Goal: Task Accomplishment & Management: Use online tool/utility

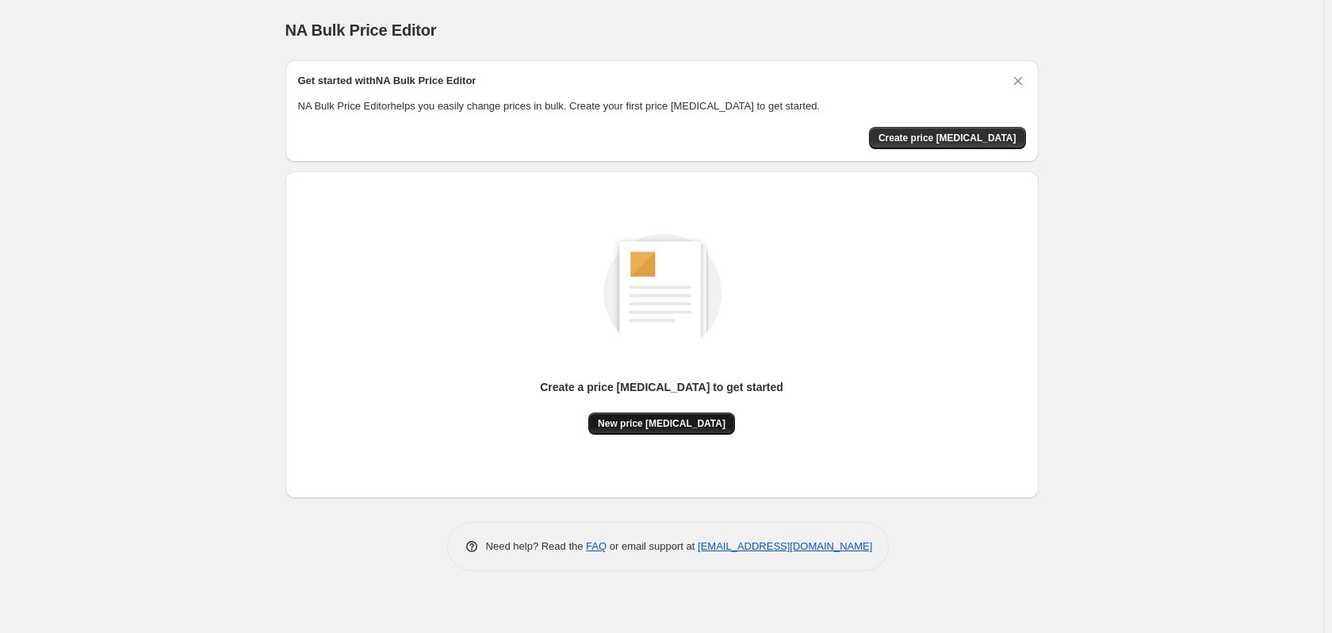
click at [681, 422] on span "New price [MEDICAL_DATA]" at bounding box center [662, 423] width 128 height 13
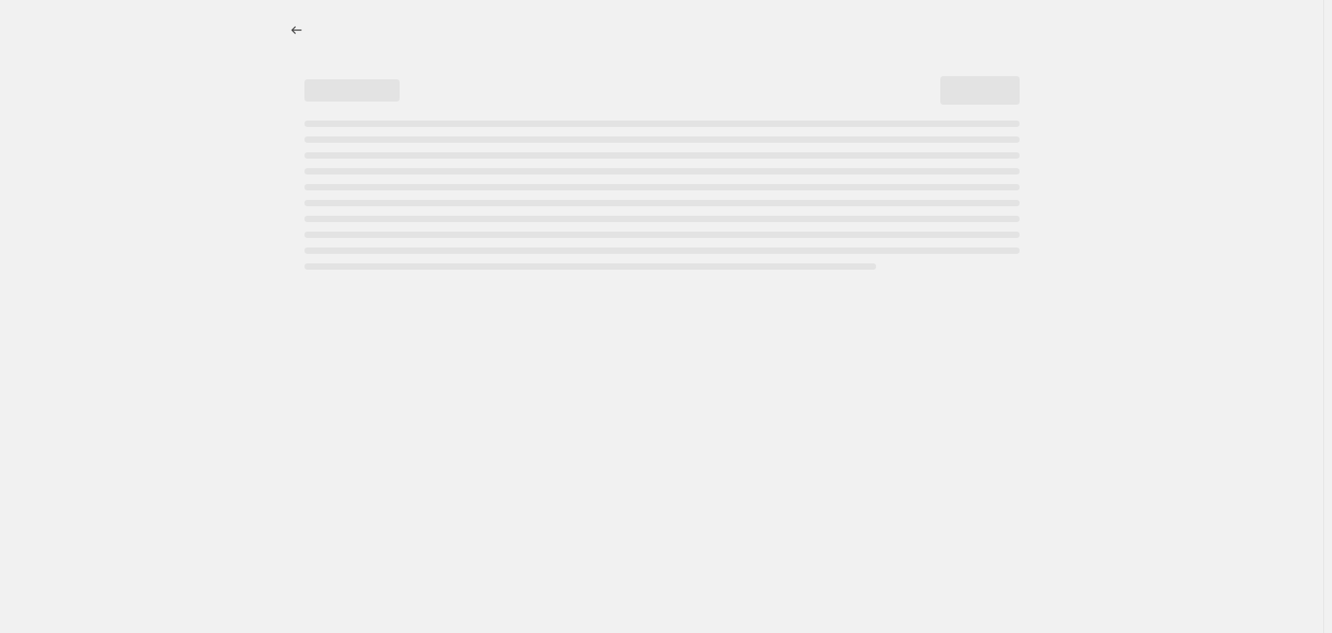
select select "percentage"
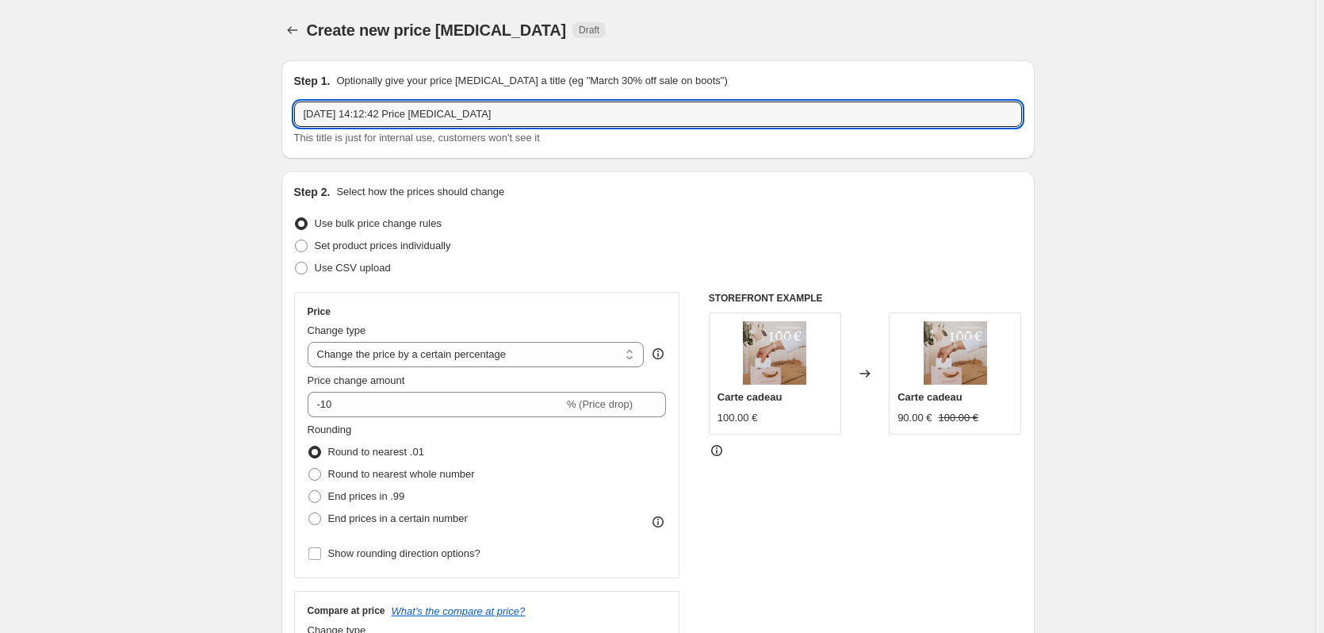
drag, startPoint x: 502, startPoint y: 115, endPoint x: 277, endPoint y: 114, distance: 225.2
type input "FRENCH DAYS"
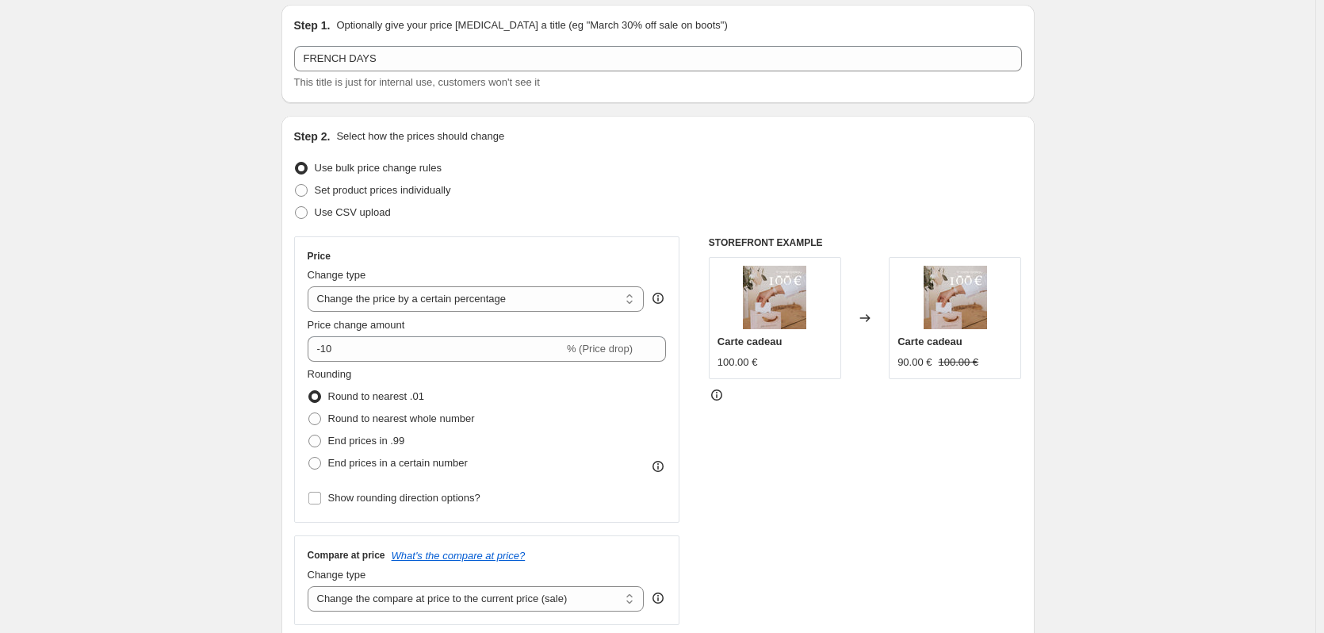
scroll to position [79, 0]
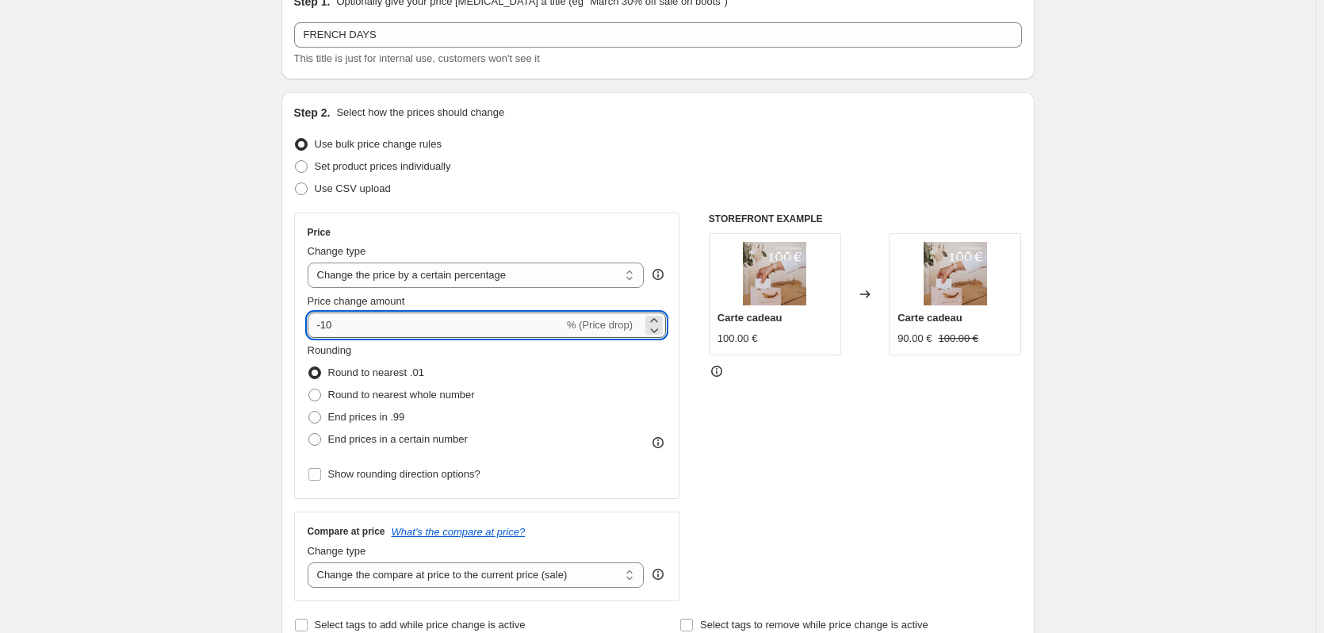
drag, startPoint x: 411, startPoint y: 331, endPoint x: 324, endPoint y: 327, distance: 86.5
click at [324, 327] on input "-10" at bounding box center [436, 324] width 256 height 25
type input "-30"
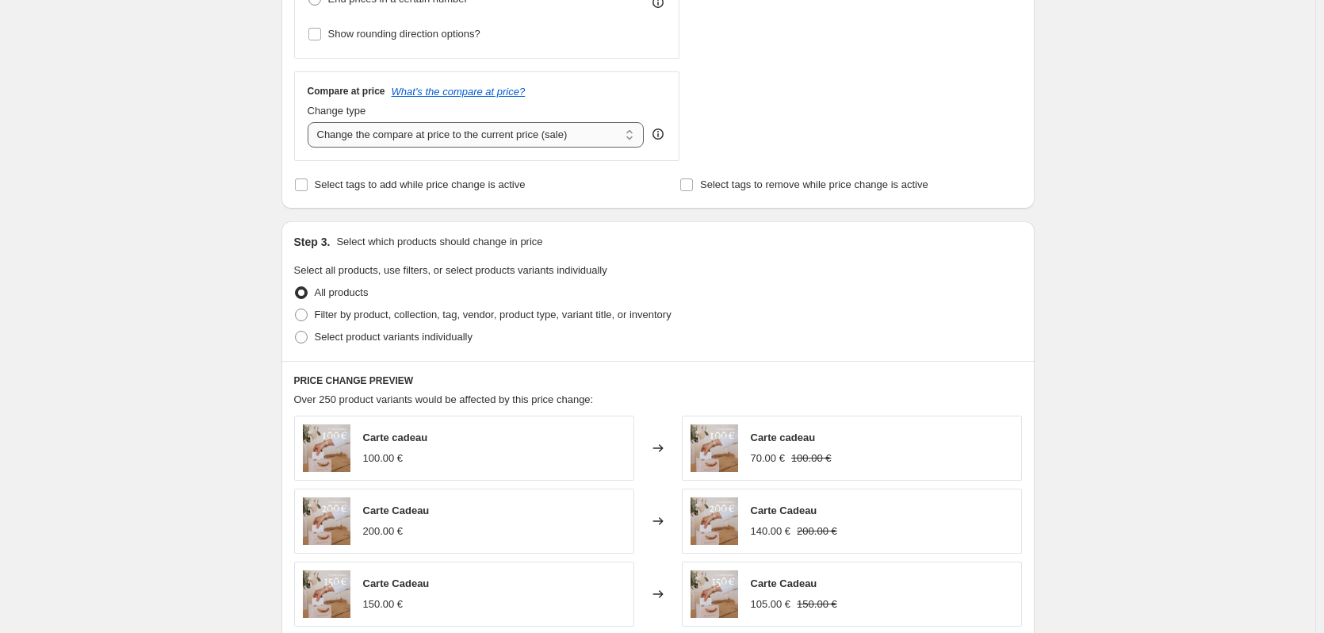
scroll to position [634, 0]
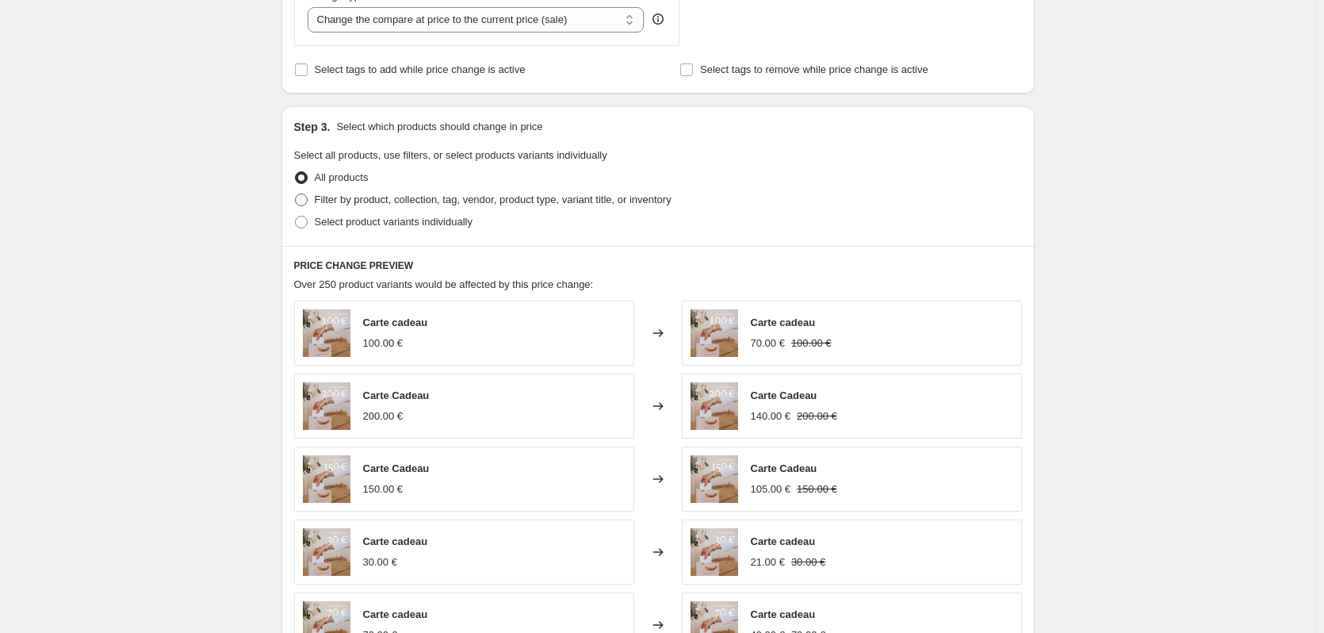
click at [305, 196] on span at bounding box center [301, 199] width 13 height 13
click at [296, 194] on input "Filter by product, collection, tag, vendor, product type, variant title, or inv…" at bounding box center [295, 193] width 1 height 1
radio input "true"
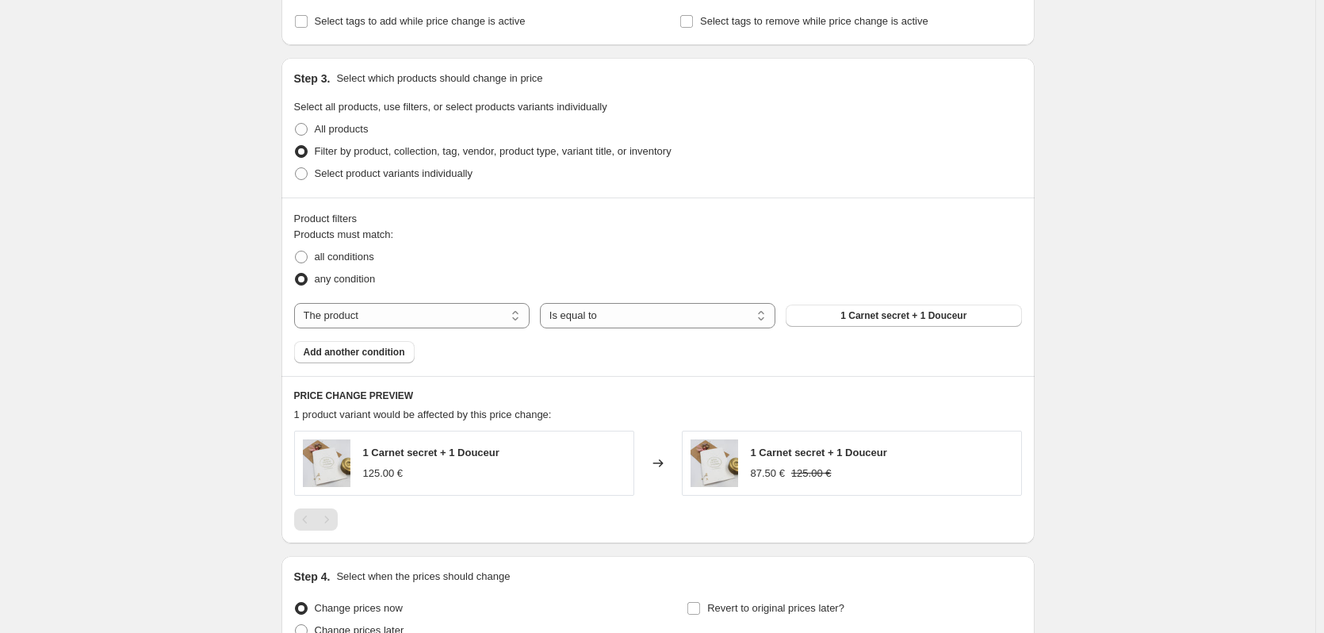
scroll to position [681, 0]
click at [919, 311] on button "1 Carnet secret + 1 Douceur" at bounding box center [903, 317] width 235 height 22
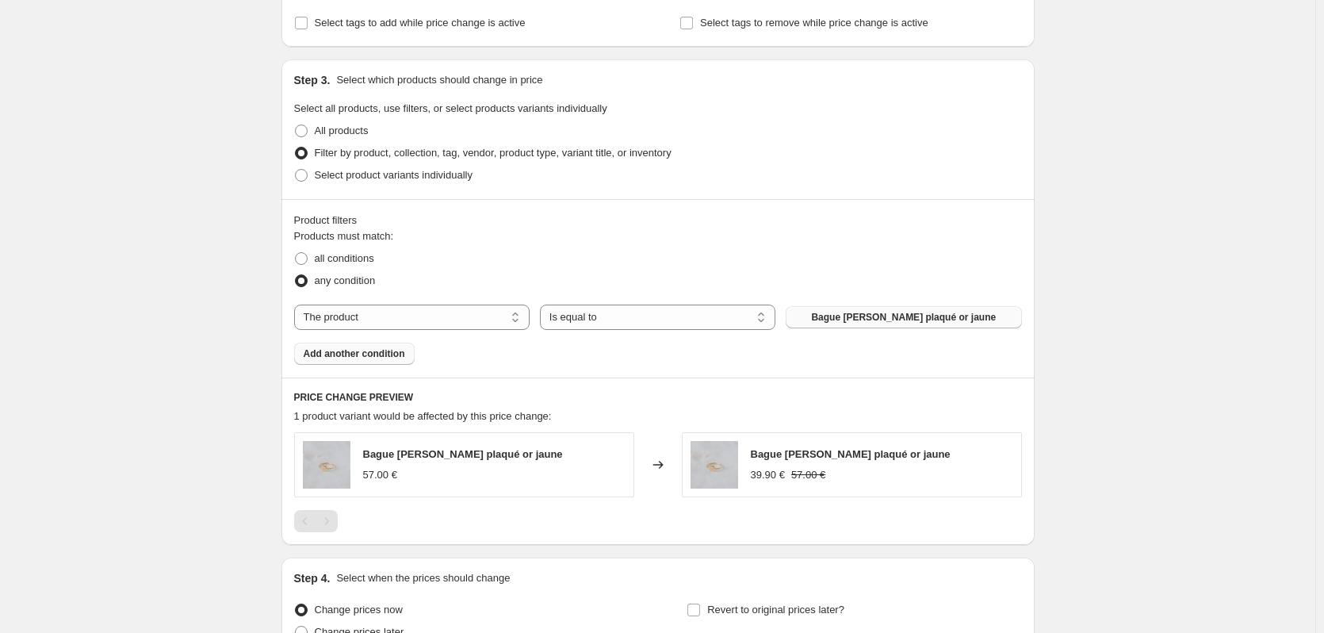
click at [359, 350] on span "Add another condition" at bounding box center [354, 353] width 101 height 13
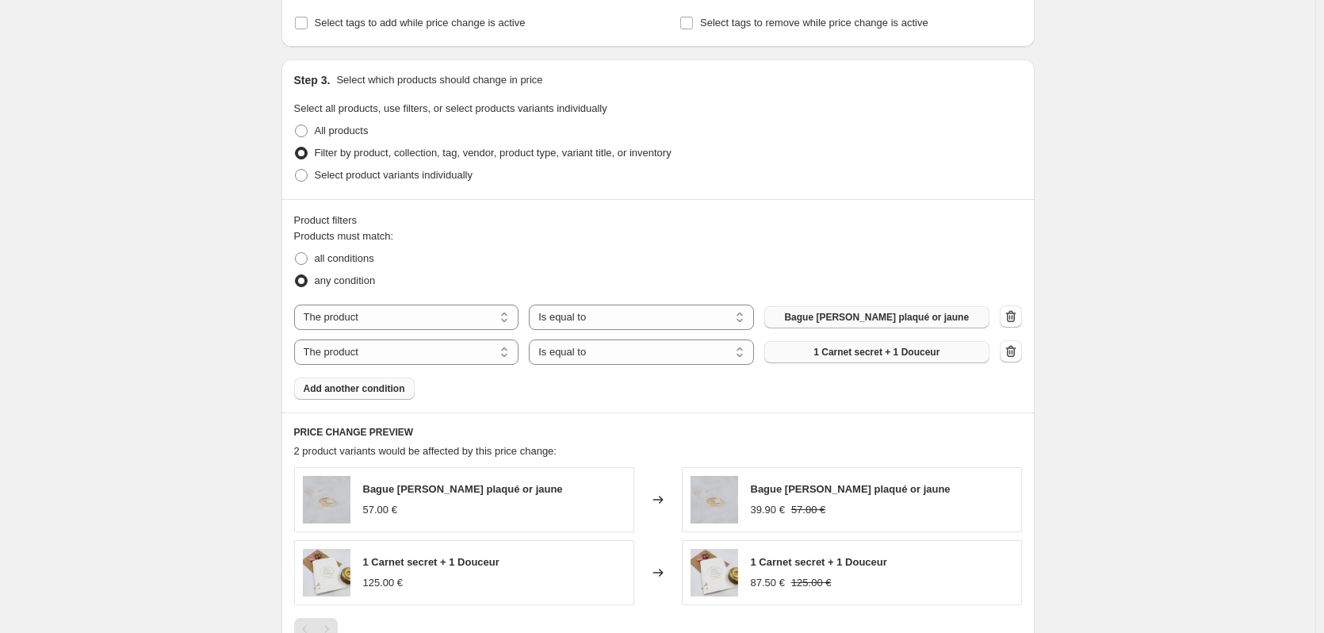
click at [882, 352] on span "1 Carnet secret + 1 Douceur" at bounding box center [876, 352] width 126 height 13
click at [390, 389] on span "Add another condition" at bounding box center [354, 388] width 101 height 13
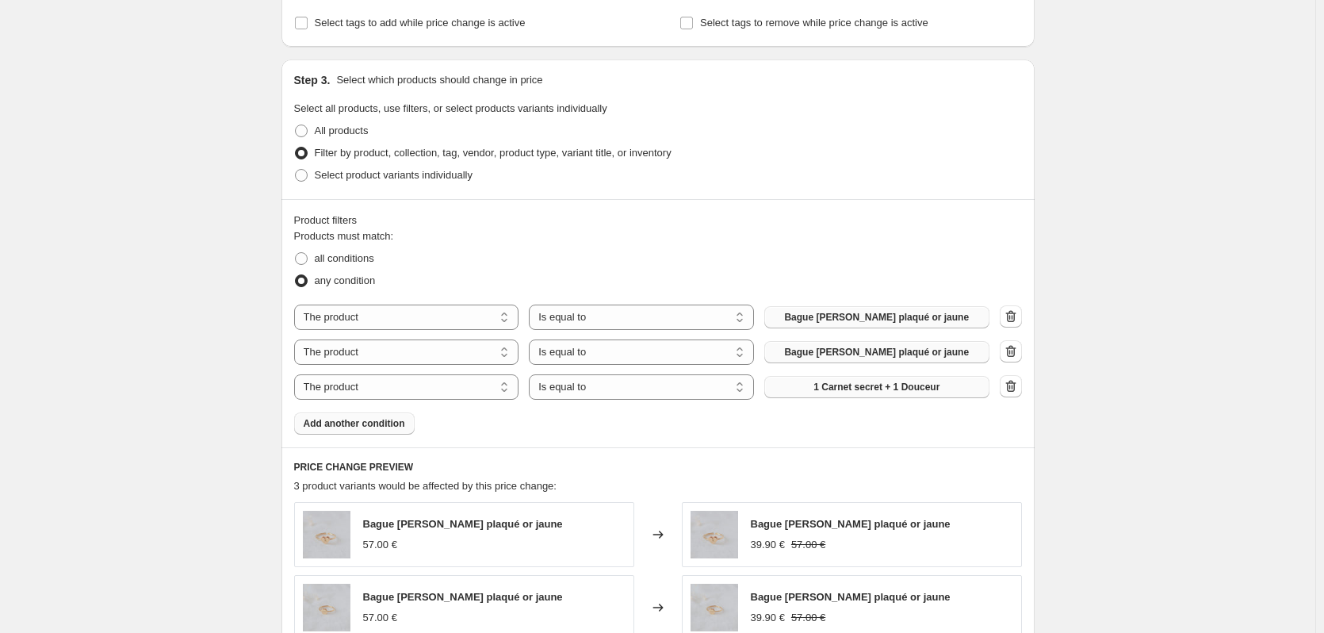
click at [855, 388] on span "1 Carnet secret + 1 Douceur" at bounding box center [876, 387] width 126 height 13
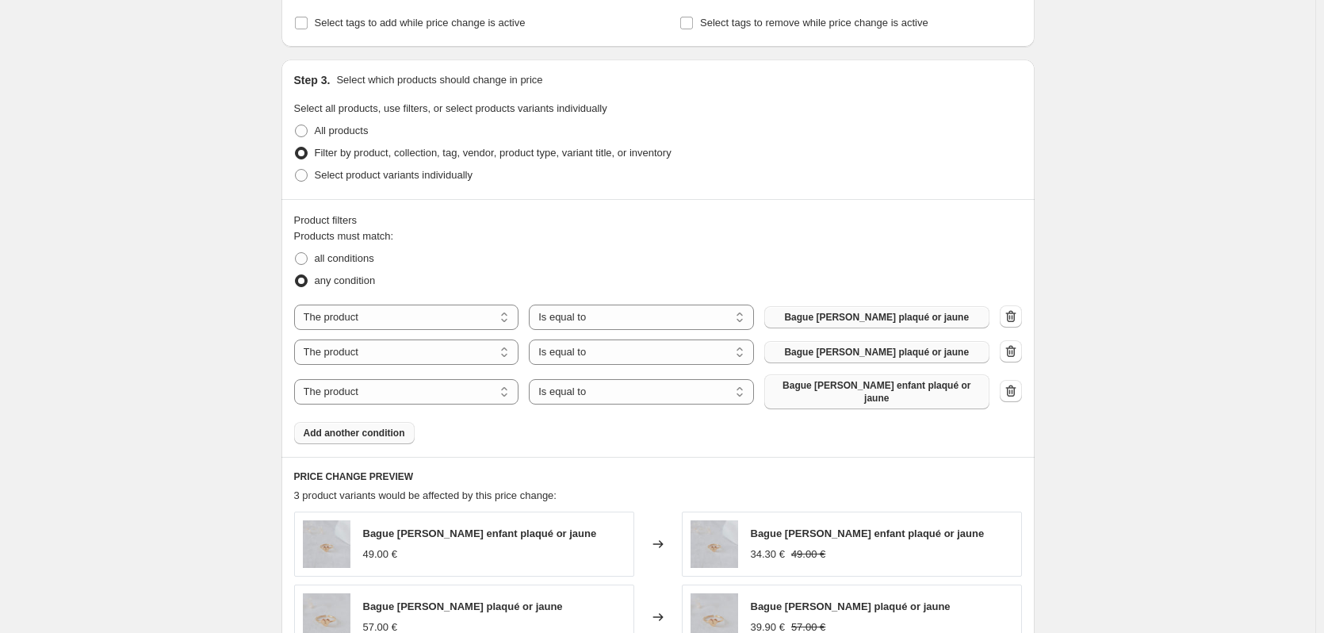
click at [358, 427] on span "Add another condition" at bounding box center [354, 433] width 101 height 13
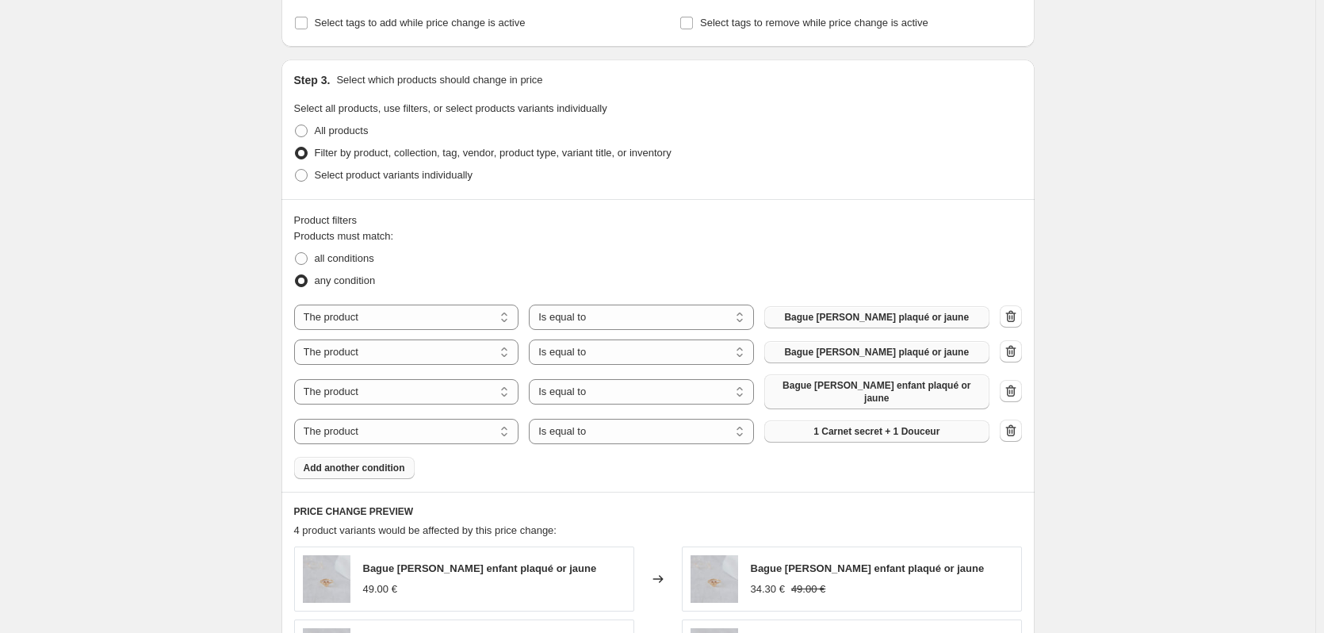
click at [923, 425] on span "1 Carnet secret + 1 Douceur" at bounding box center [876, 431] width 126 height 13
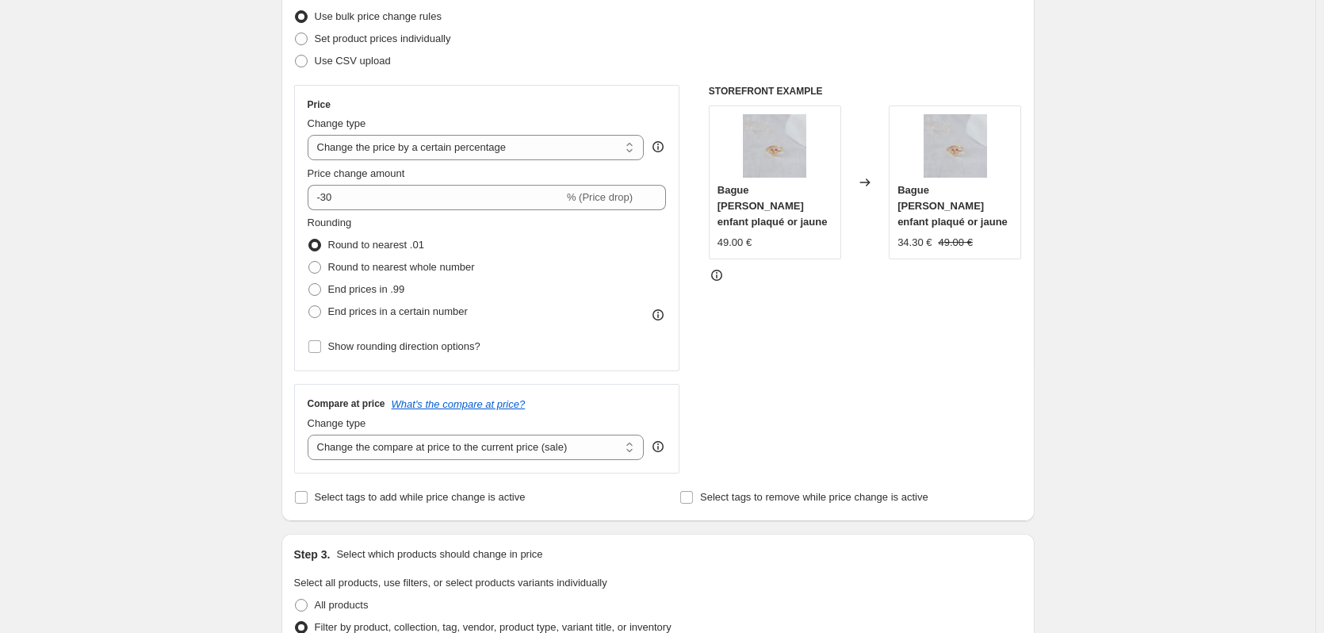
scroll to position [205, 0]
click at [362, 204] on input "-30" at bounding box center [436, 198] width 256 height 25
type input "-3"
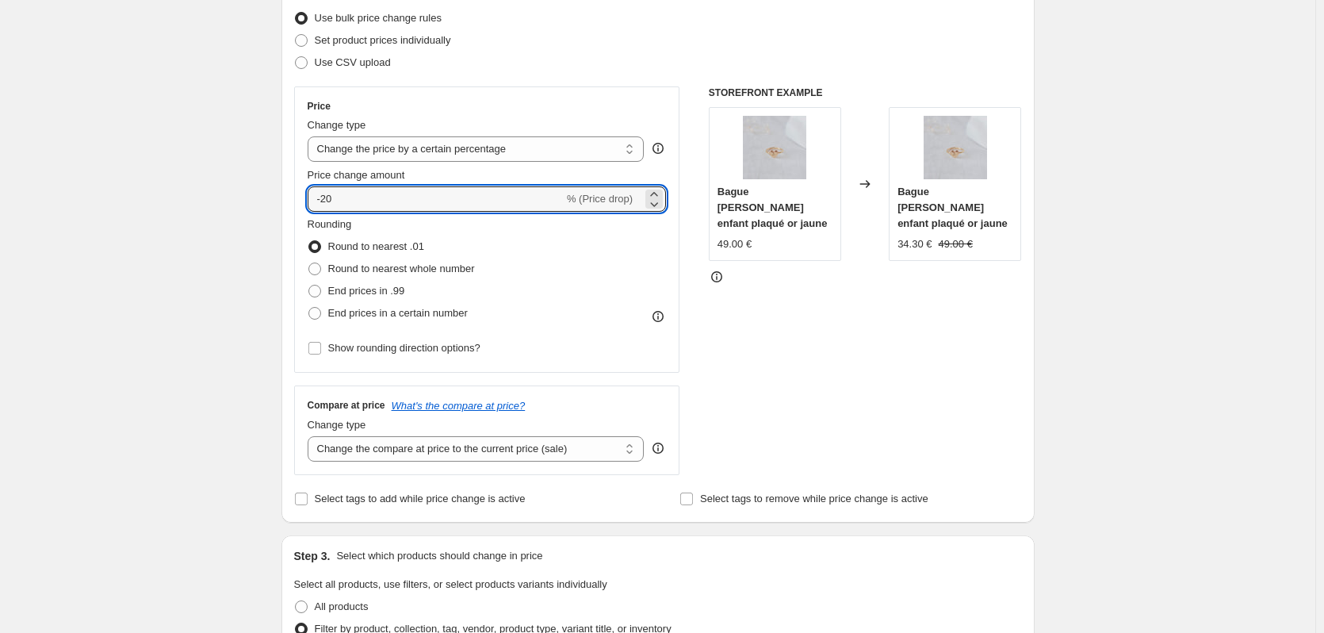
type input "-20"
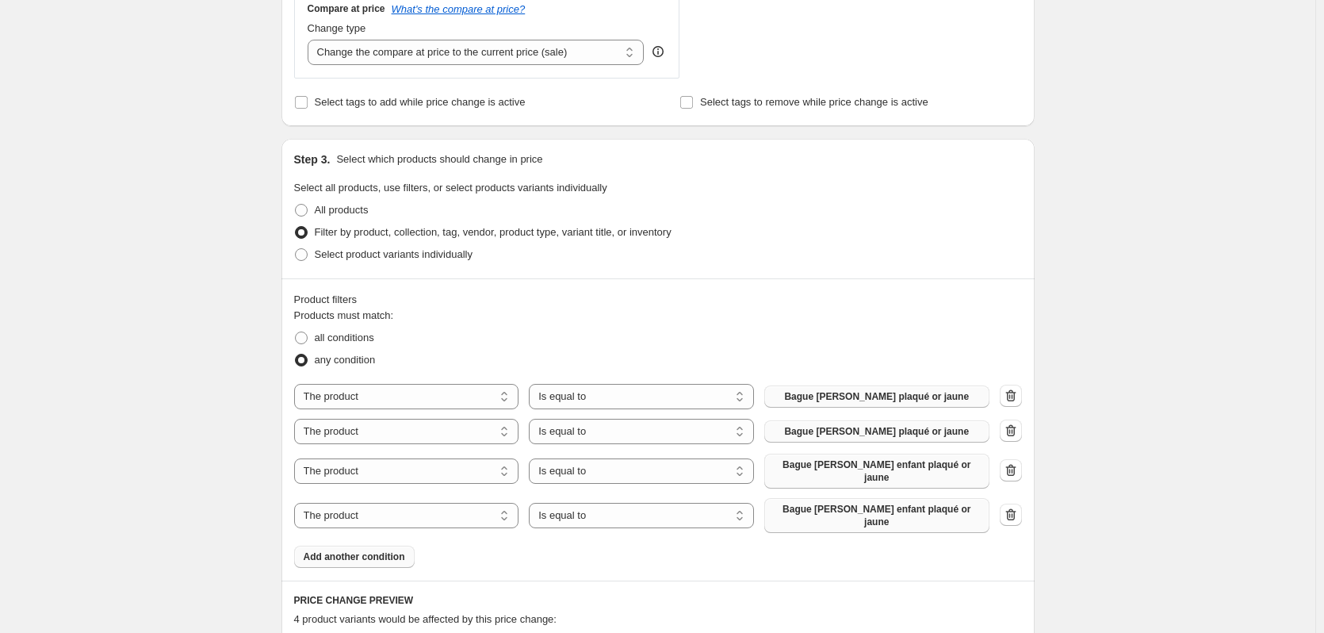
scroll to position [681, 0]
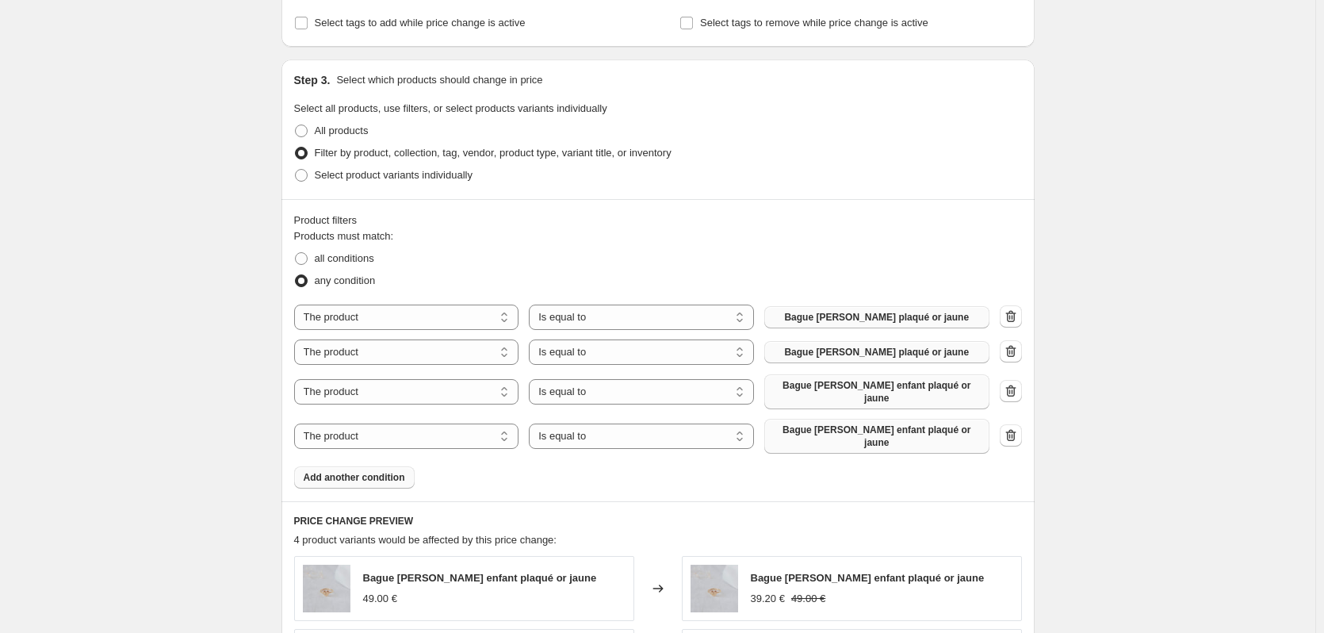
click at [343, 471] on span "Add another condition" at bounding box center [354, 477] width 101 height 13
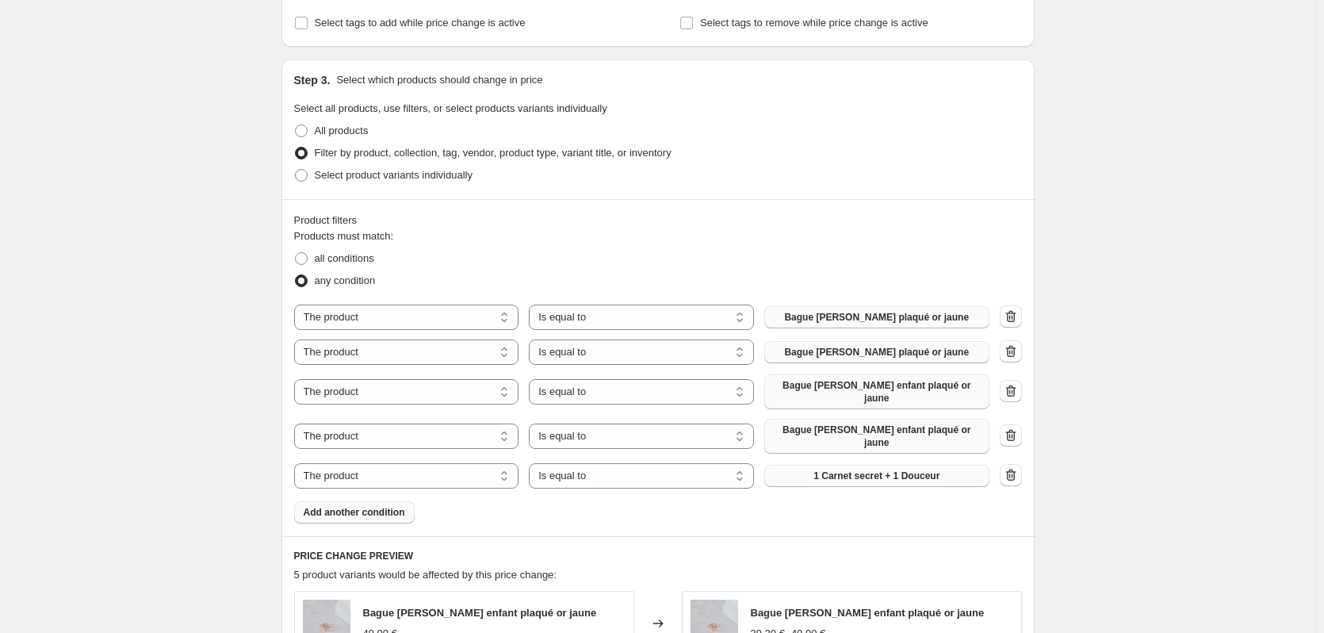
click at [938, 469] on span "1 Carnet secret + 1 Douceur" at bounding box center [876, 475] width 126 height 13
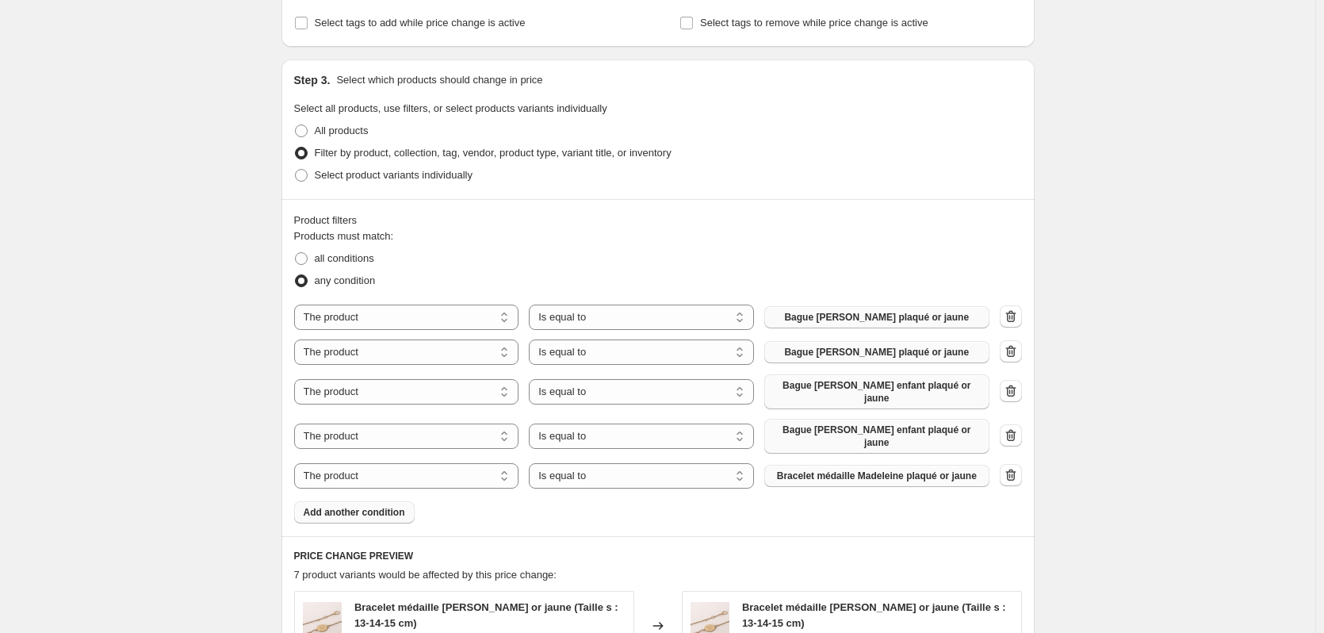
click at [375, 506] on span "Add another condition" at bounding box center [354, 512] width 101 height 13
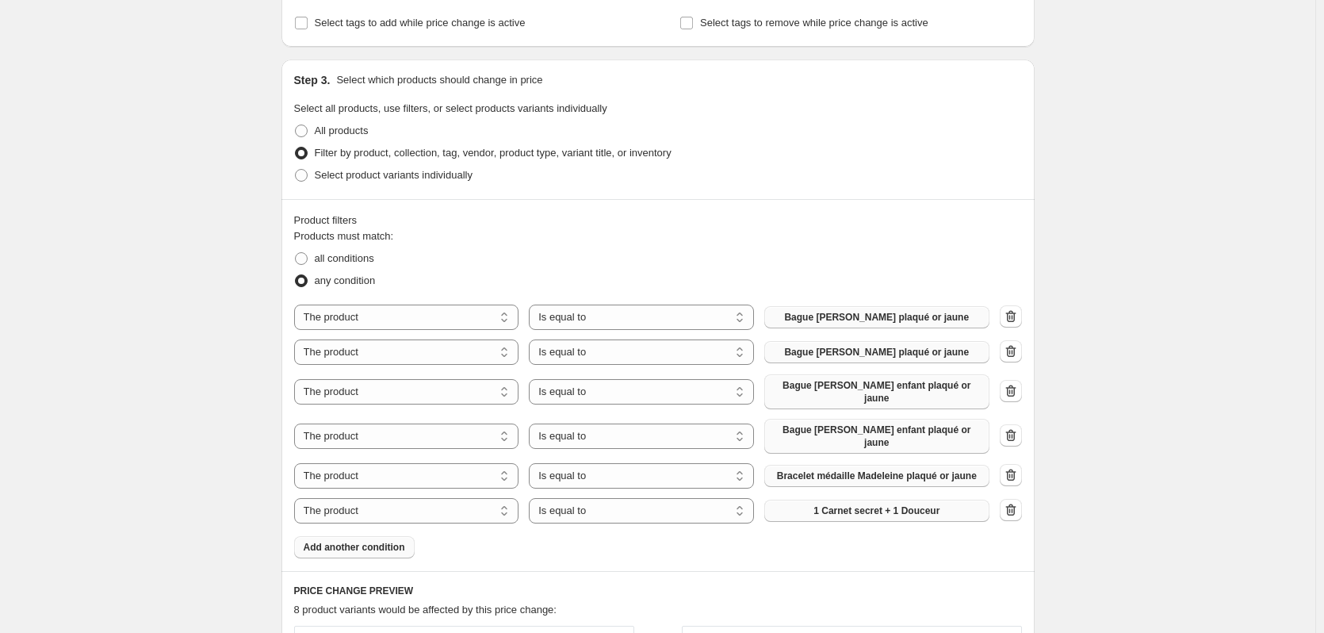
click at [879, 504] on span "1 Carnet secret + 1 Douceur" at bounding box center [876, 510] width 126 height 13
click at [366, 541] on span "Add another condition" at bounding box center [354, 547] width 101 height 13
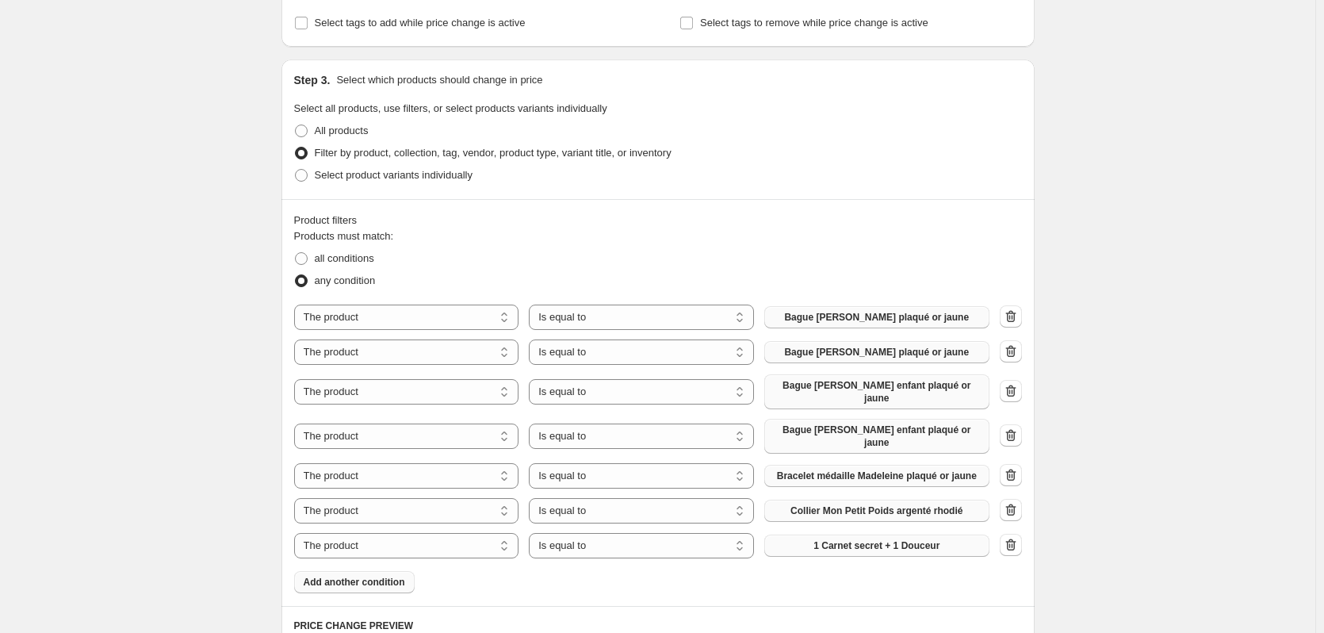
click at [880, 539] on span "1 Carnet secret + 1 Douceur" at bounding box center [876, 545] width 126 height 13
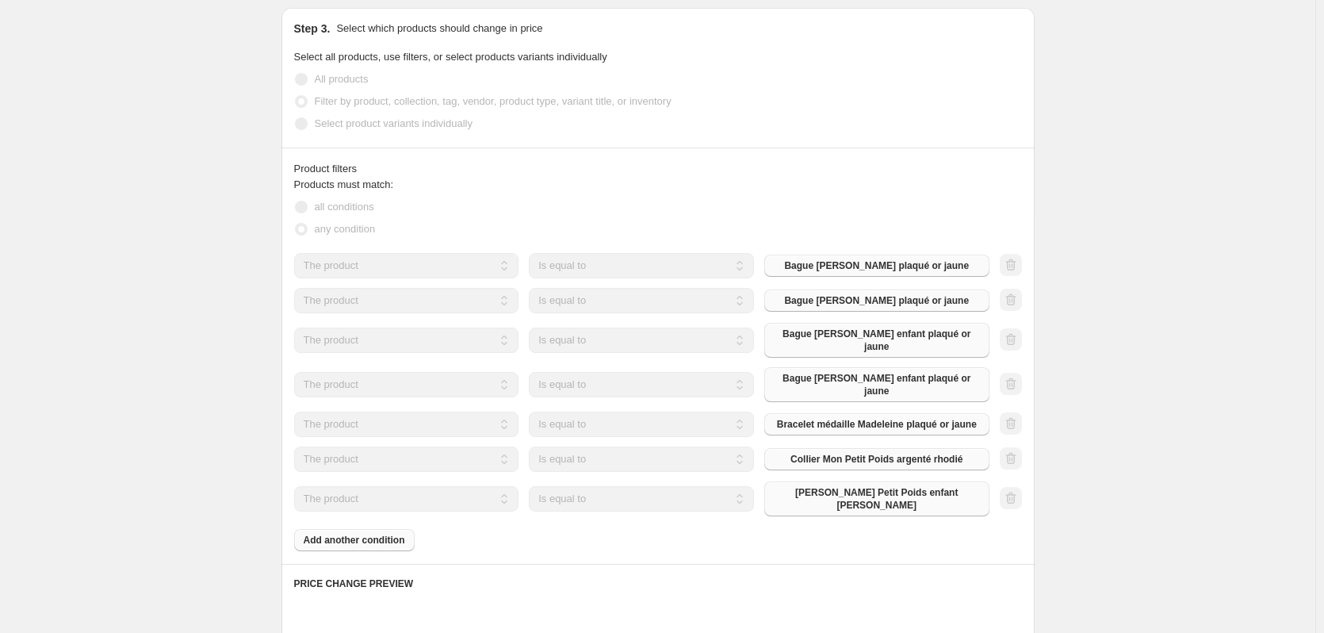
scroll to position [760, 0]
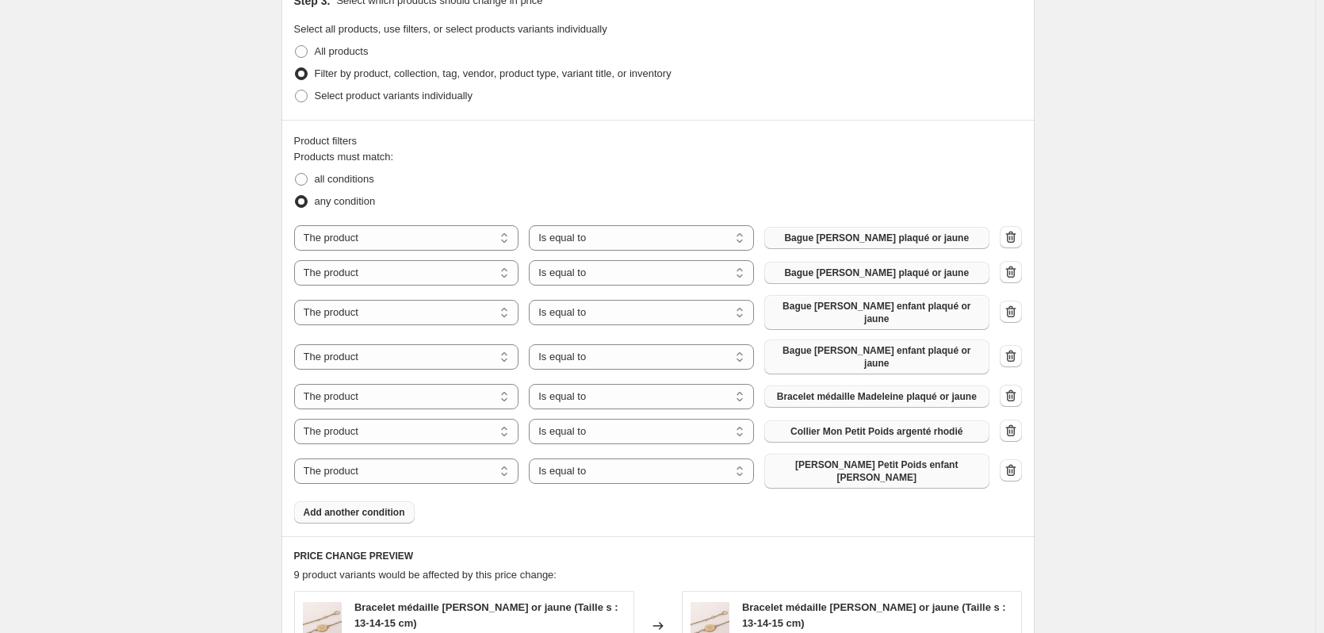
click at [351, 506] on span "Add another condition" at bounding box center [354, 512] width 101 height 13
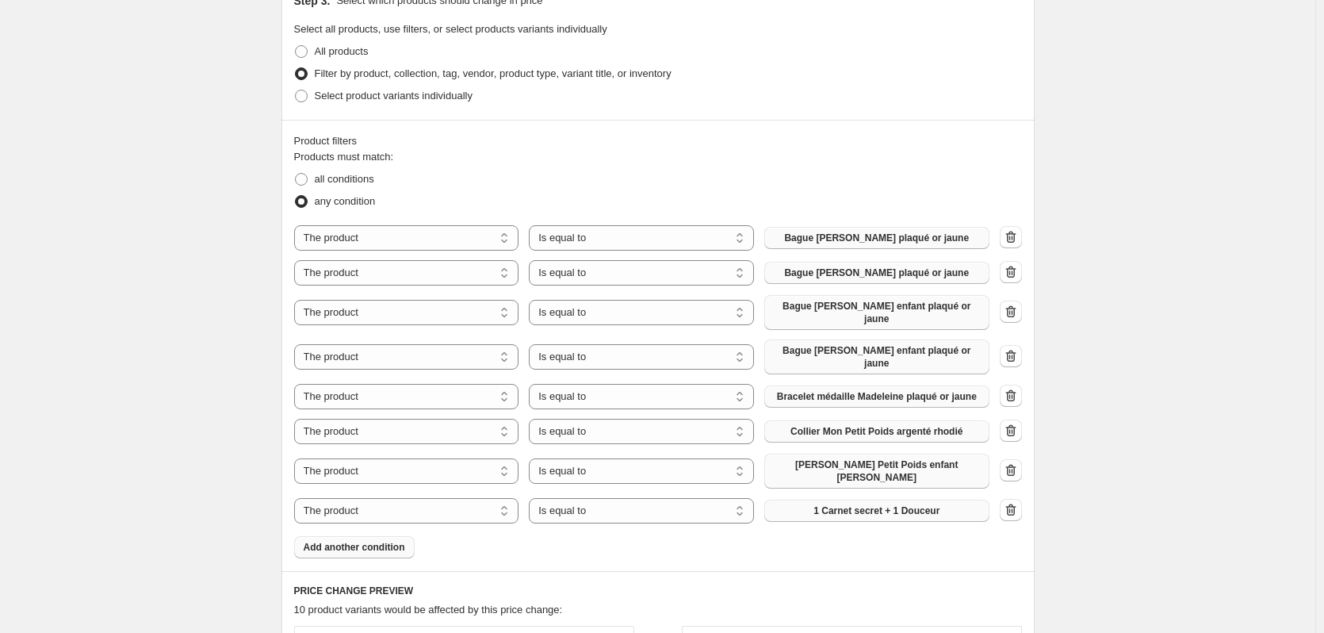
click at [871, 504] on span "1 Carnet secret + 1 Douceur" at bounding box center [876, 510] width 126 height 13
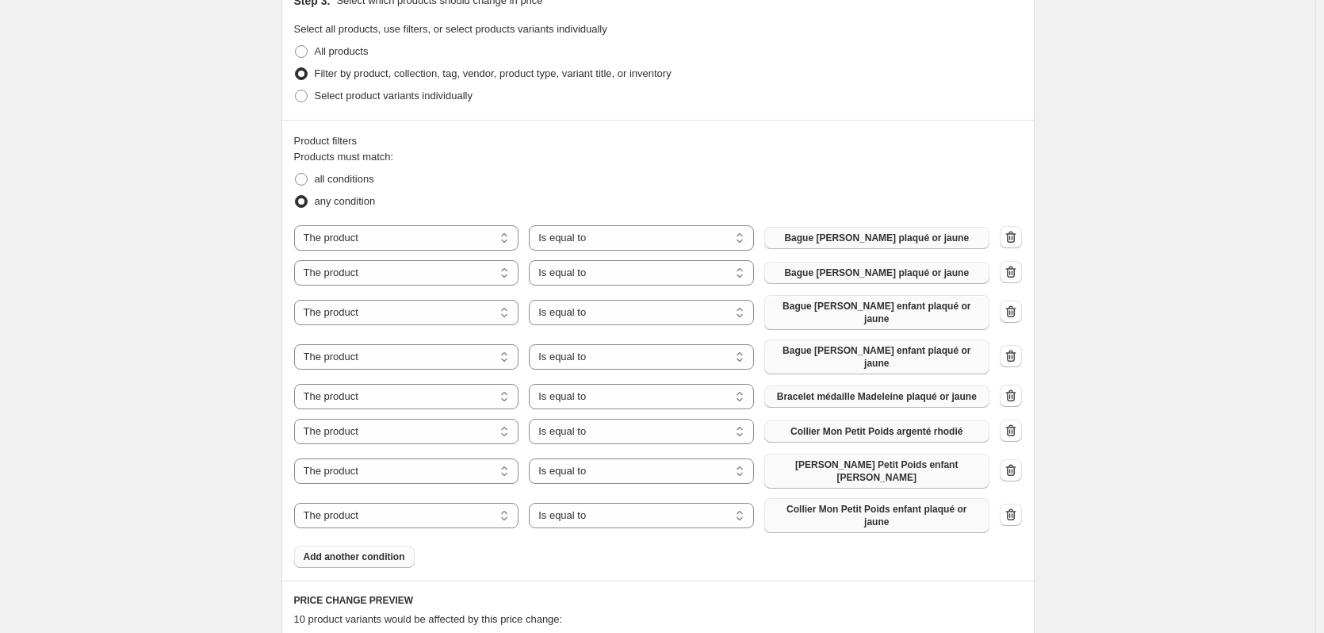
click at [361, 550] on span "Add another condition" at bounding box center [354, 556] width 101 height 13
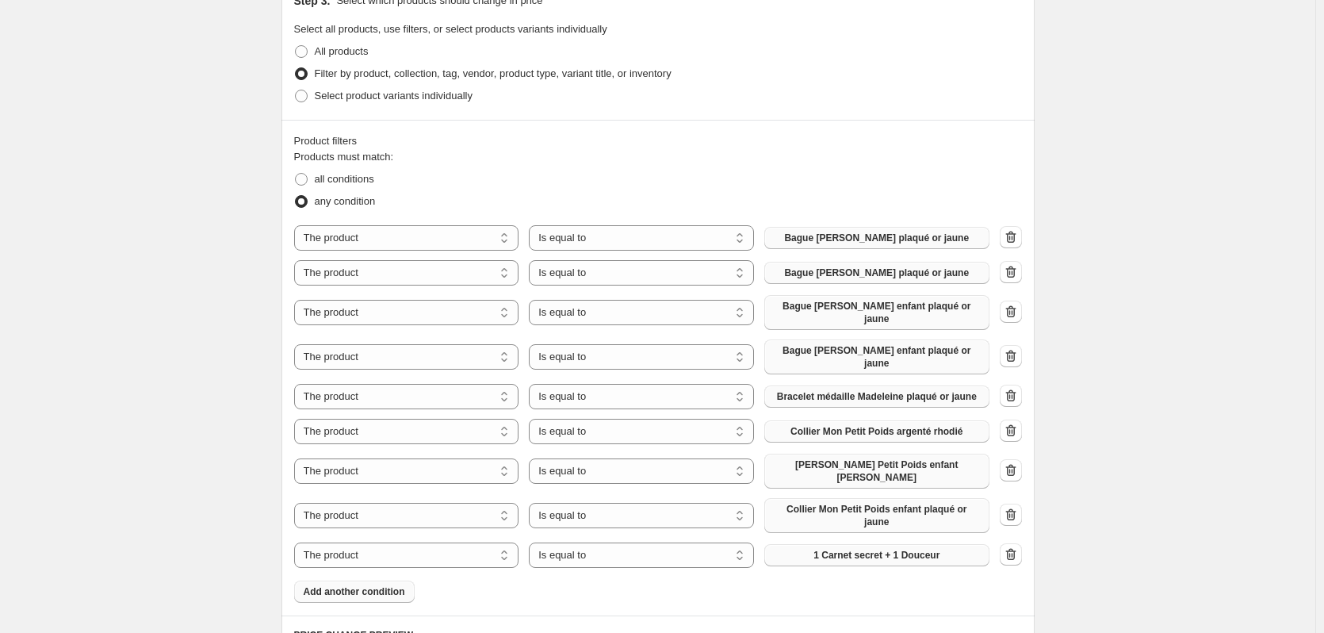
click at [951, 544] on button "1 Carnet secret + 1 Douceur" at bounding box center [876, 555] width 225 height 22
click at [383, 585] on span "Add another condition" at bounding box center [354, 591] width 101 height 13
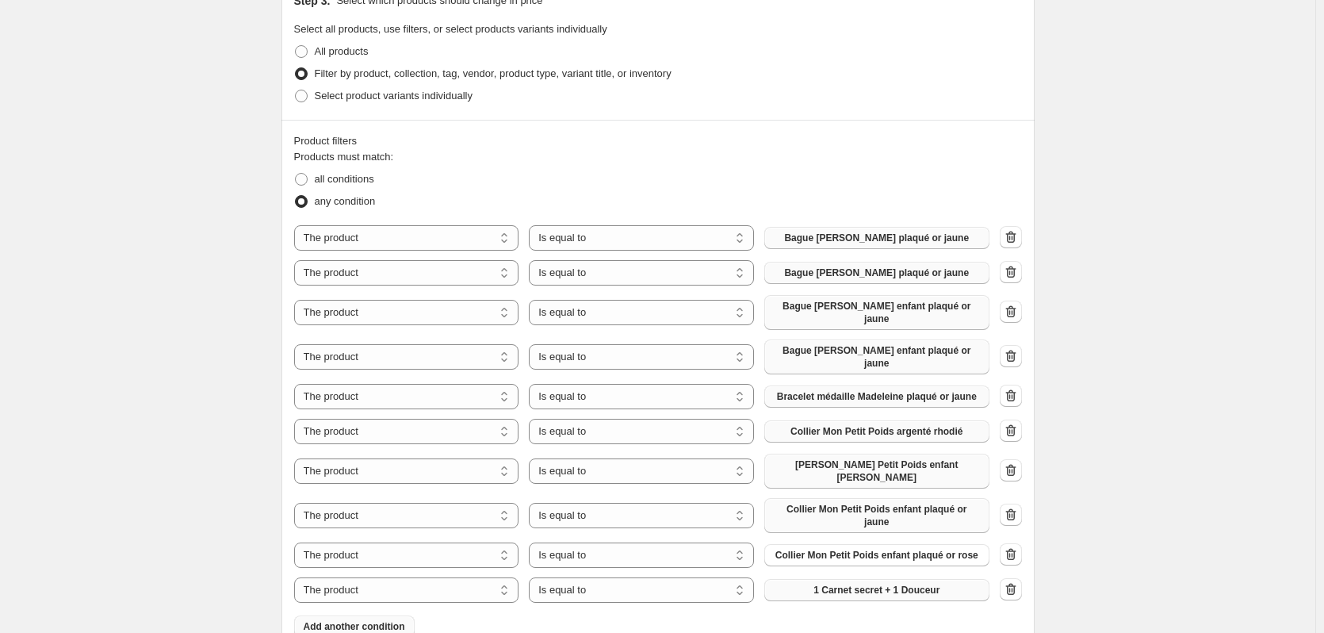
click at [924, 584] on span "1 Carnet secret + 1 Douceur" at bounding box center [876, 590] width 126 height 13
click at [366, 630] on span "Add another condition" at bounding box center [354, 636] width 101 height 13
click at [880, 628] on span "1 Carnet secret + 1 Douceur" at bounding box center [876, 634] width 126 height 13
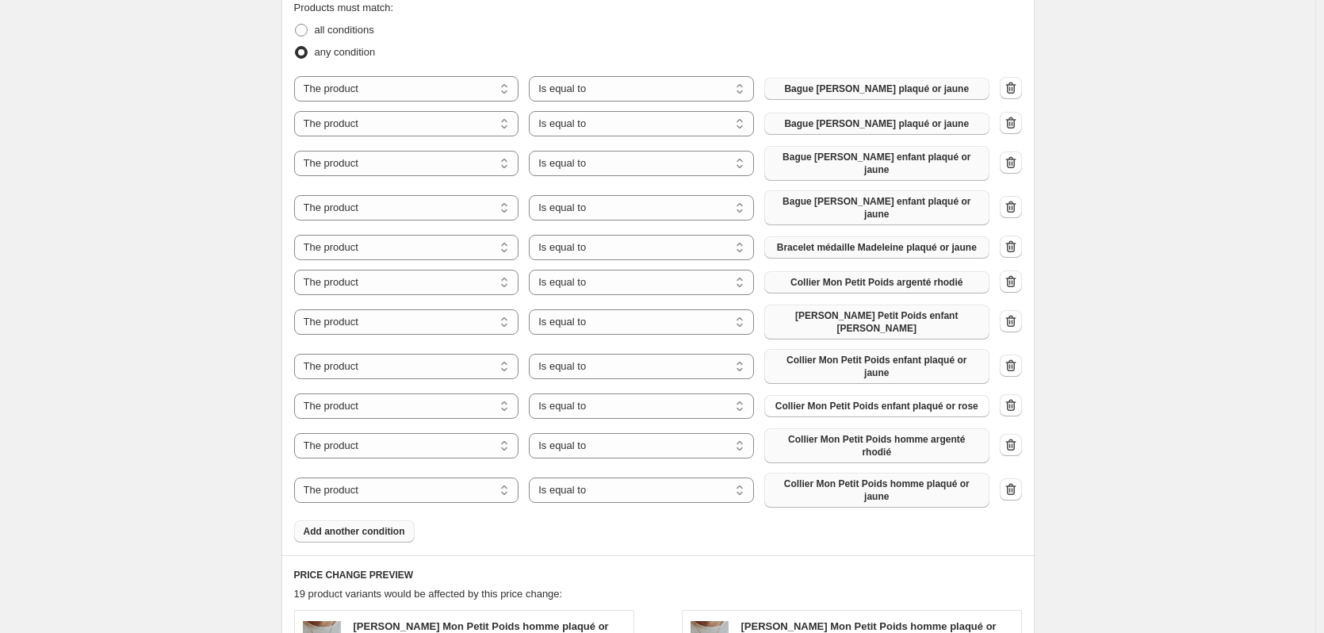
scroll to position [919, 0]
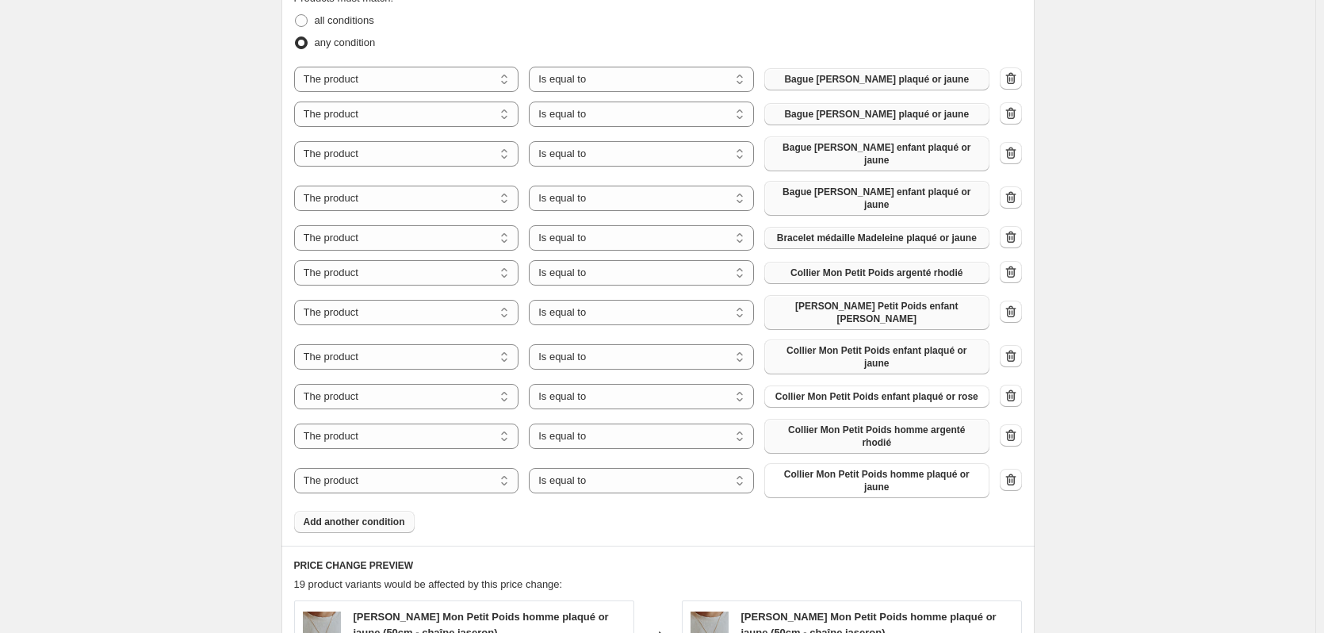
click at [362, 515] on span "Add another condition" at bounding box center [354, 521] width 101 height 13
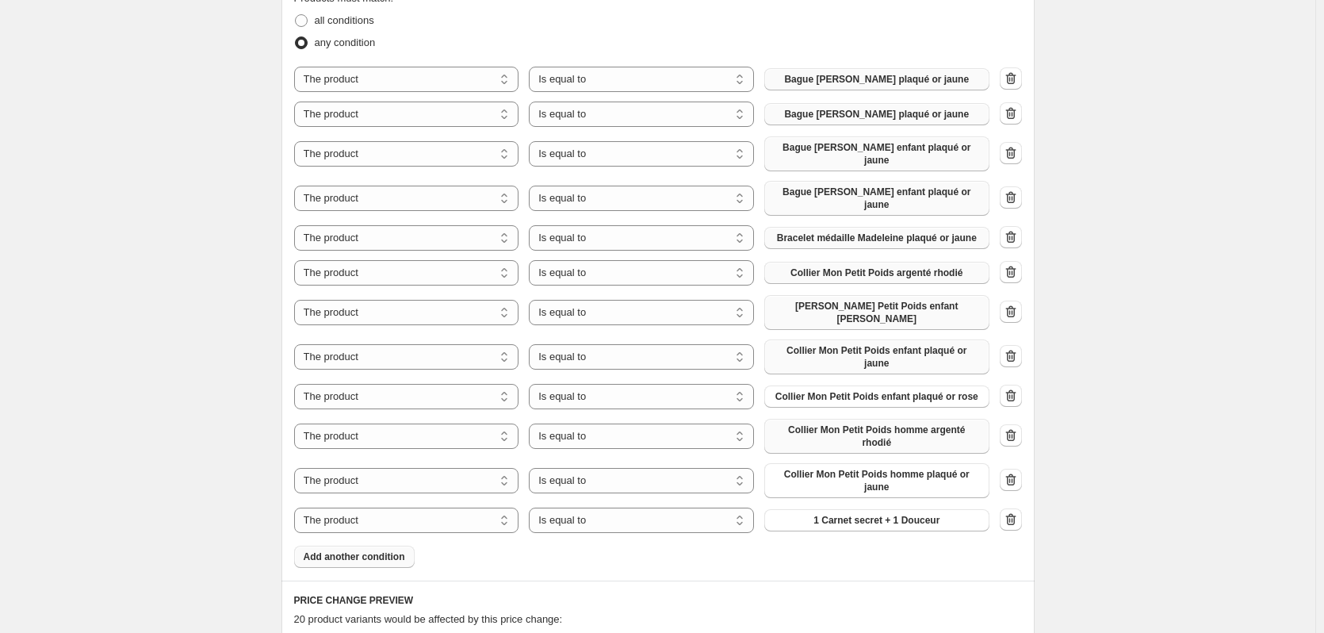
click at [913, 514] on span "1 Carnet secret + 1 Douceur" at bounding box center [876, 520] width 126 height 13
click at [385, 550] on span "Add another condition" at bounding box center [354, 556] width 101 height 13
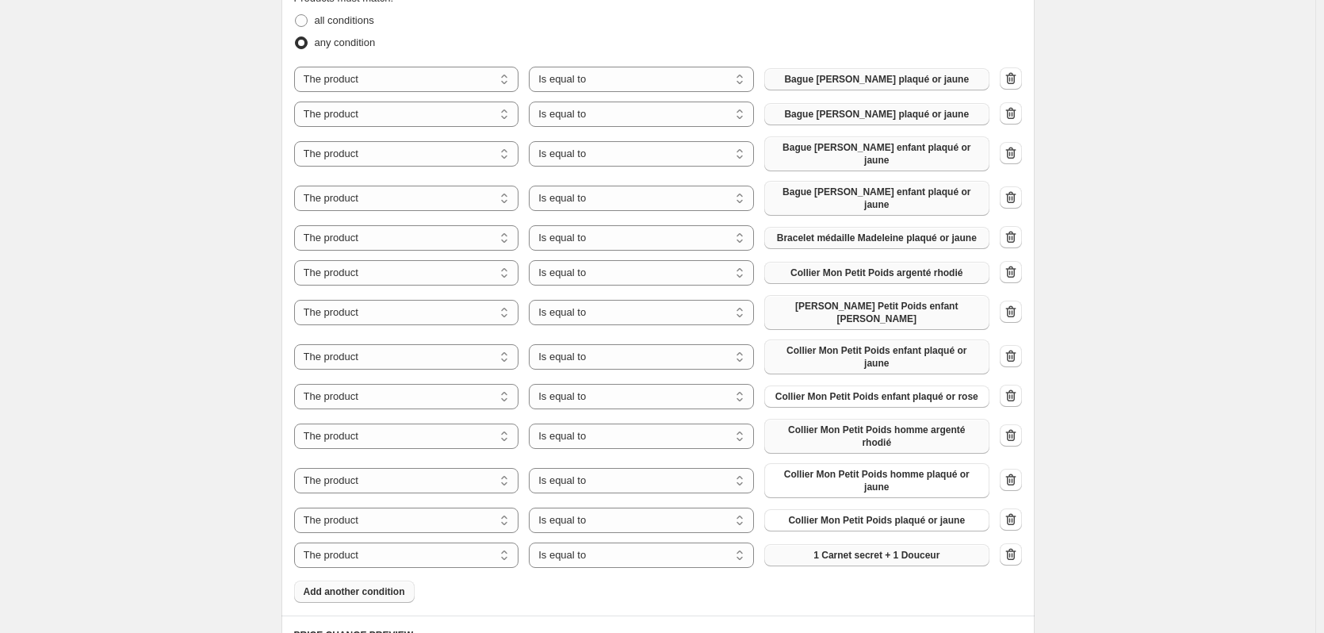
click at [910, 549] on span "1 Carnet secret + 1 Douceur" at bounding box center [876, 555] width 126 height 13
drag, startPoint x: 367, startPoint y: 538, endPoint x: 698, endPoint y: 565, distance: 331.7
click at [367, 585] on span "Add another condition" at bounding box center [354, 591] width 101 height 13
click at [858, 584] on span "1 Carnet secret + 1 Douceur" at bounding box center [876, 590] width 126 height 13
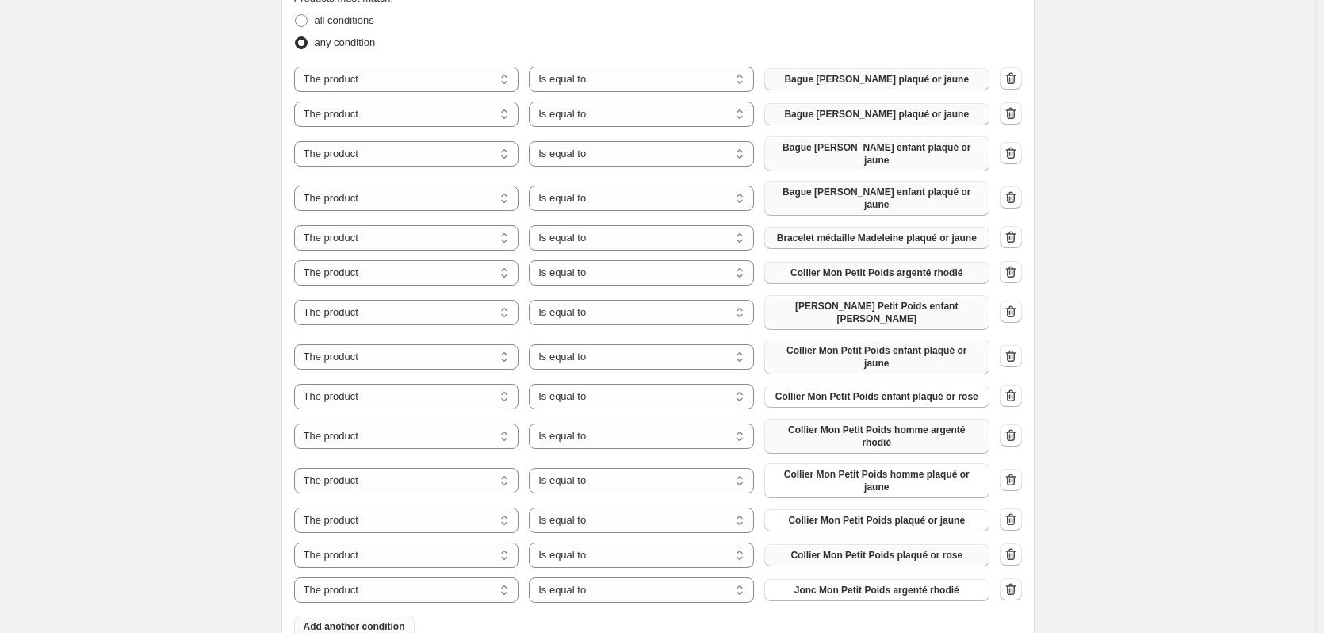
click at [381, 620] on span "Add another condition" at bounding box center [354, 626] width 101 height 13
click at [947, 614] on button "1 Carnet secret + 1 Douceur" at bounding box center [876, 625] width 225 height 22
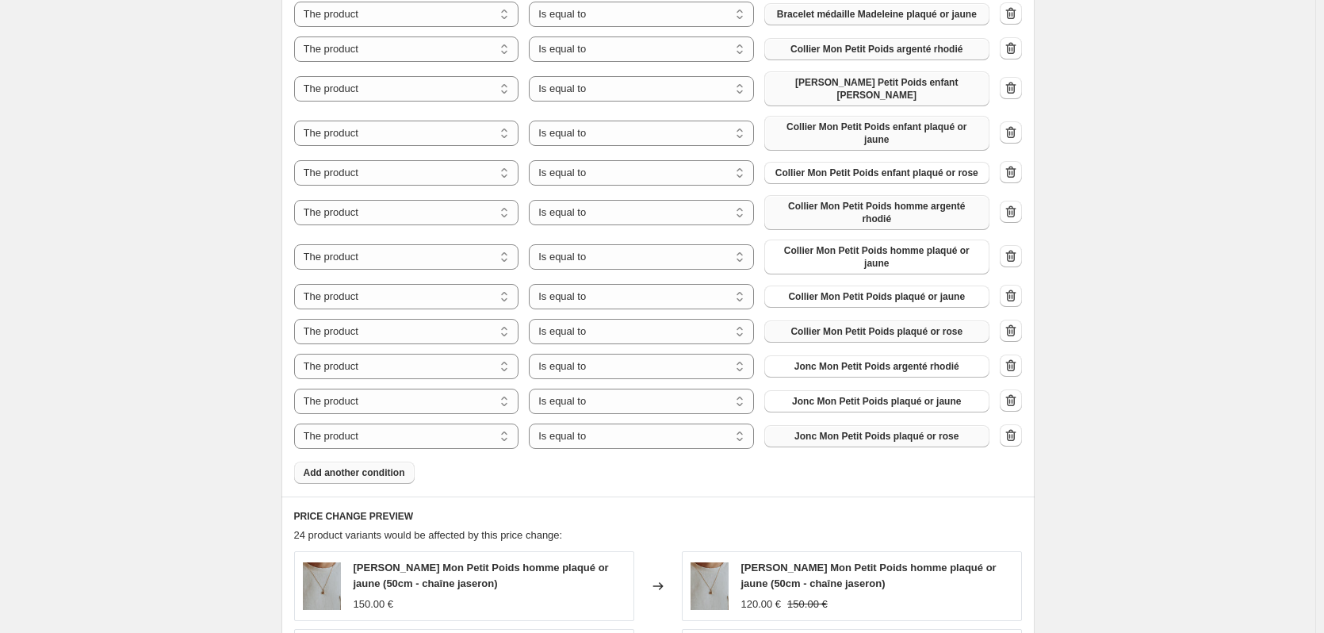
scroll to position [1236, 0]
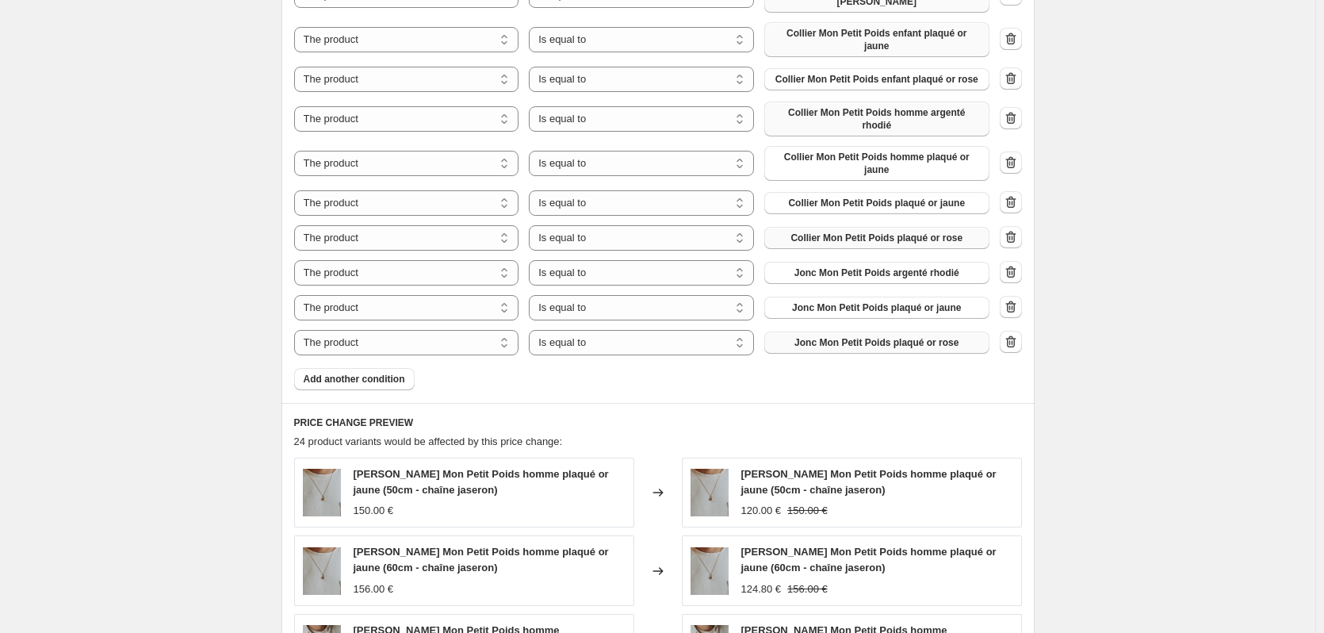
drag, startPoint x: 371, startPoint y: 323, endPoint x: 598, endPoint y: 366, distance: 230.8
click at [371, 373] on span "Add another condition" at bounding box center [354, 379] width 101 height 13
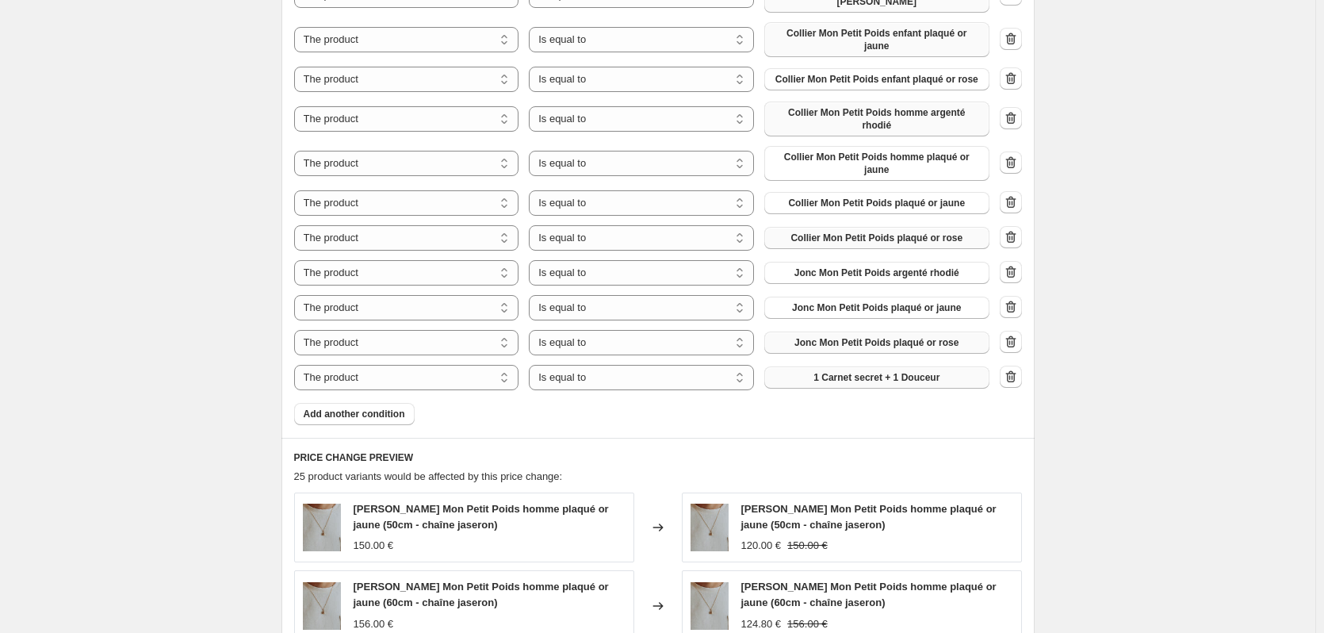
click at [871, 371] on span "1 Carnet secret + 1 Douceur" at bounding box center [876, 377] width 126 height 13
click at [384, 408] on span "Add another condition" at bounding box center [354, 414] width 101 height 13
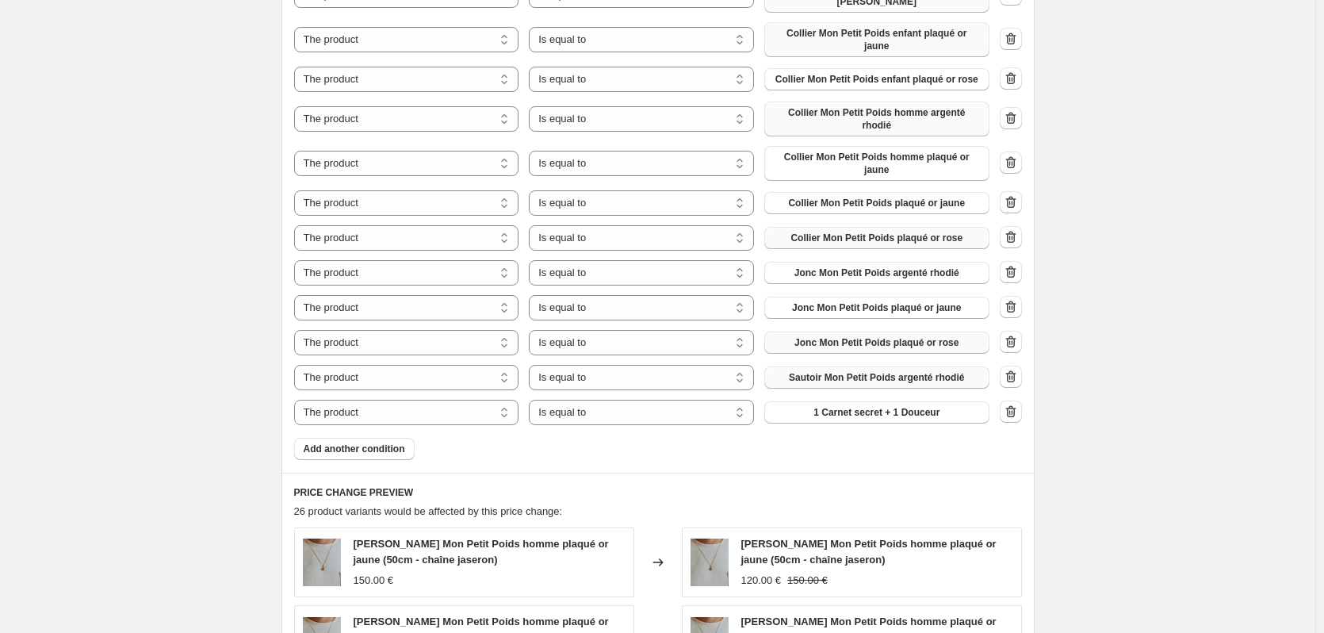
click at [905, 406] on span "1 Carnet secret + 1 Douceur" at bounding box center [876, 412] width 126 height 13
click at [380, 442] on span "Add another condition" at bounding box center [354, 448] width 101 height 13
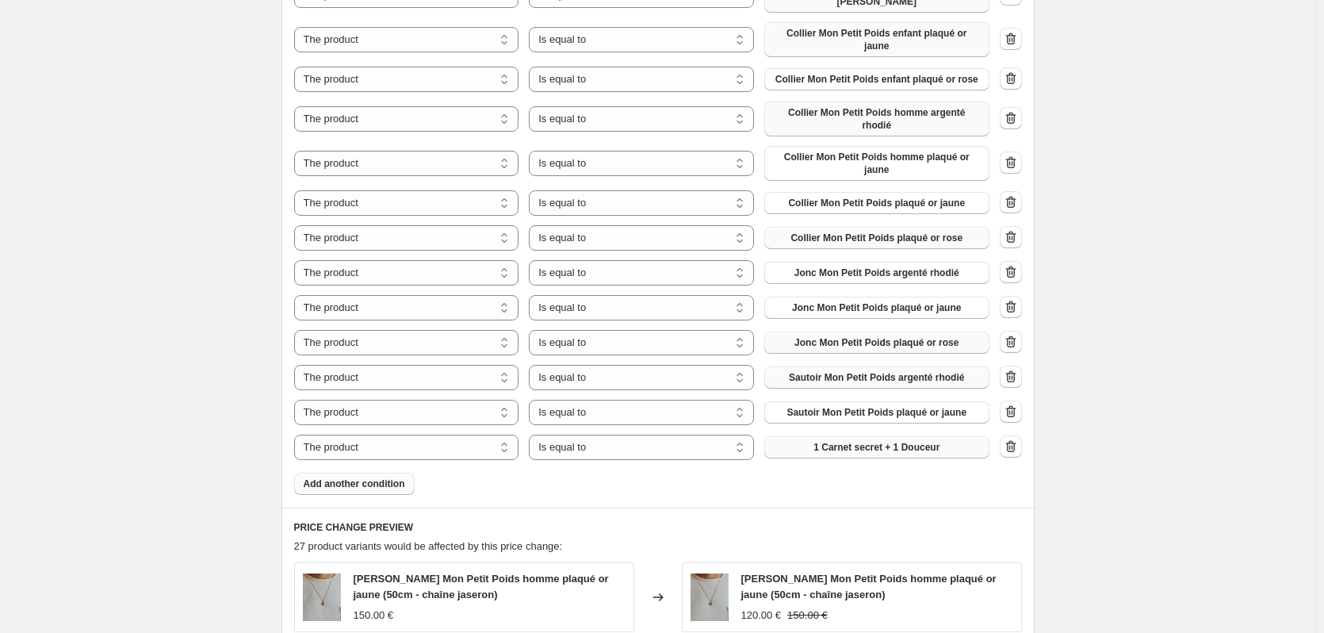
click at [921, 441] on span "1 Carnet secret + 1 Douceur" at bounding box center [876, 447] width 126 height 13
click at [384, 477] on span "Add another condition" at bounding box center [354, 483] width 101 height 13
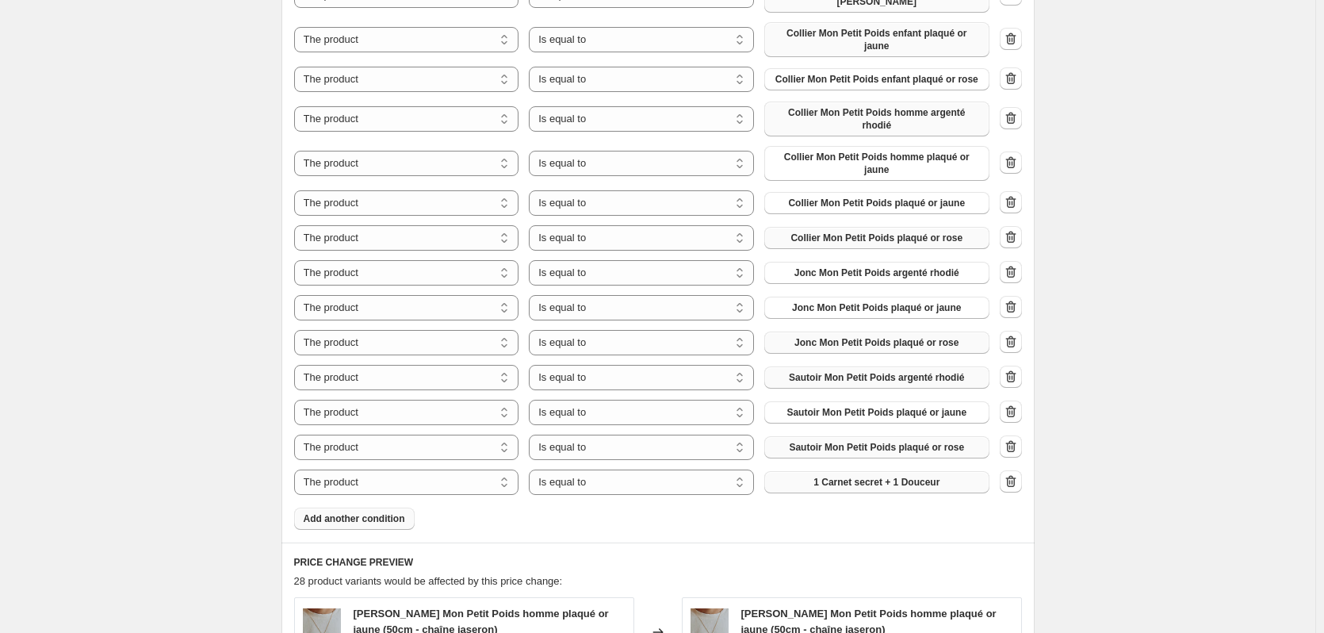
click at [910, 471] on button "1 Carnet secret + 1 Douceur" at bounding box center [876, 482] width 225 height 22
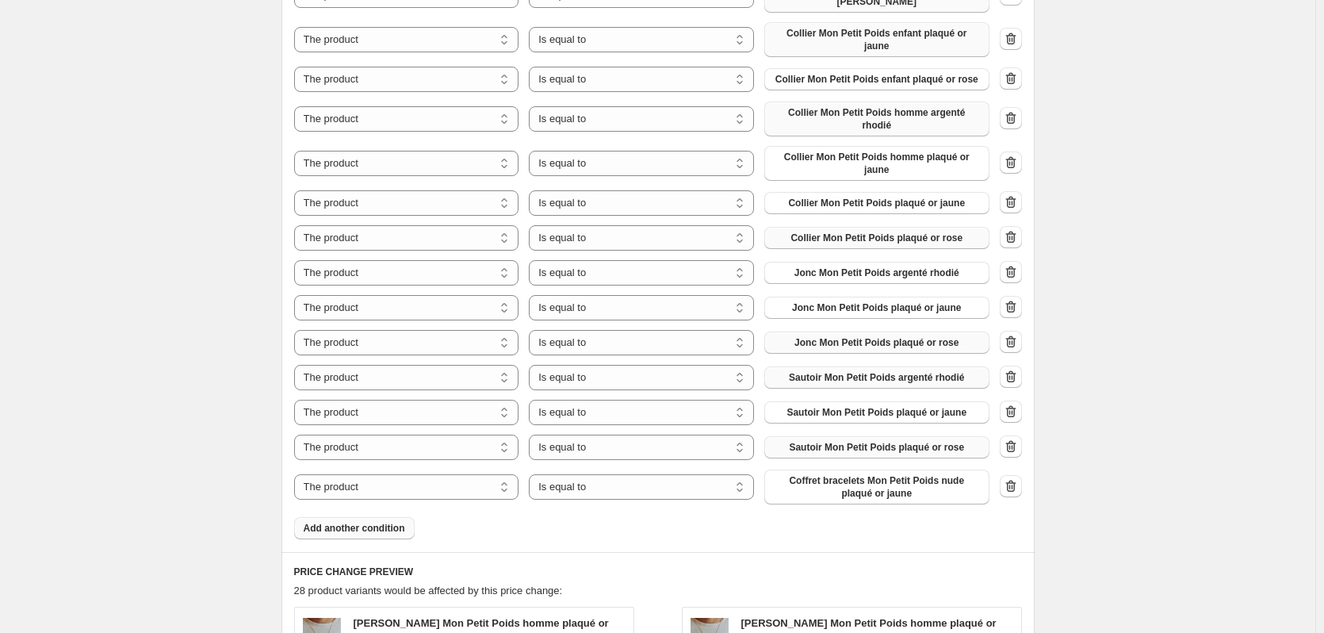
click at [373, 522] on span "Add another condition" at bounding box center [354, 528] width 101 height 13
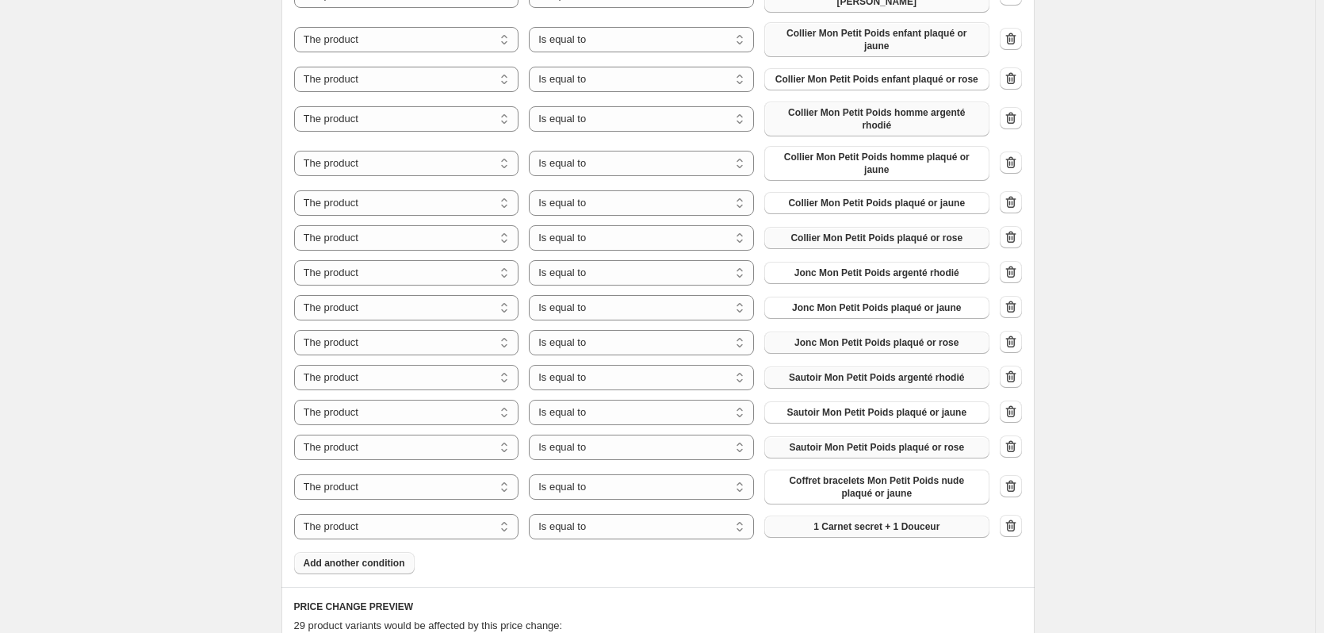
click at [937, 520] on span "1 Carnet secret + 1 Douceur" at bounding box center [876, 526] width 126 height 13
click at [360, 557] on span "Add another condition" at bounding box center [354, 563] width 101 height 13
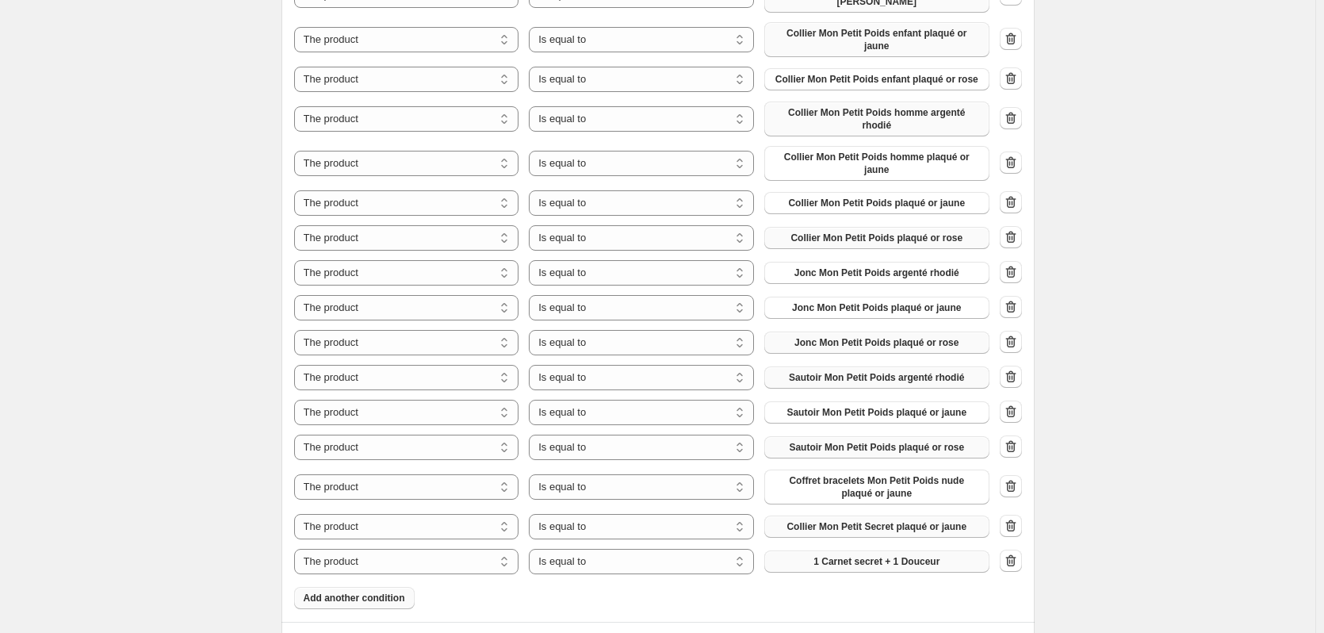
click at [873, 555] on span "1 Carnet secret + 1 Douceur" at bounding box center [876, 561] width 126 height 13
click at [377, 601] on span "Add another condition" at bounding box center [354, 607] width 101 height 13
click at [874, 599] on span "1 Carnet secret + 1 Douceur" at bounding box center [876, 605] width 126 height 13
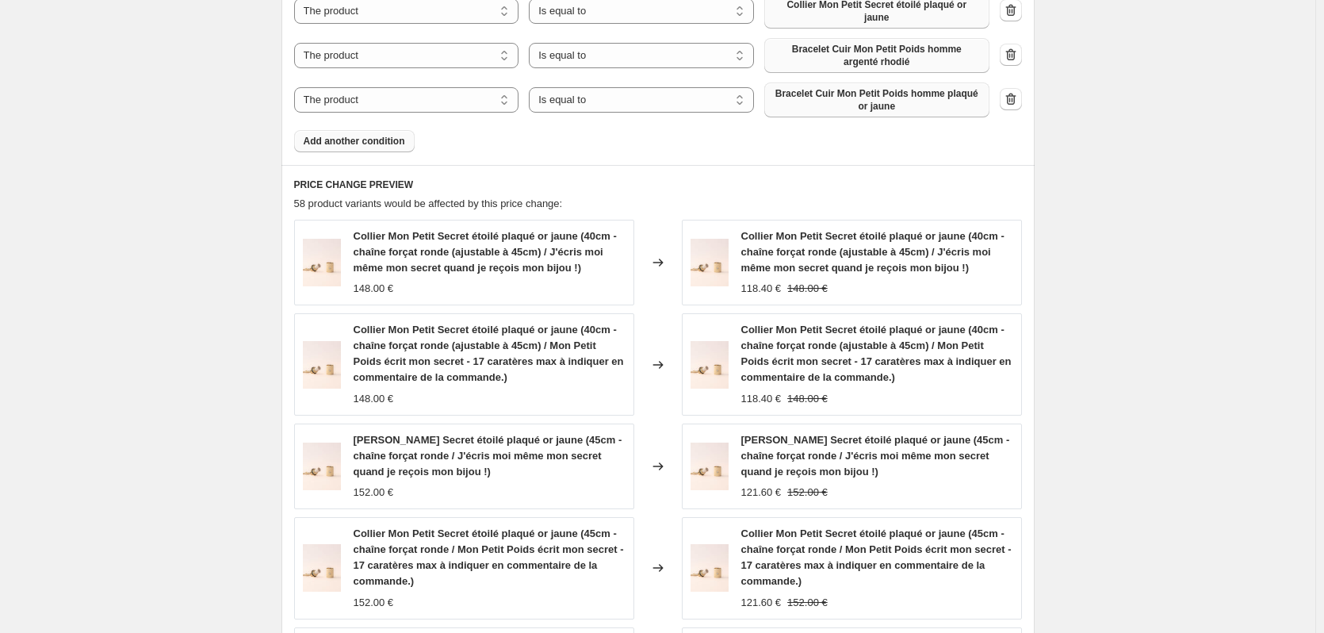
scroll to position [2099, 0]
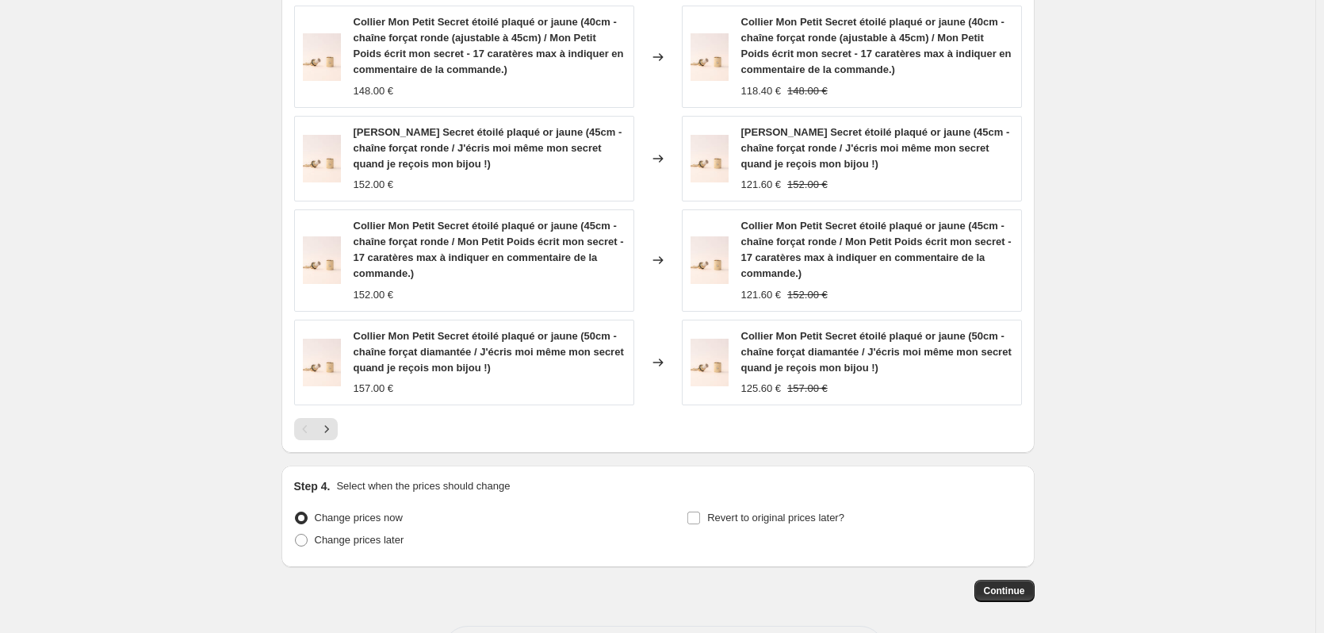
drag, startPoint x: 308, startPoint y: 473, endPoint x: 369, endPoint y: 498, distance: 65.4
click at [308, 534] on span at bounding box center [301, 540] width 13 height 13
click at [296, 534] on input "Change prices later" at bounding box center [295, 534] width 1 height 1
radio input "true"
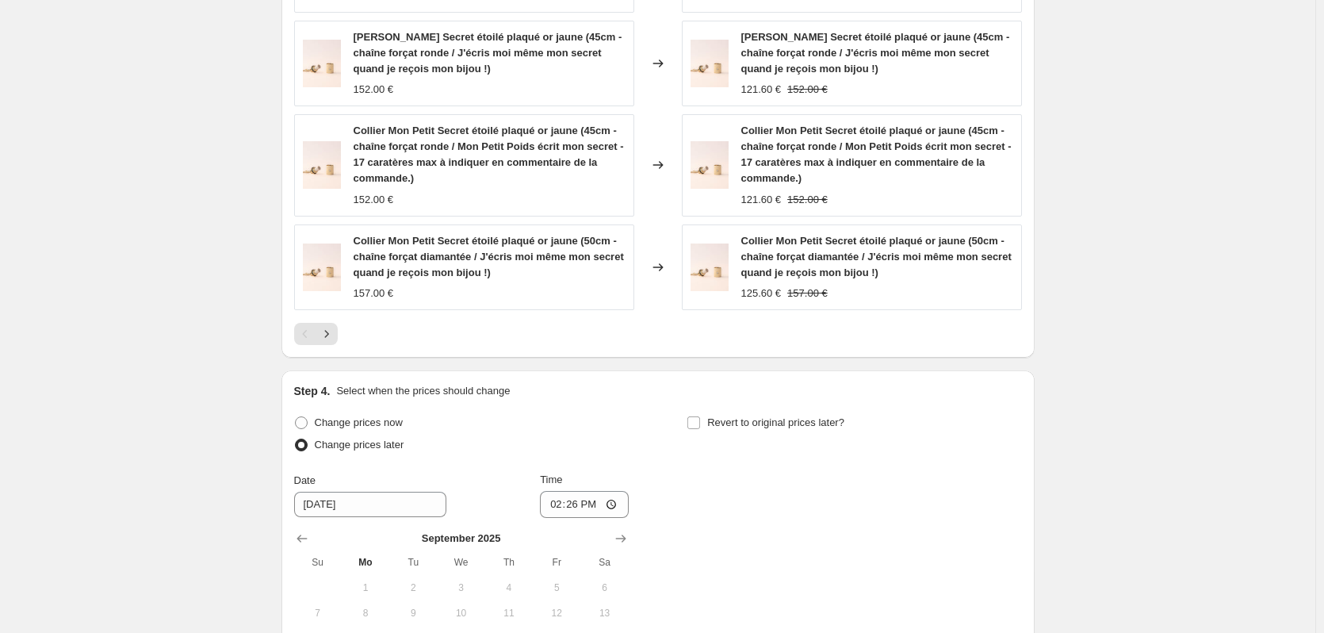
scroll to position [2257, 0]
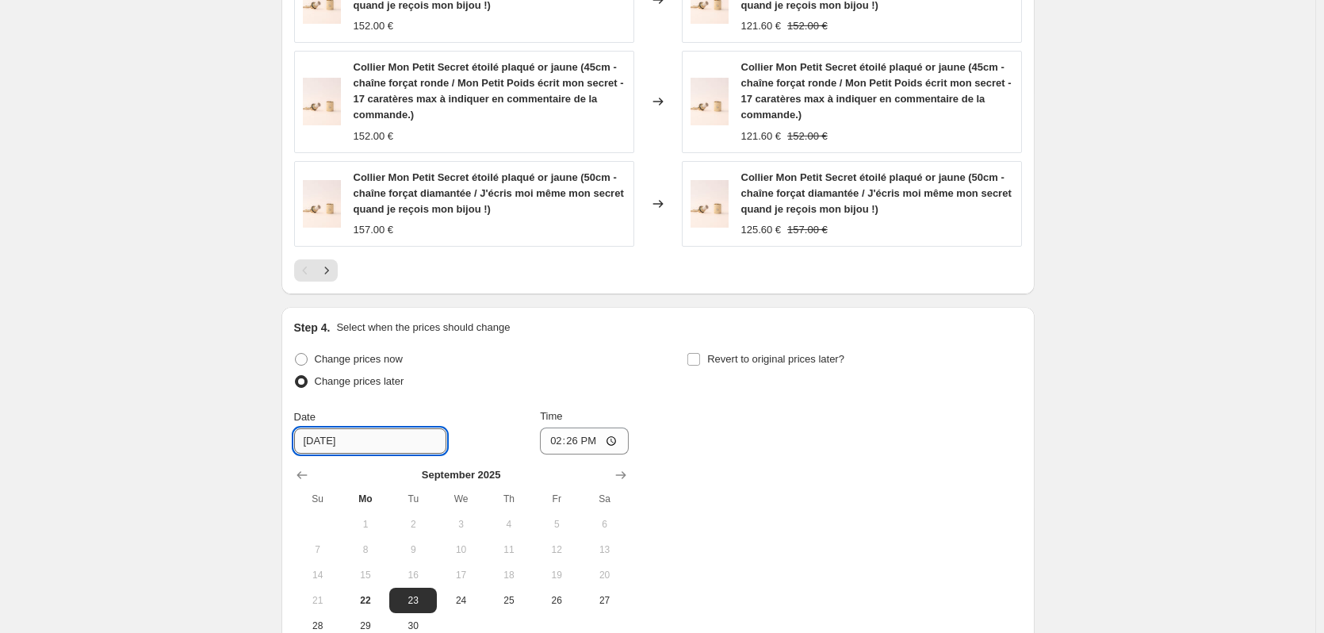
click at [383, 428] on input "[DATE]" at bounding box center [370, 440] width 152 height 25
click at [466, 594] on span "24" at bounding box center [460, 600] width 35 height 13
type input "[DATE]"
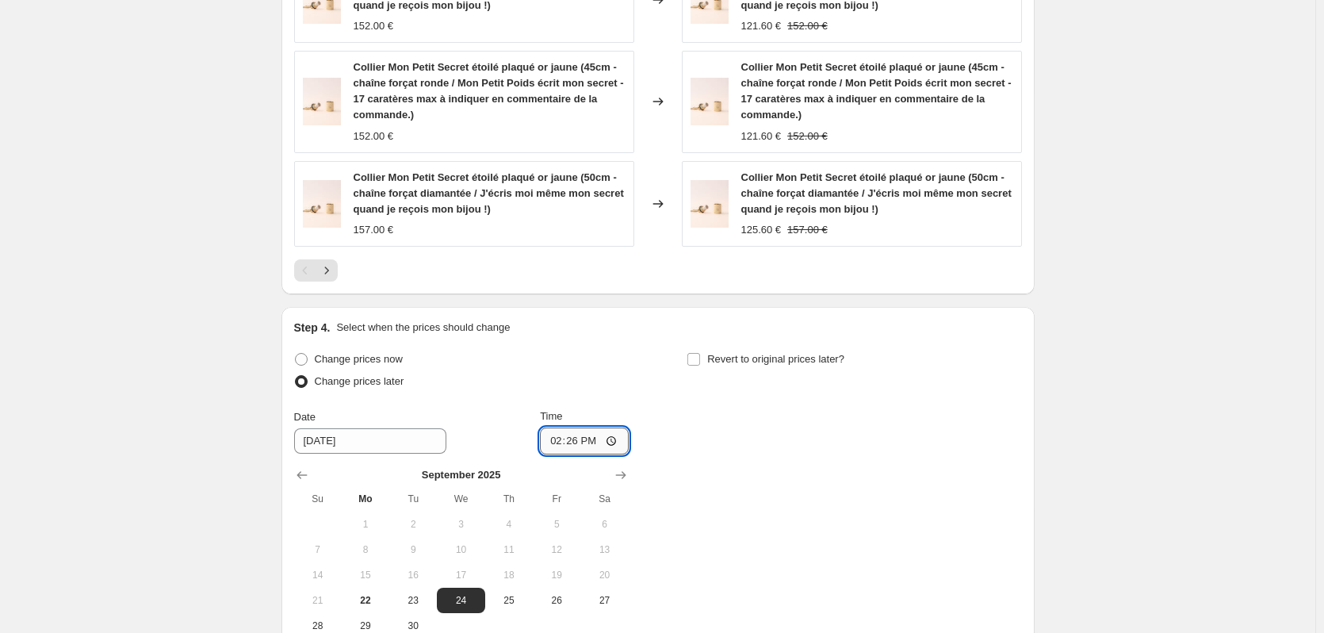
click at [587, 427] on input "14:26" at bounding box center [584, 440] width 89 height 27
type input "00:01"
click at [723, 385] on div "Change prices now Change prices later Date [DATE] Time 00:[DATE] Mo Tu We Th Fr…" at bounding box center [658, 493] width 728 height 290
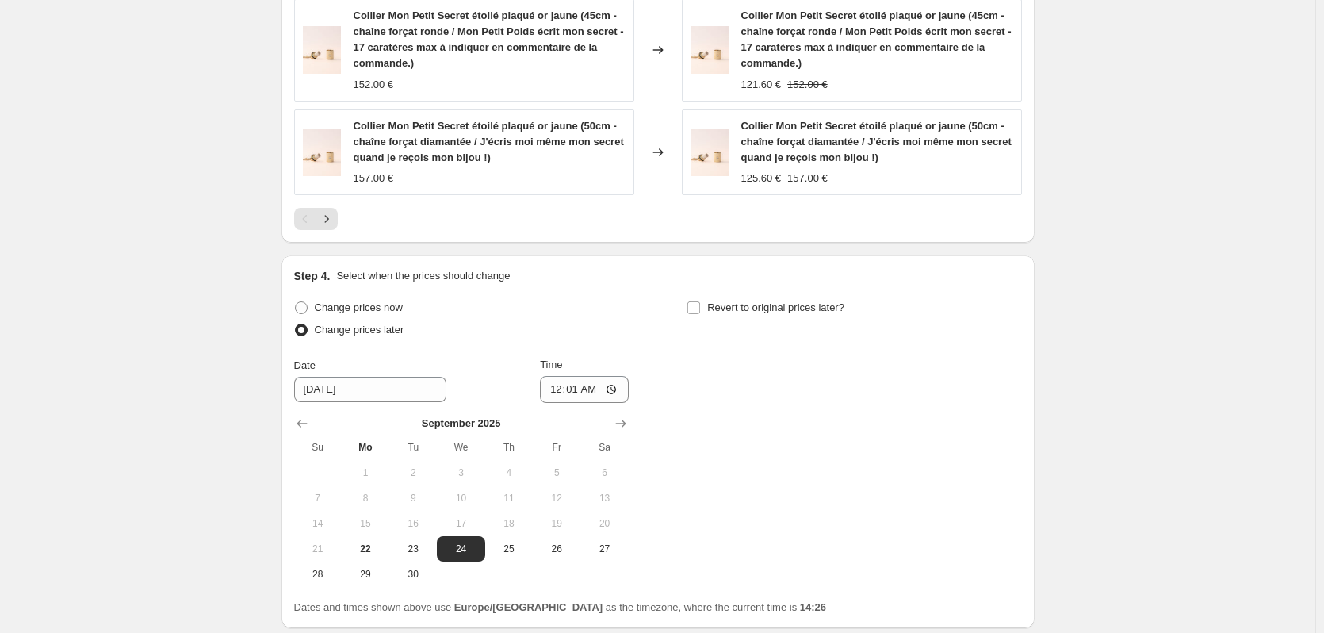
scroll to position [2337, 0]
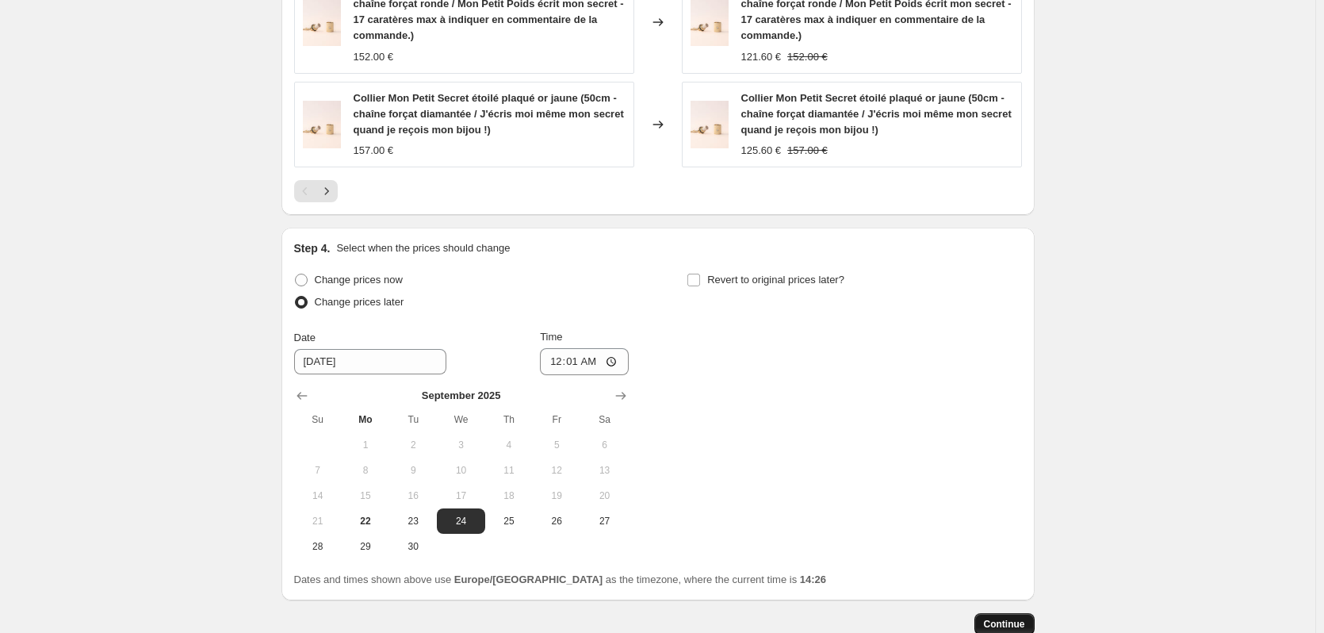
click at [1025, 618] on span "Continue" at bounding box center [1004, 624] width 41 height 13
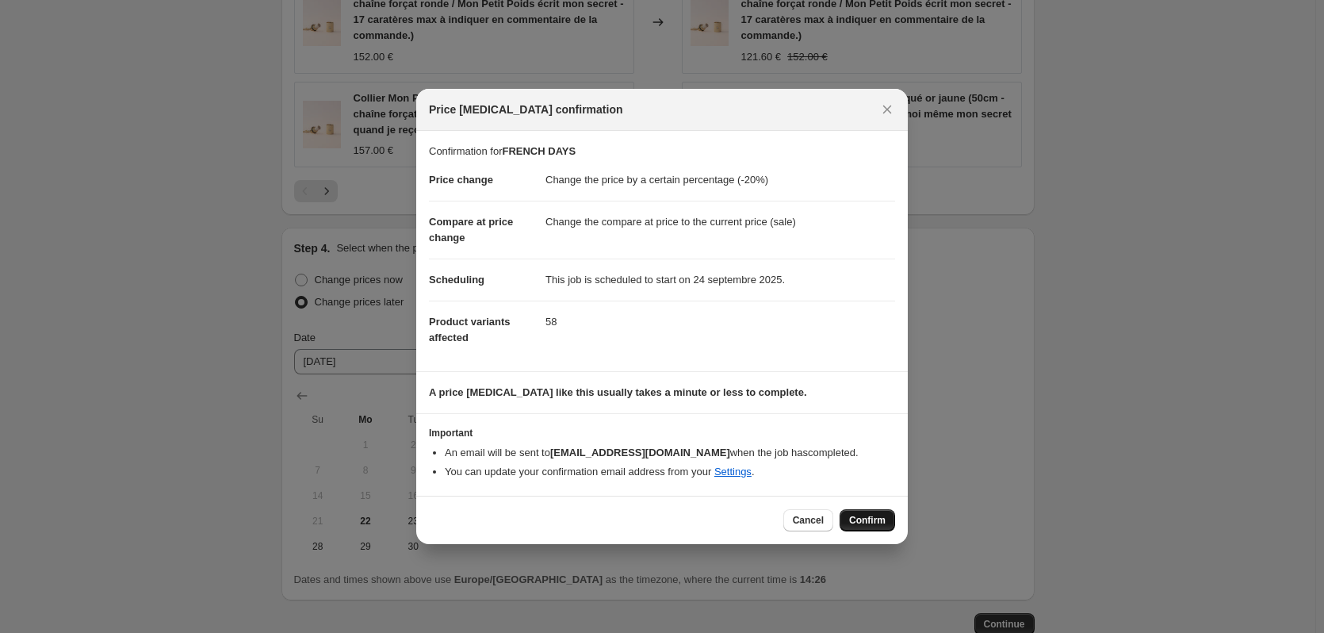
click at [863, 520] on span "Confirm" at bounding box center [867, 520] width 36 height 13
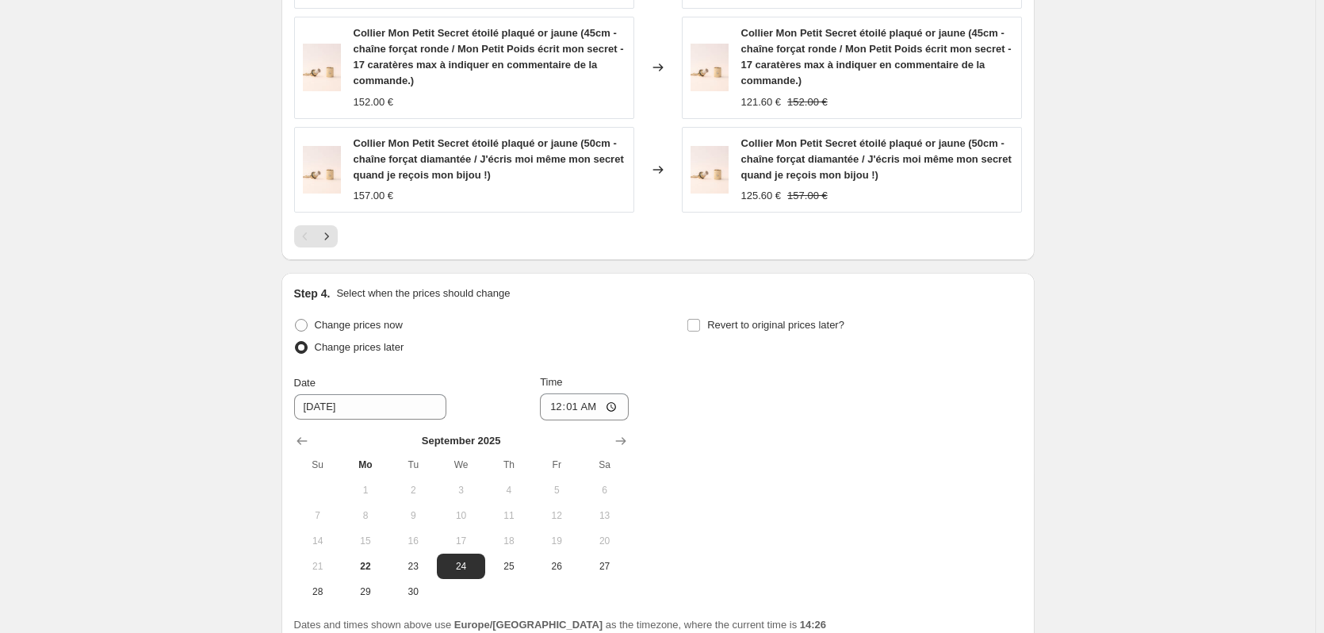
scroll to position [2416, 0]
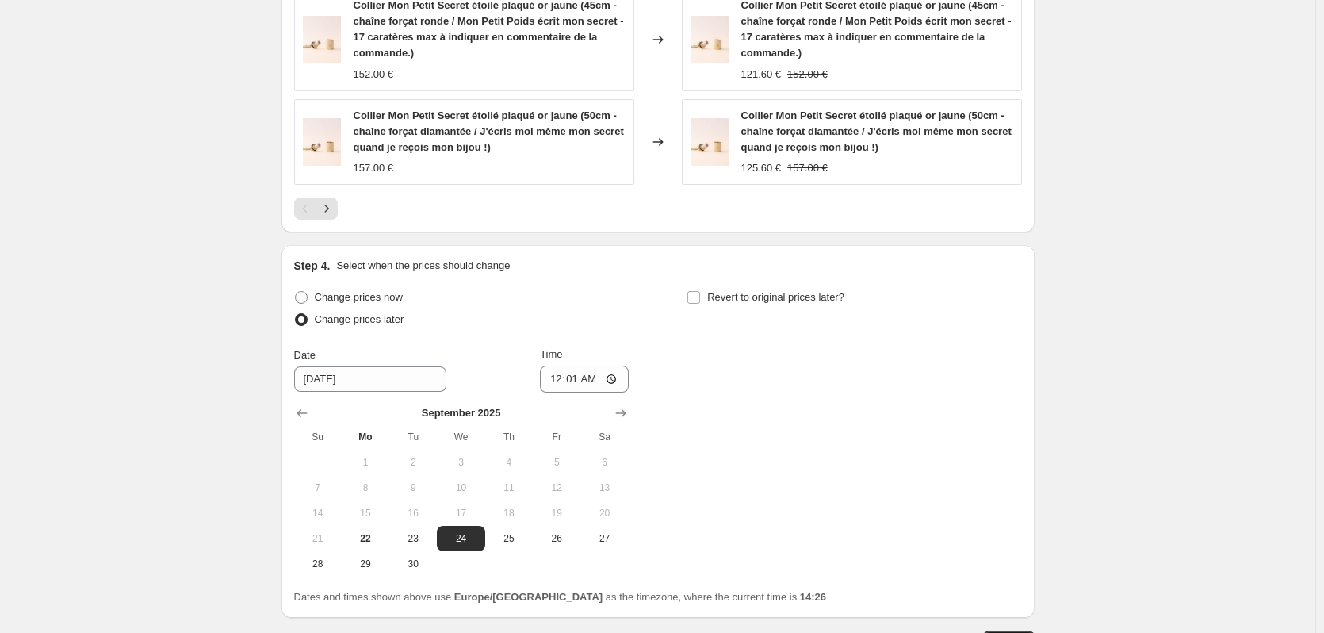
click at [1018, 632] on span "Update" at bounding box center [1009, 641] width 33 height 13
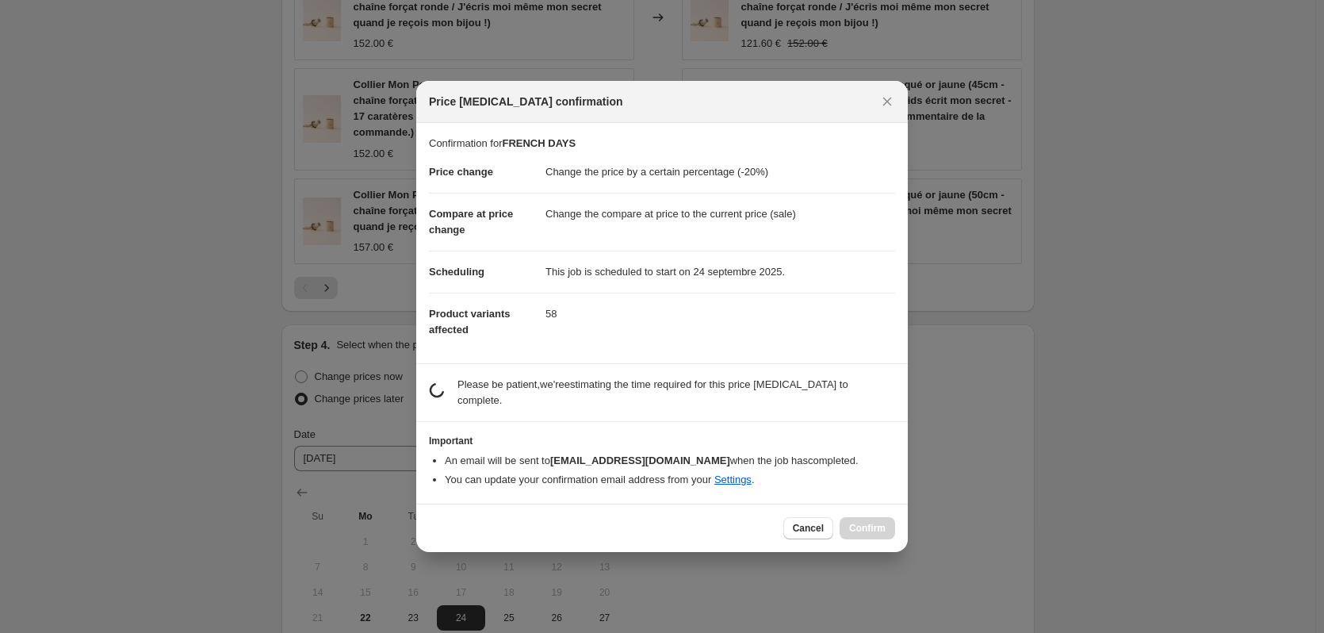
scroll to position [0, 0]
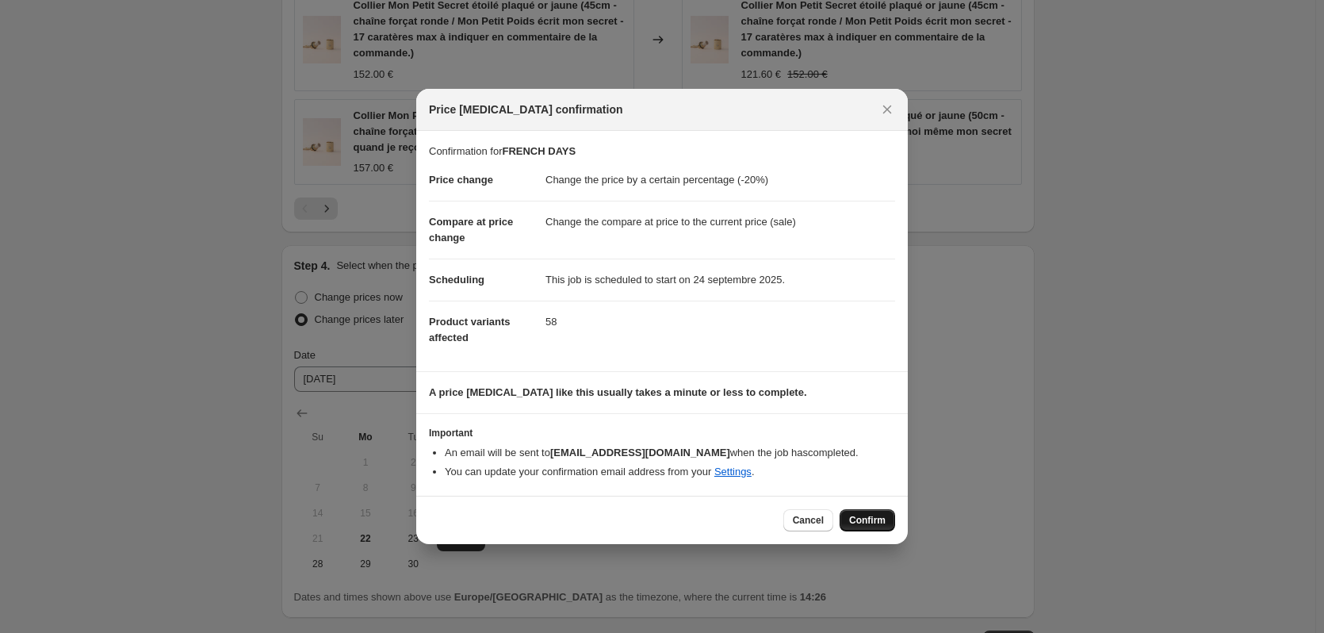
click at [865, 519] on span "Confirm" at bounding box center [867, 520] width 36 height 13
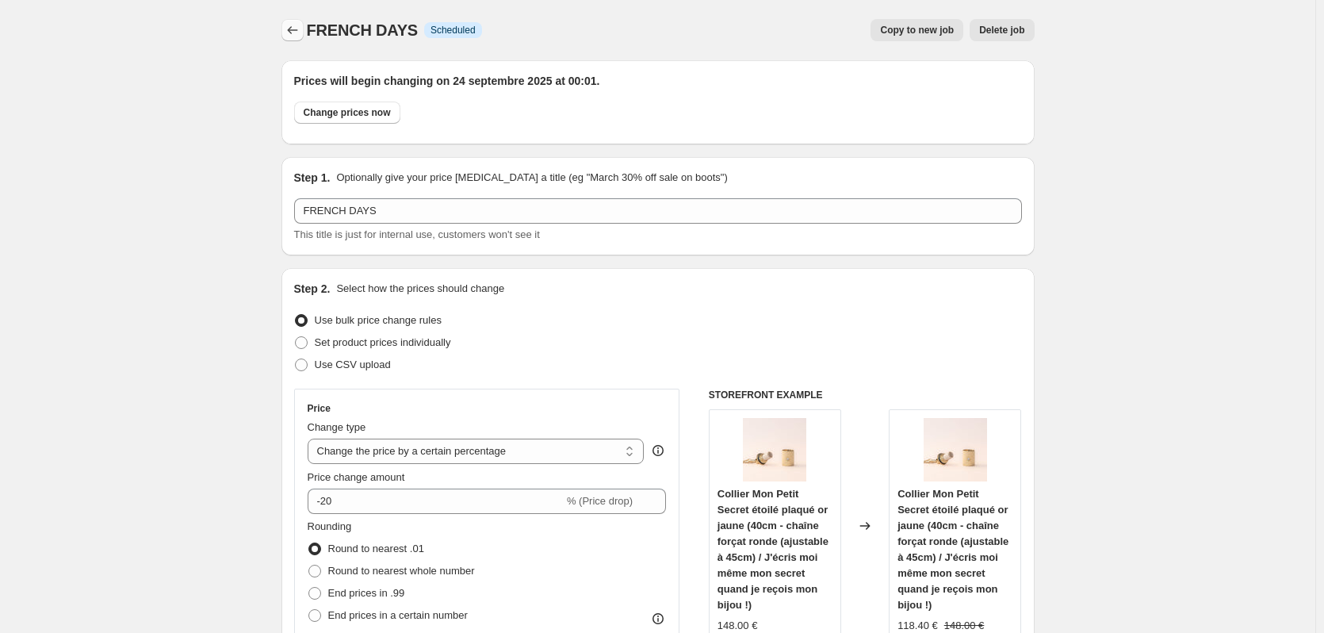
click at [291, 29] on icon "Price change jobs" at bounding box center [293, 30] width 16 height 16
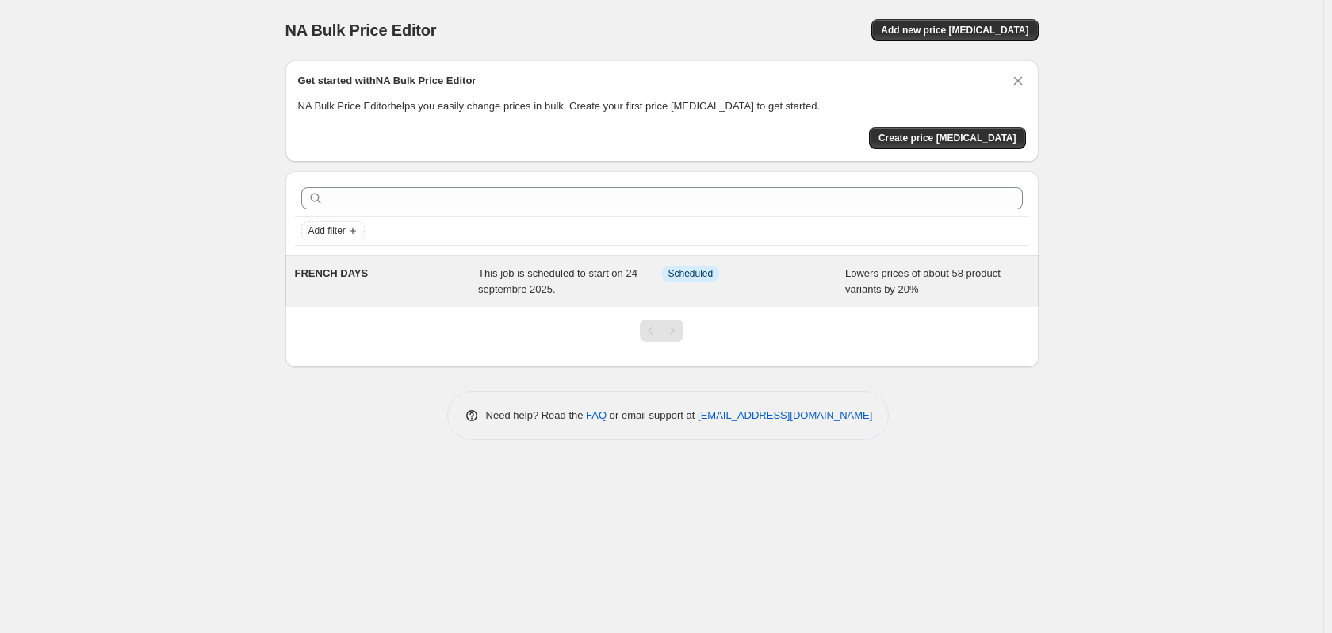
click at [382, 270] on div "FRENCH DAYS" at bounding box center [387, 282] width 184 height 32
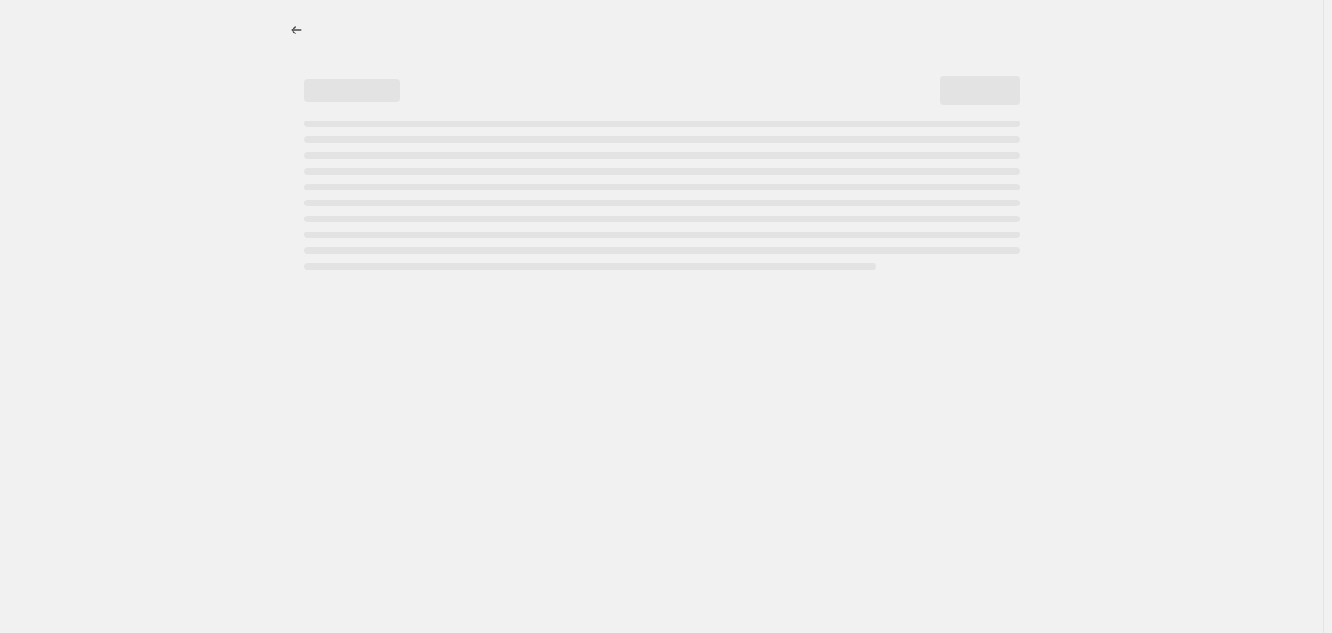
select select "percentage"
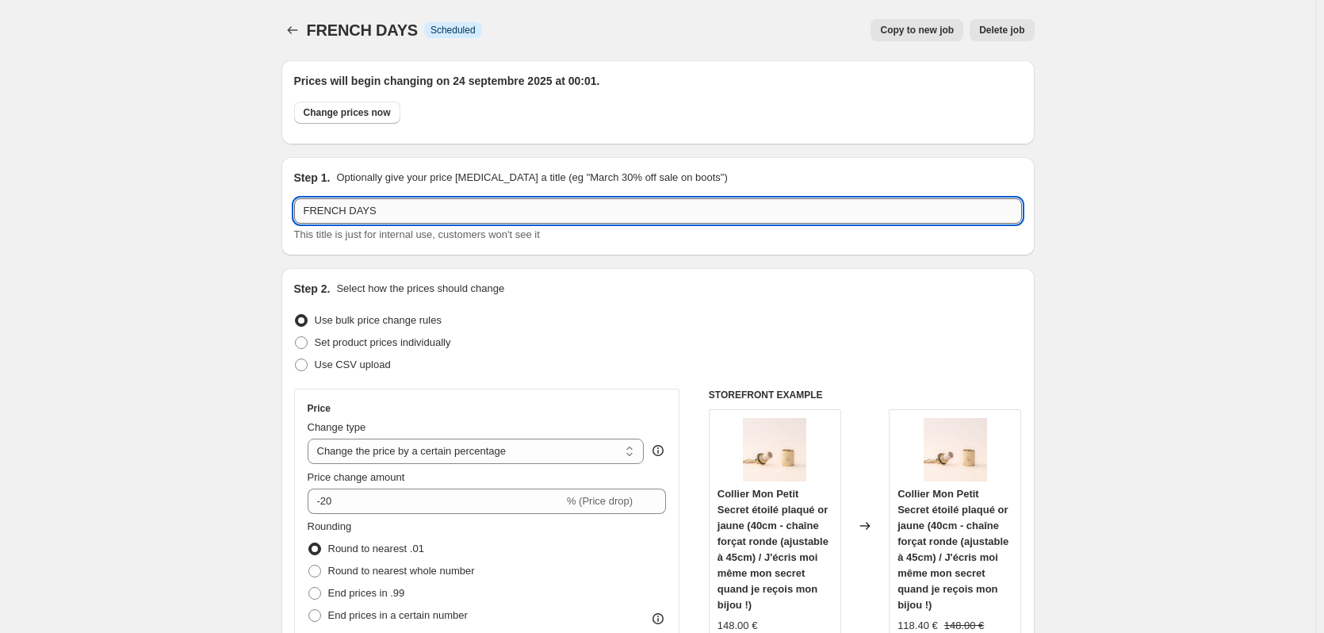
click at [404, 204] on input "FRENCH DAYS" at bounding box center [658, 210] width 728 height 25
type input "FRENCH DAYS -20%"
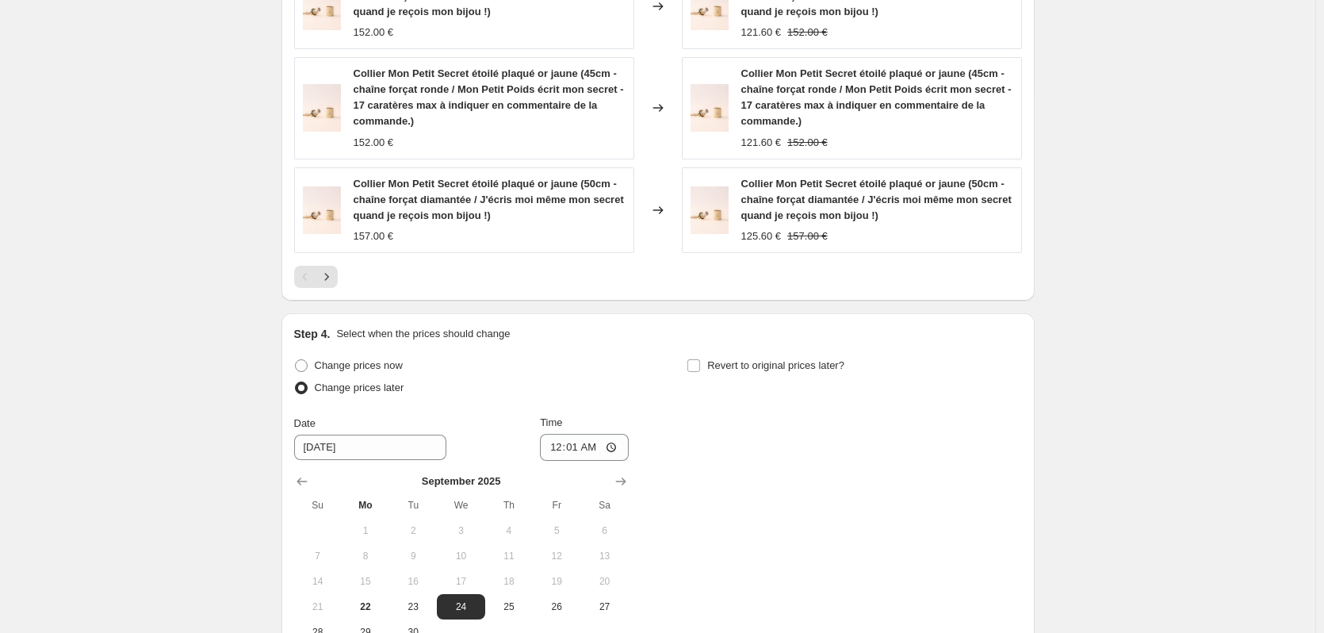
scroll to position [2467, 0]
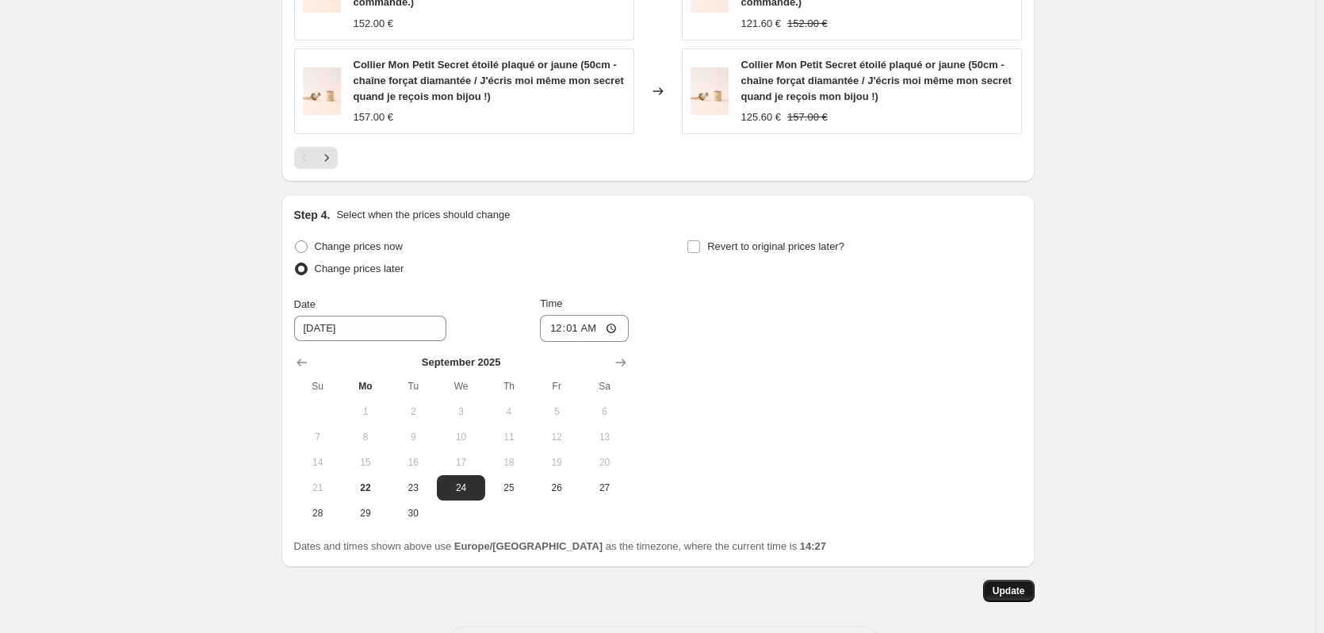
click at [1007, 584] on span "Update" at bounding box center [1009, 590] width 33 height 13
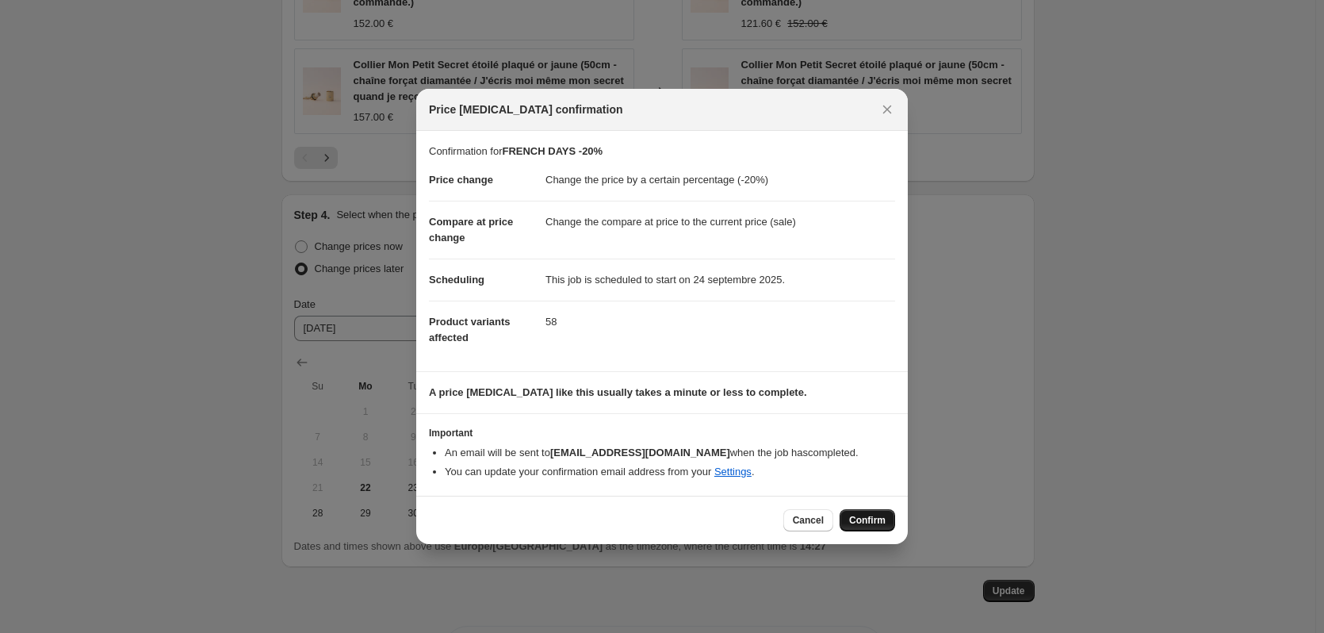
click at [887, 523] on button "Confirm" at bounding box center [868, 520] width 56 height 22
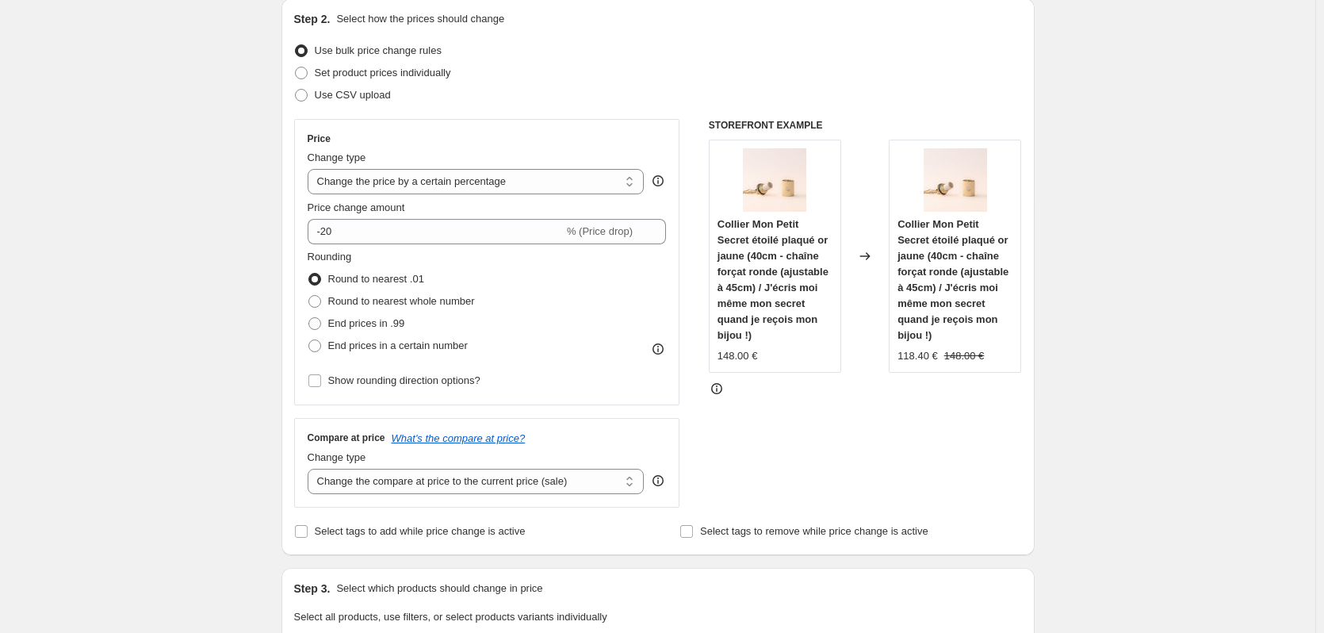
scroll to position [0, 0]
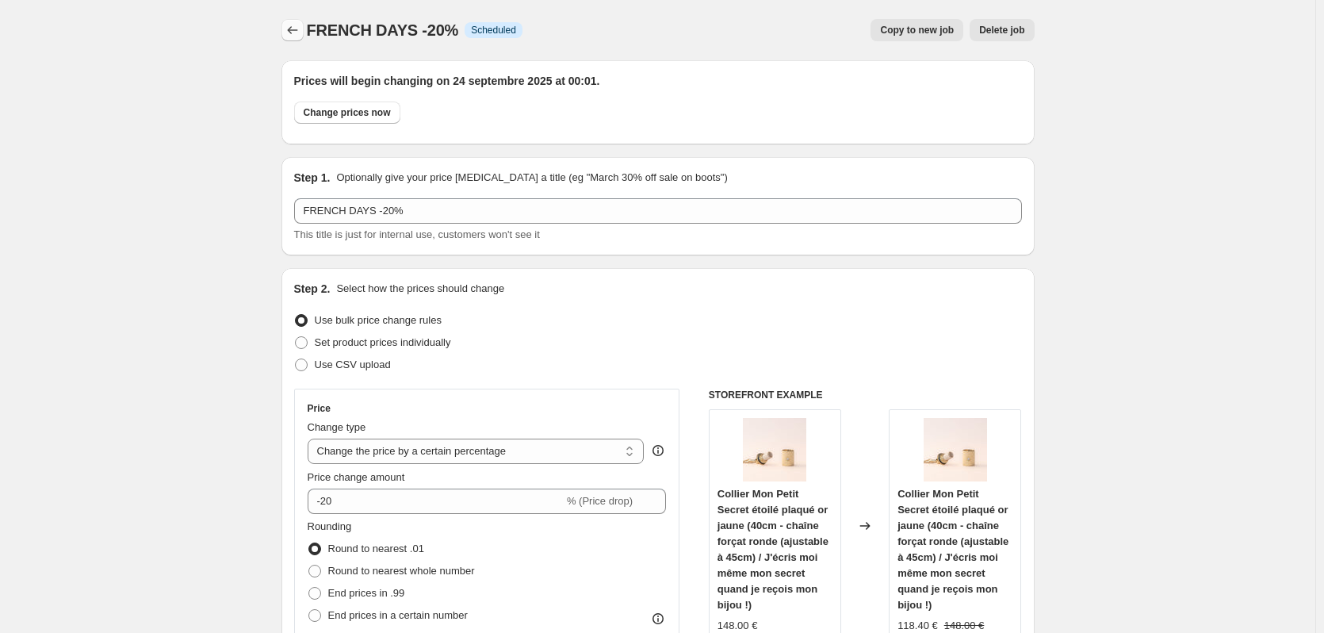
click at [295, 26] on icon "Price change jobs" at bounding box center [293, 30] width 16 height 16
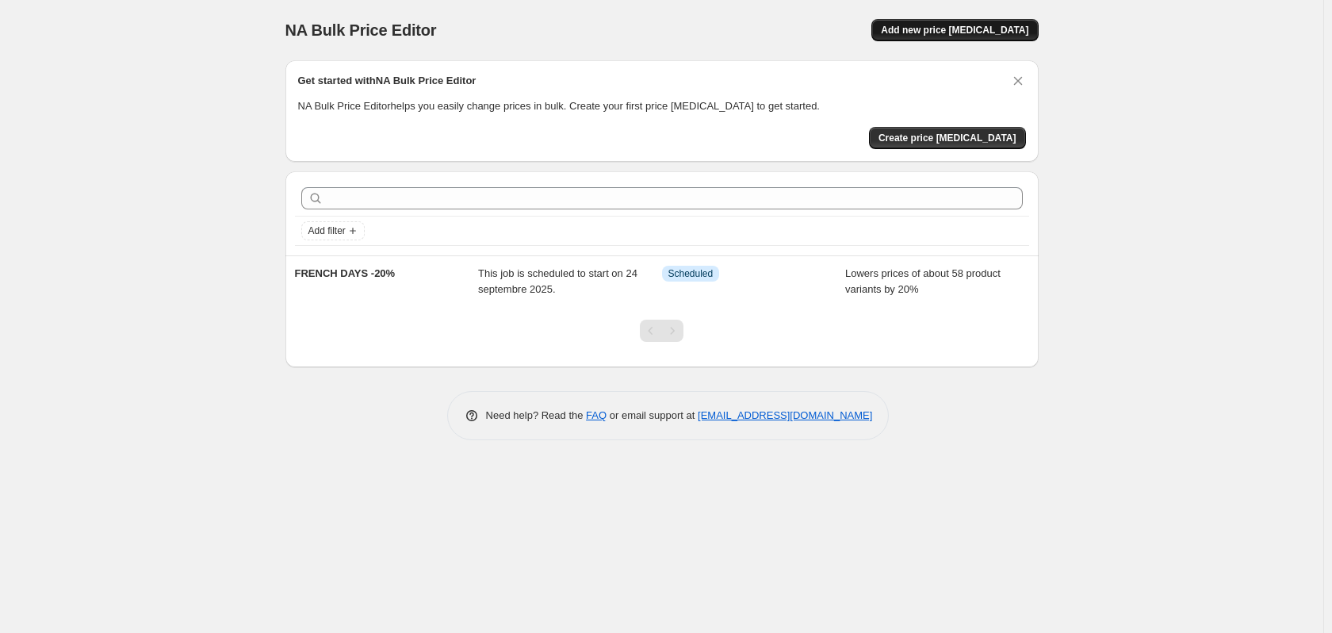
click at [1005, 28] on span "Add new price [MEDICAL_DATA]" at bounding box center [954, 30] width 147 height 13
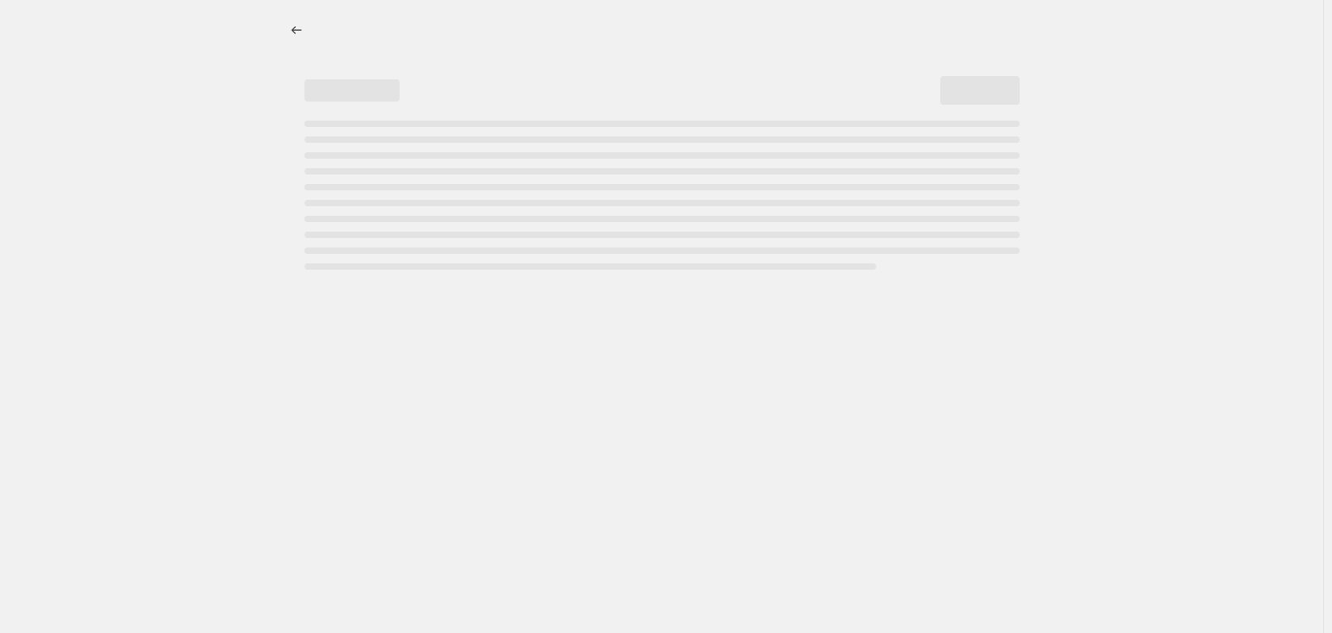
select select "percentage"
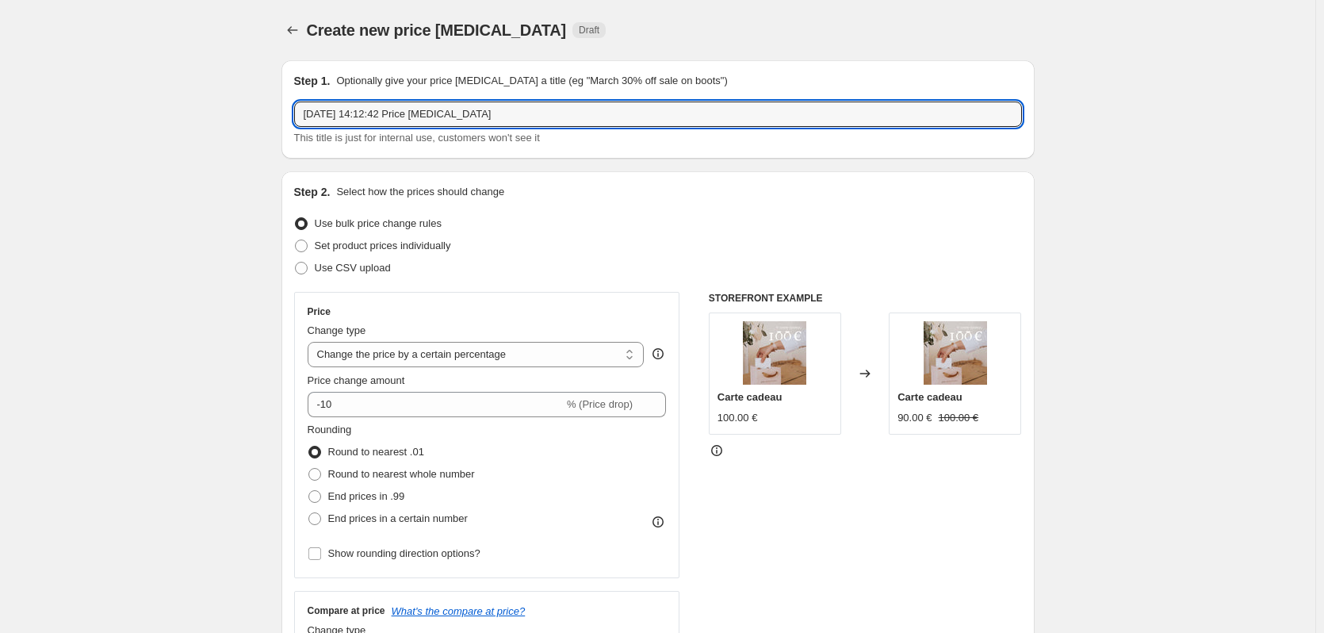
drag, startPoint x: 527, startPoint y: 115, endPoint x: 52, endPoint y: 129, distance: 475.1
type input "FRENCH DAYS -30%"
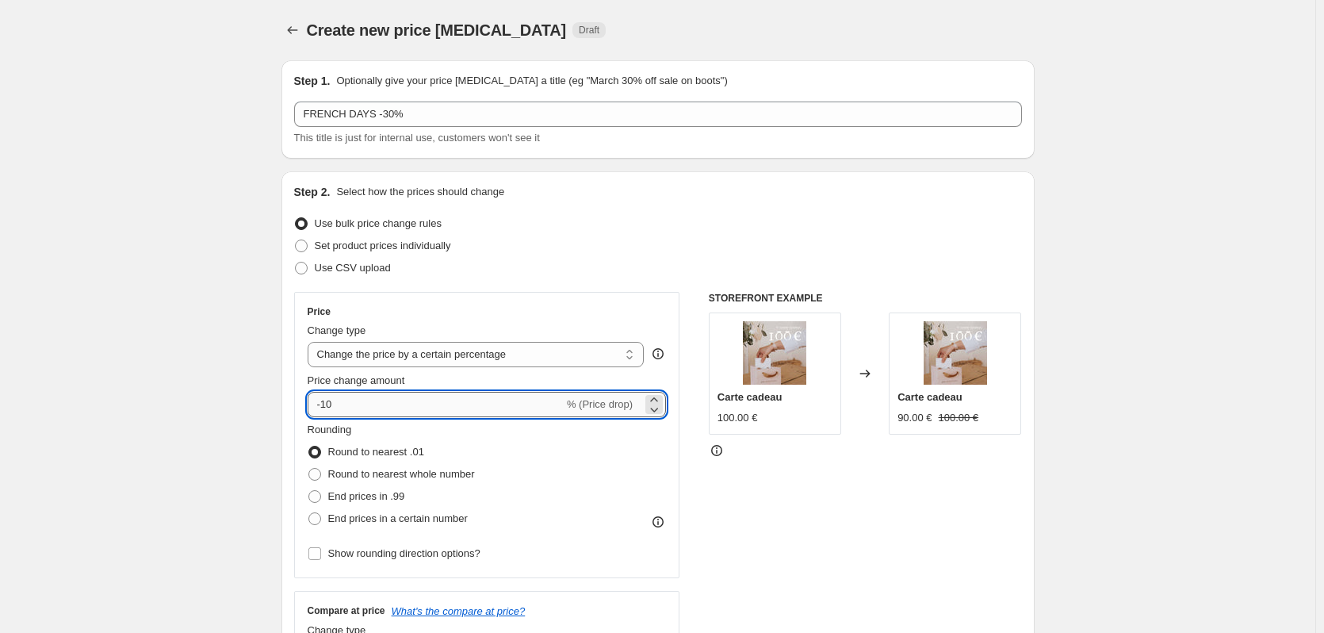
drag, startPoint x: 416, startPoint y: 413, endPoint x: 326, endPoint y: 409, distance: 90.5
click at [326, 409] on input "-10" at bounding box center [436, 404] width 256 height 25
type input "-30"
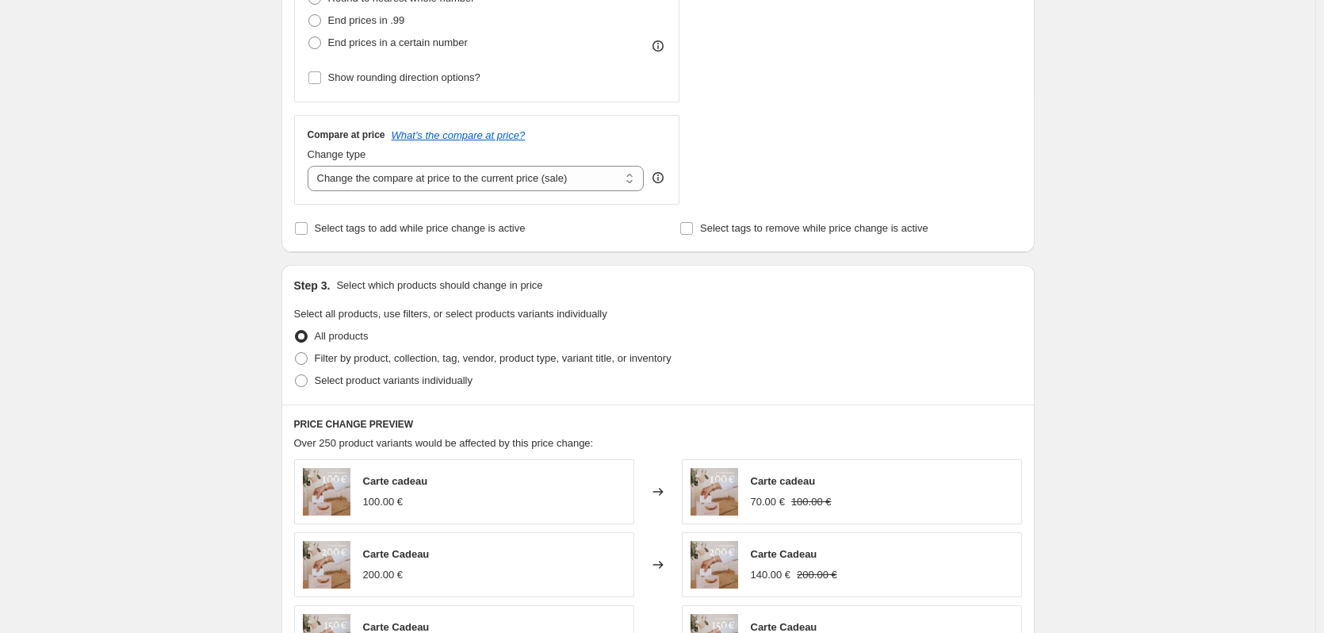
scroll to position [555, 0]
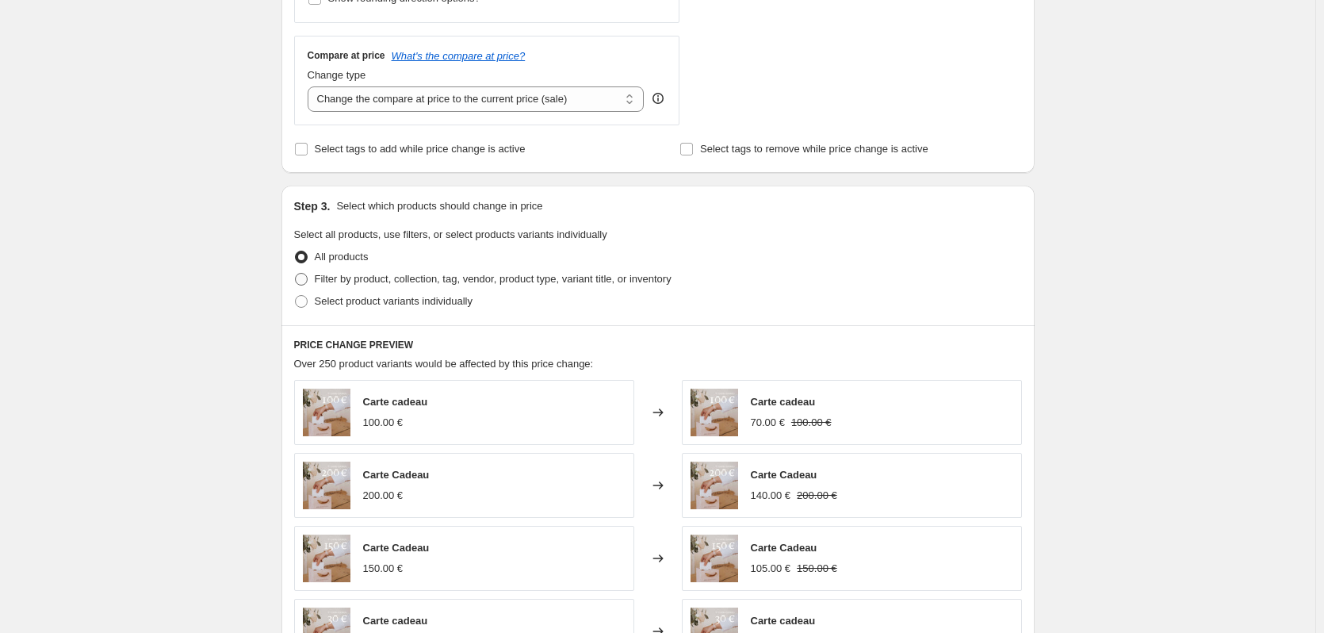
click at [308, 277] on span at bounding box center [301, 279] width 13 height 13
click at [296, 274] on input "Filter by product, collection, tag, vendor, product type, variant title, or inv…" at bounding box center [295, 273] width 1 height 1
radio input "true"
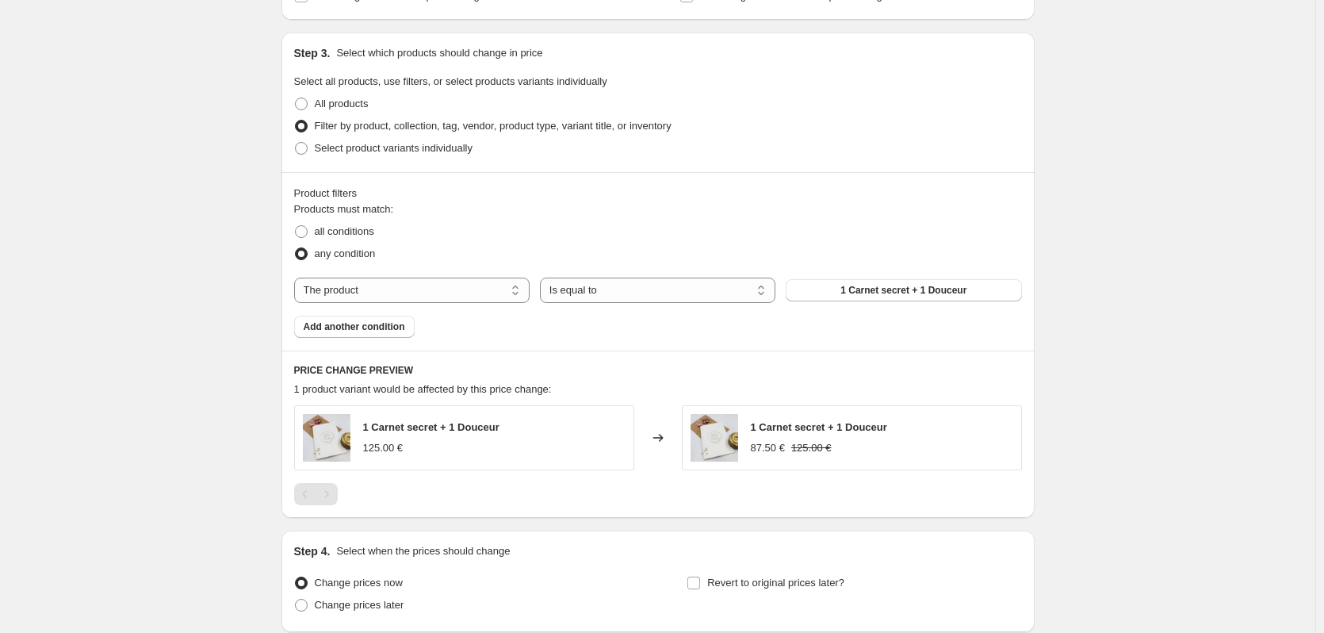
scroll to position [714, 0]
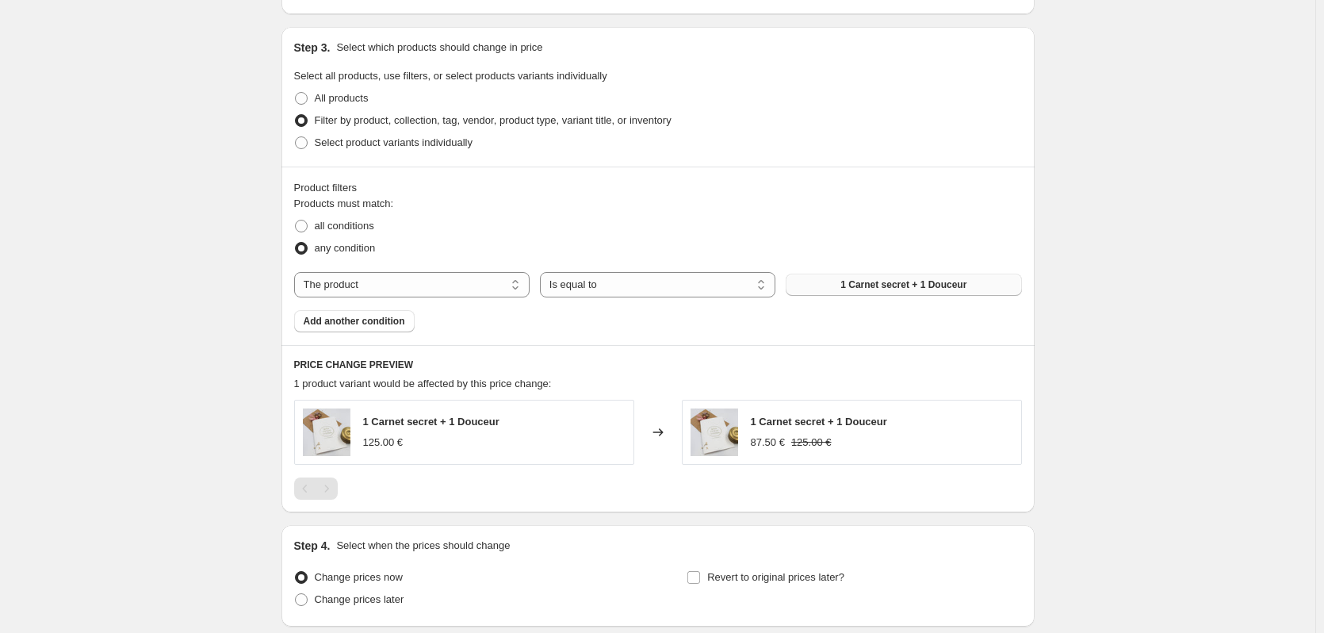
click at [971, 281] on button "1 Carnet secret + 1 Douceur" at bounding box center [903, 285] width 235 height 22
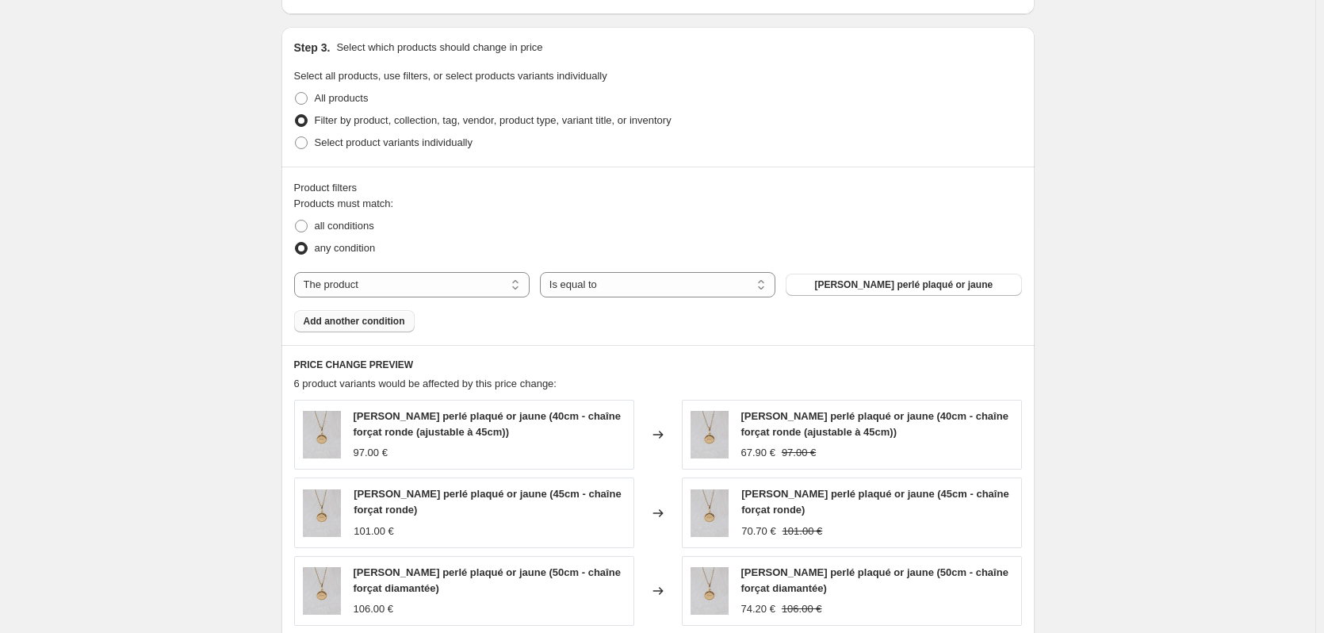
click at [400, 323] on span "Add another condition" at bounding box center [354, 321] width 101 height 13
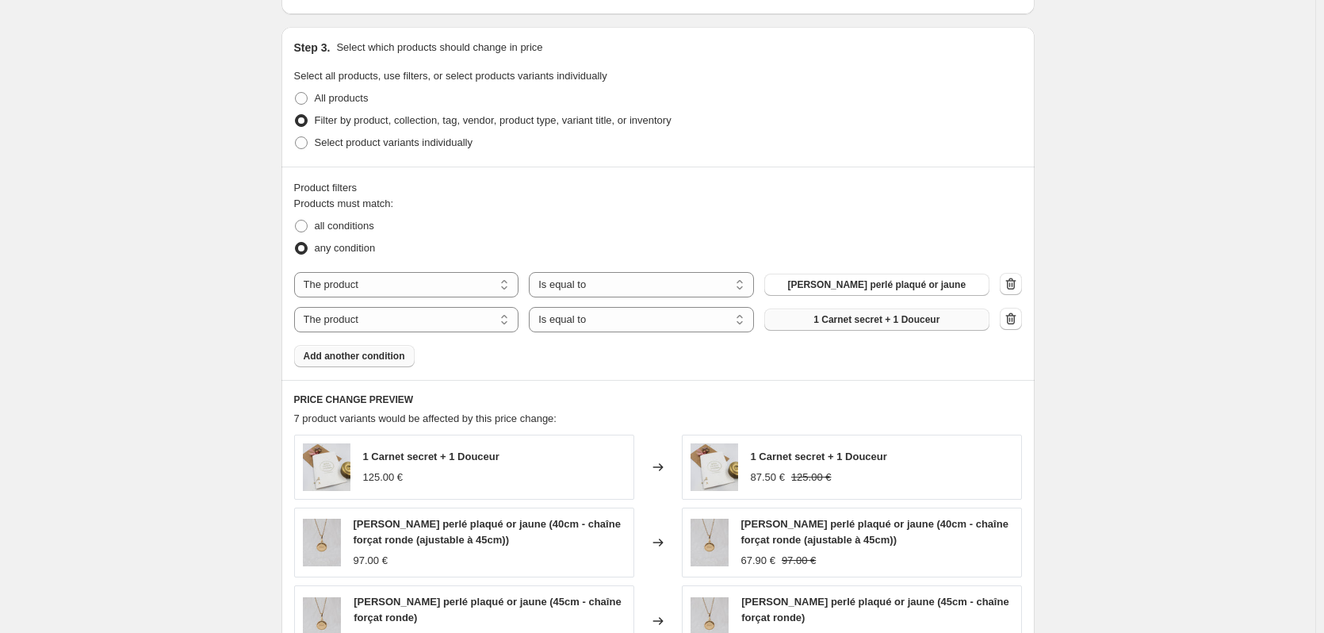
click at [896, 323] on span "1 Carnet secret + 1 Douceur" at bounding box center [876, 319] width 126 height 13
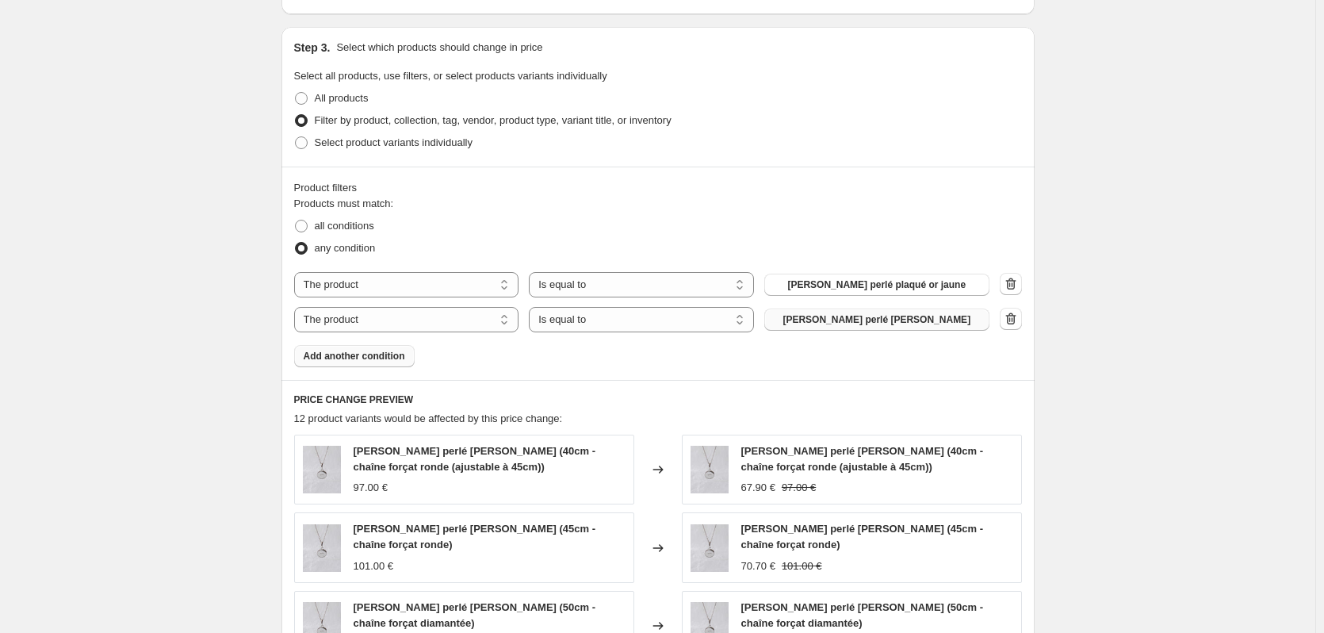
click at [390, 358] on span "Add another condition" at bounding box center [354, 356] width 101 height 13
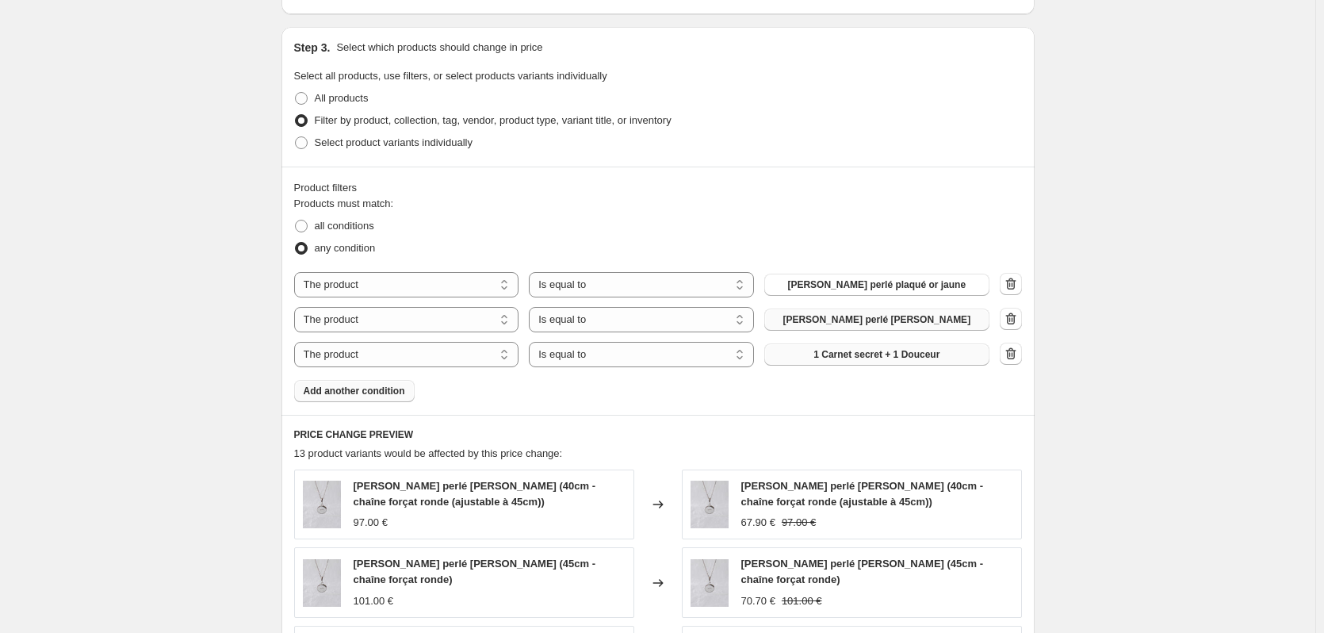
click at [892, 352] on span "1 Carnet secret + 1 Douceur" at bounding box center [876, 354] width 126 height 13
drag, startPoint x: 403, startPoint y: 394, endPoint x: 907, endPoint y: 426, distance: 505.3
click at [403, 394] on span "Add another condition" at bounding box center [354, 391] width 101 height 13
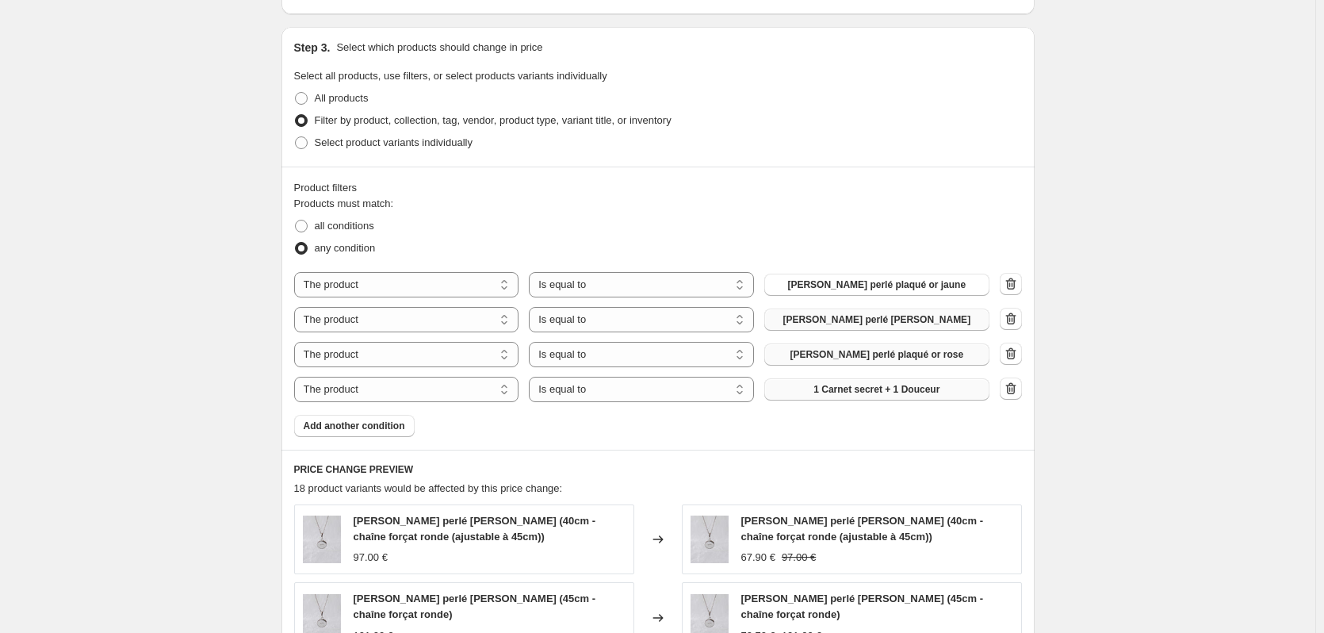
click at [875, 389] on span "1 Carnet secret + 1 Douceur" at bounding box center [876, 389] width 126 height 13
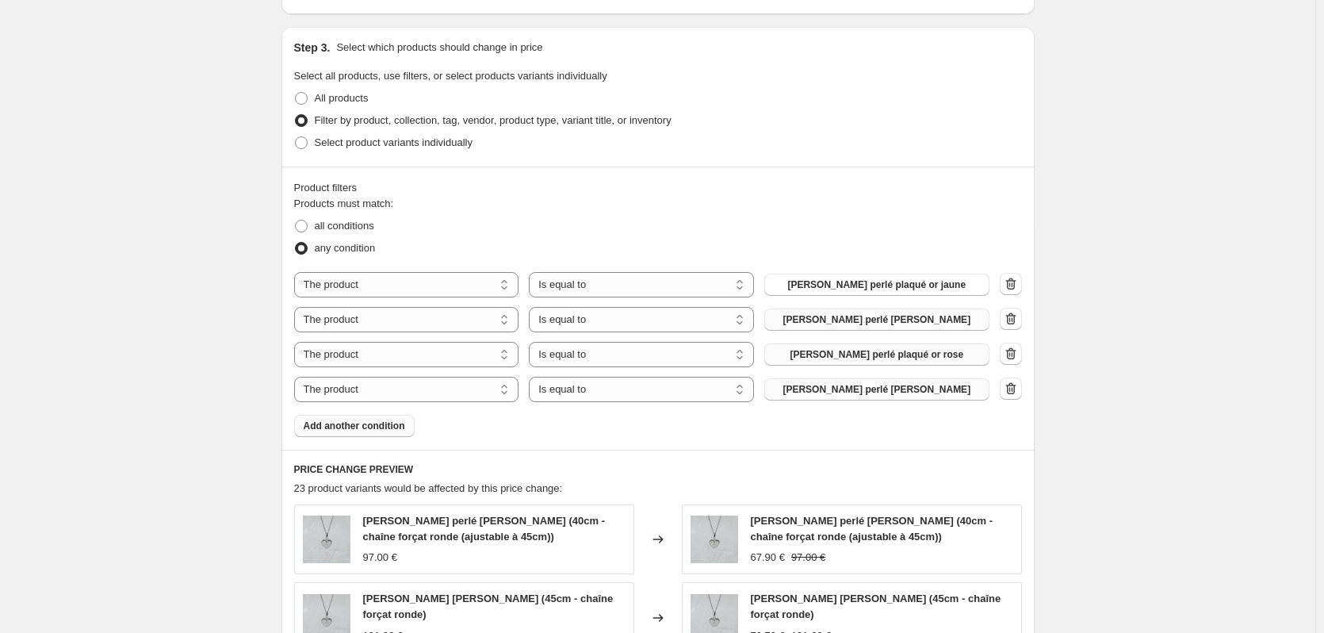
click at [366, 423] on span "Add another condition" at bounding box center [354, 425] width 101 height 13
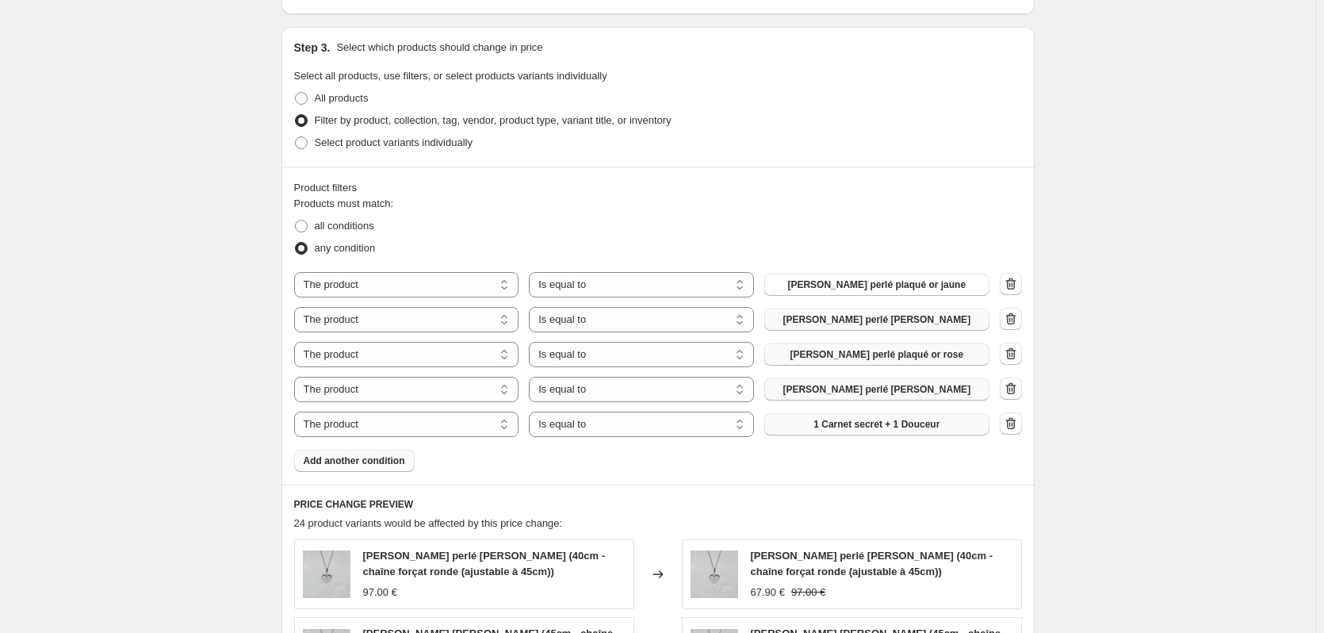
click at [896, 418] on button "1 Carnet secret + 1 Douceur" at bounding box center [876, 424] width 225 height 22
click at [366, 465] on span "Add another condition" at bounding box center [354, 460] width 101 height 13
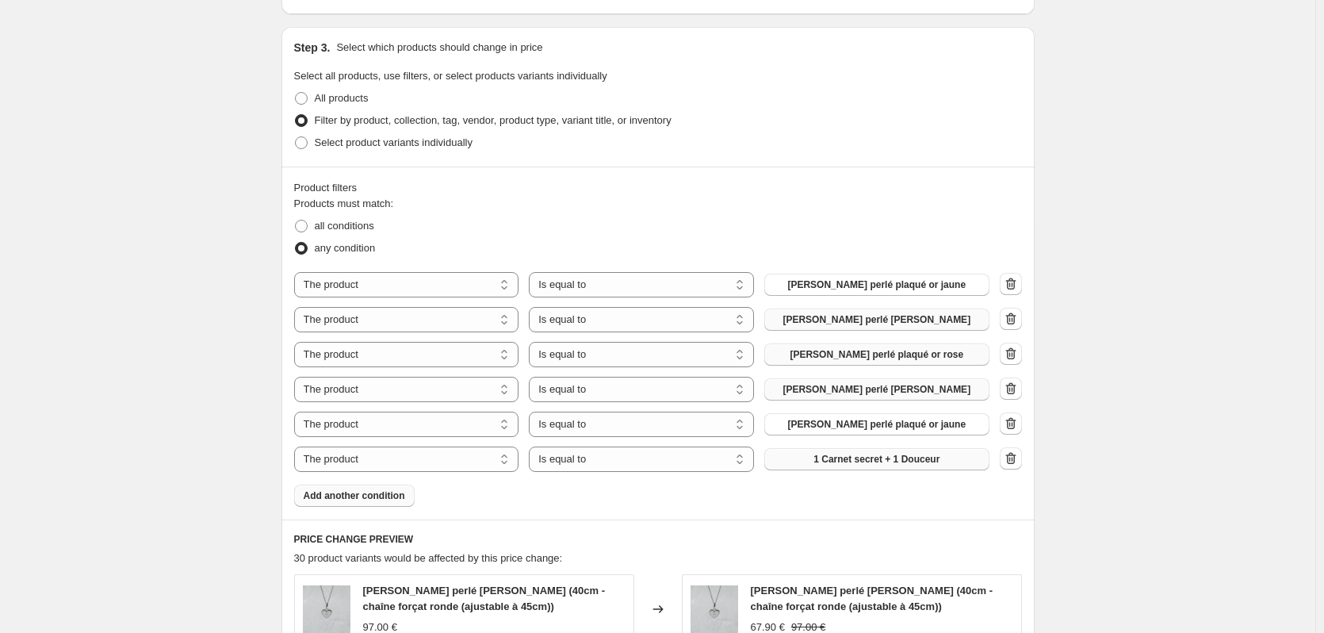
click at [880, 464] on span "1 Carnet secret + 1 Douceur" at bounding box center [876, 459] width 126 height 13
click at [366, 494] on span "Add another condition" at bounding box center [354, 495] width 101 height 13
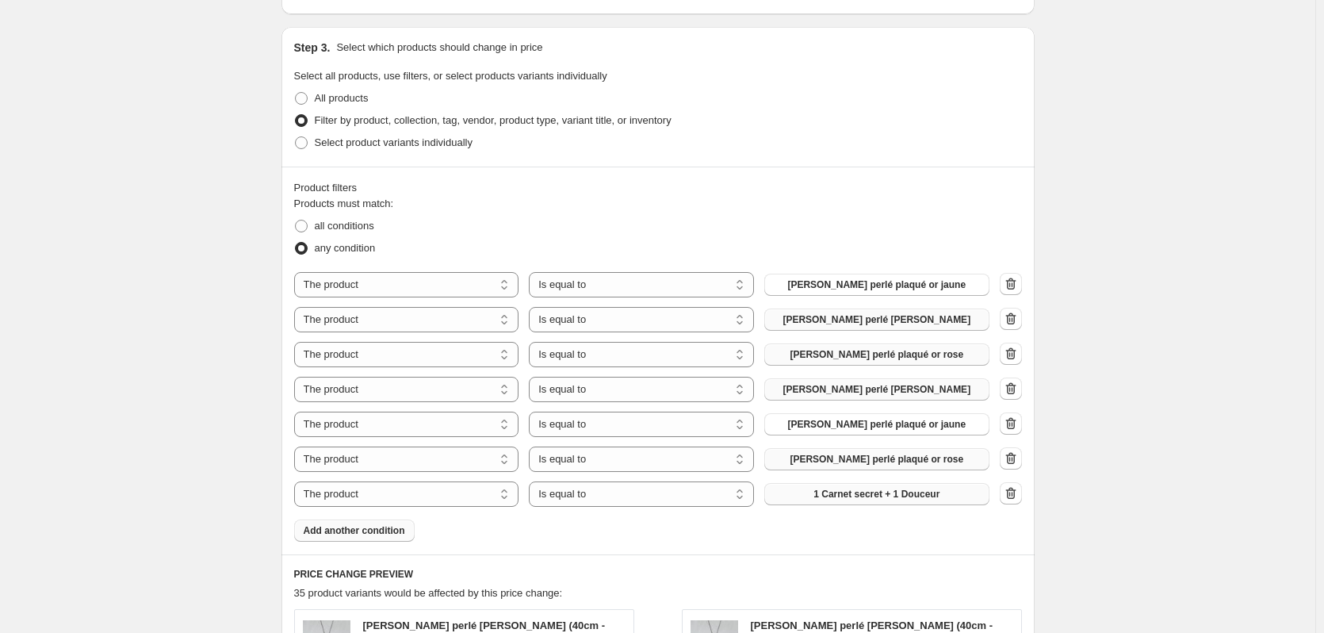
click at [858, 497] on span "1 Carnet secret + 1 Douceur" at bounding box center [876, 494] width 126 height 13
click at [388, 530] on span "Add another condition" at bounding box center [354, 530] width 101 height 13
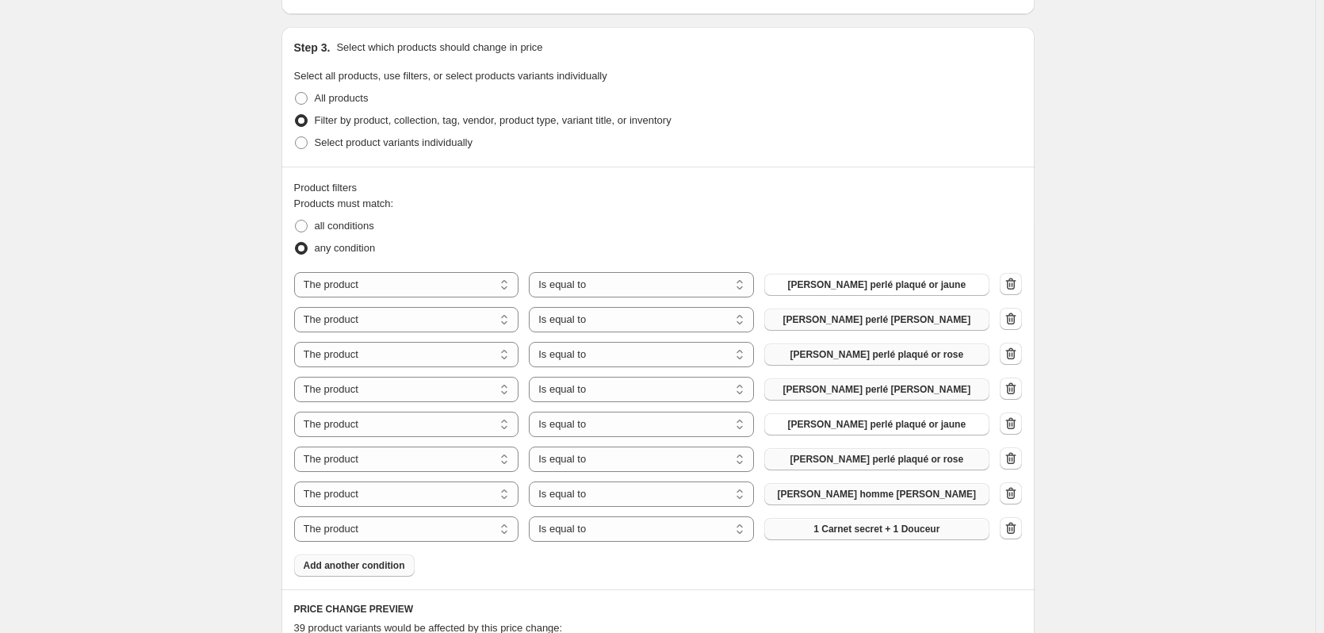
click at [904, 530] on span "1 Carnet secret + 1 Douceur" at bounding box center [876, 529] width 126 height 13
click at [381, 561] on span "Add another condition" at bounding box center [354, 565] width 101 height 13
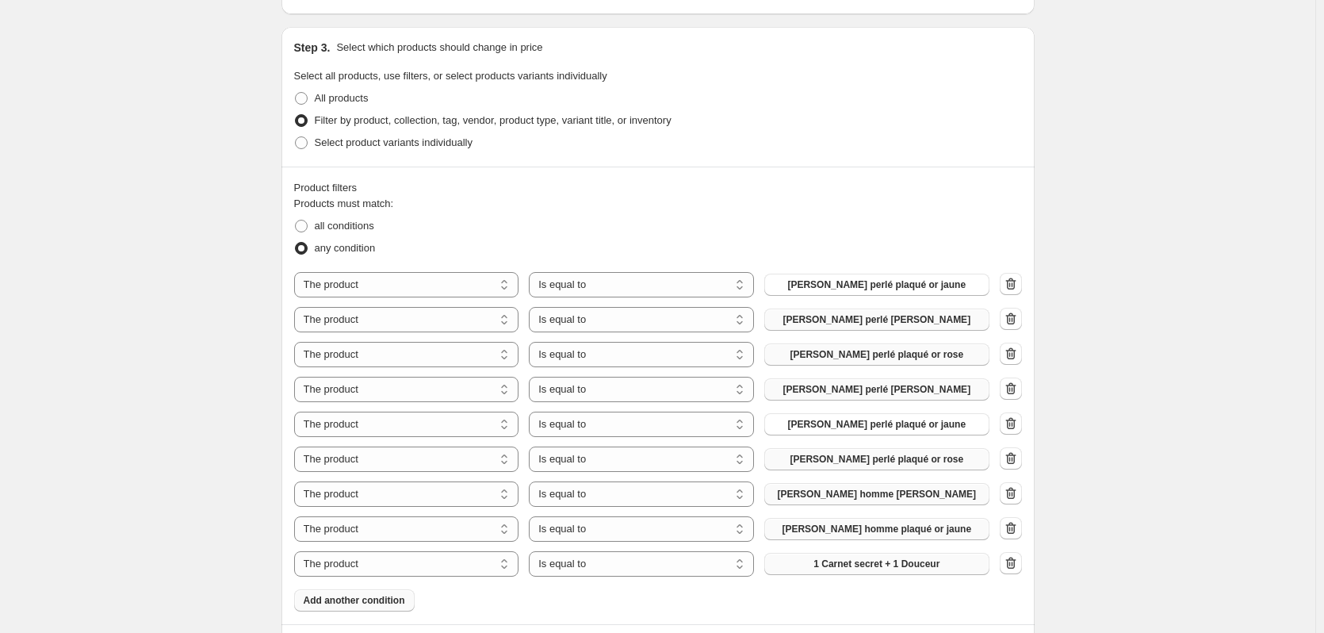
click at [918, 563] on span "1 Carnet secret + 1 Douceur" at bounding box center [876, 563] width 126 height 13
click at [331, 595] on span "Add another condition" at bounding box center [354, 600] width 101 height 13
click at [888, 599] on span "1 Carnet secret + 1 Douceur" at bounding box center [876, 598] width 126 height 13
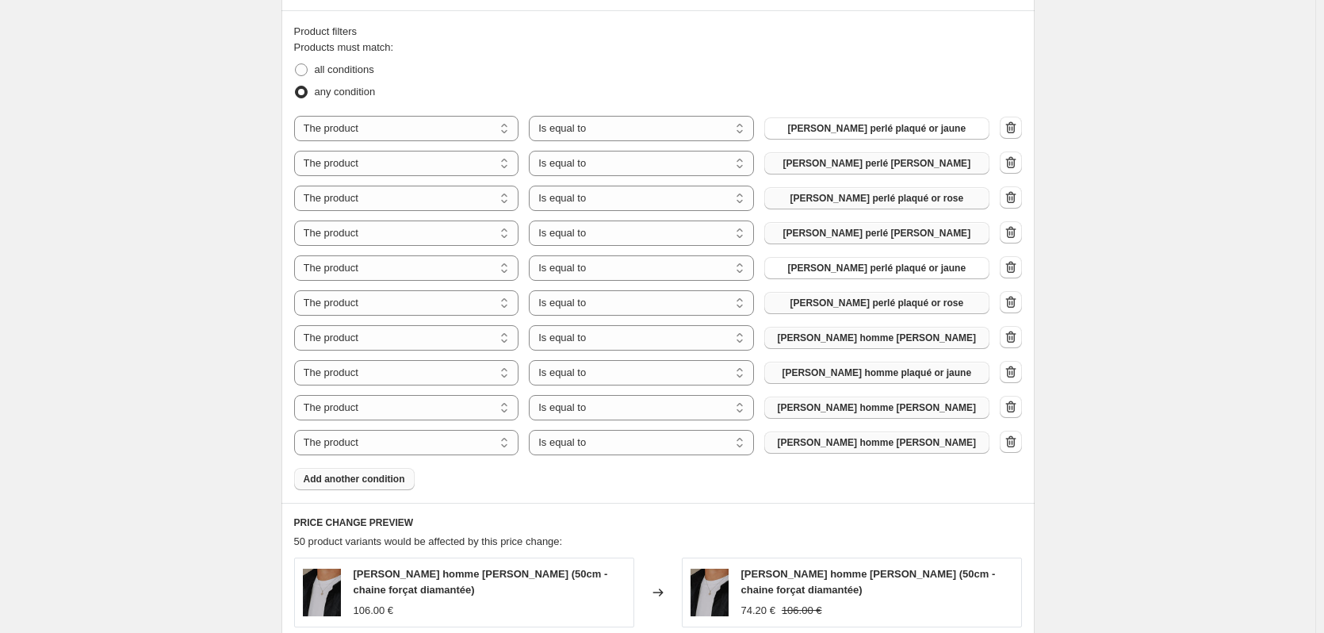
scroll to position [872, 0]
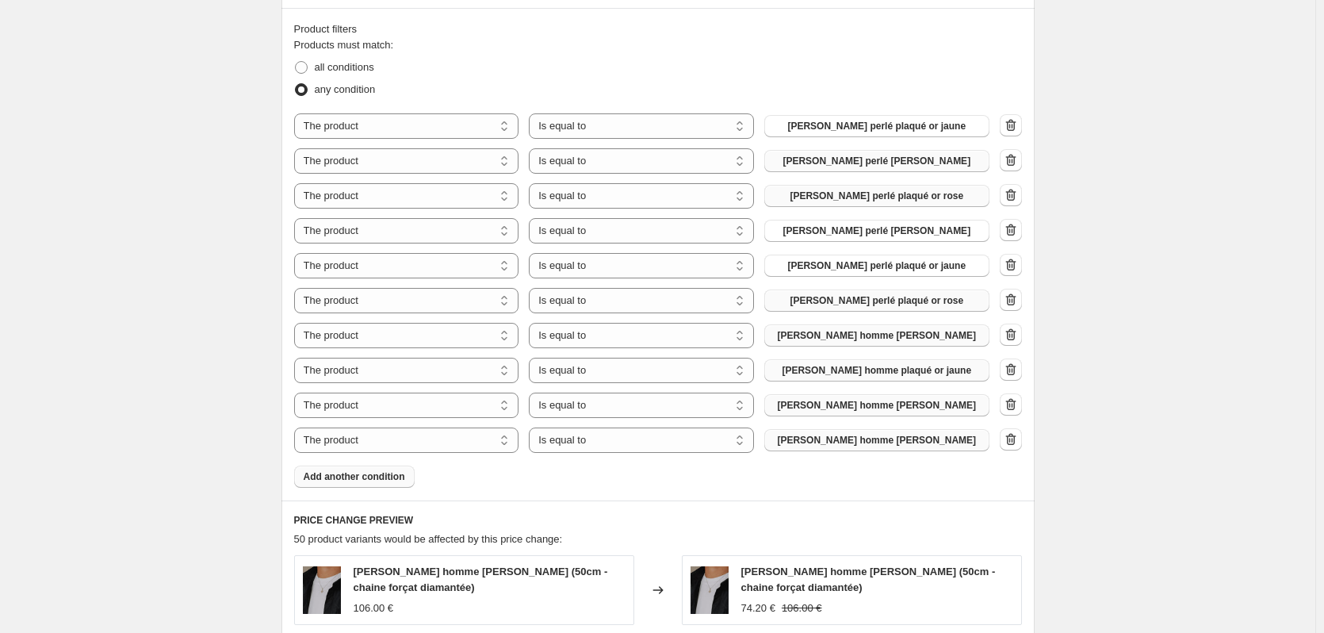
click at [359, 478] on button "Add another condition" at bounding box center [354, 476] width 121 height 22
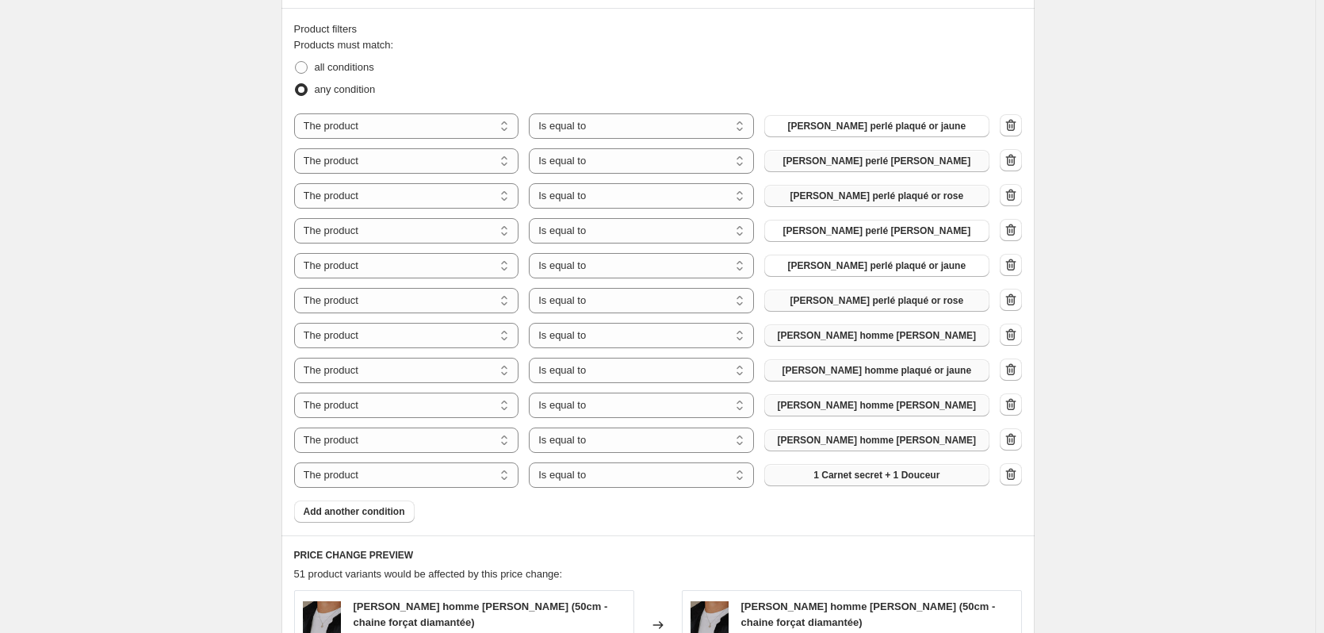
click at [888, 481] on span "1 Carnet secret + 1 Douceur" at bounding box center [876, 475] width 126 height 13
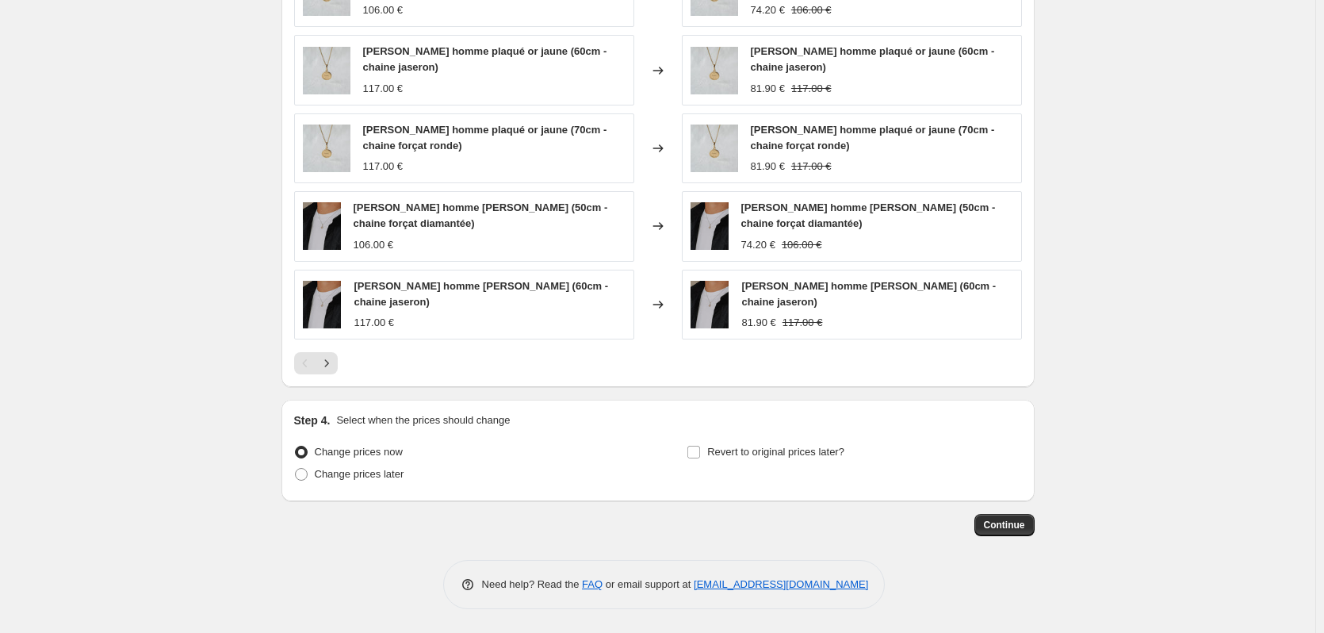
scroll to position [1525, 0]
click at [300, 473] on span at bounding box center [301, 474] width 13 height 13
click at [296, 469] on input "Change prices later" at bounding box center [295, 468] width 1 height 1
radio input "true"
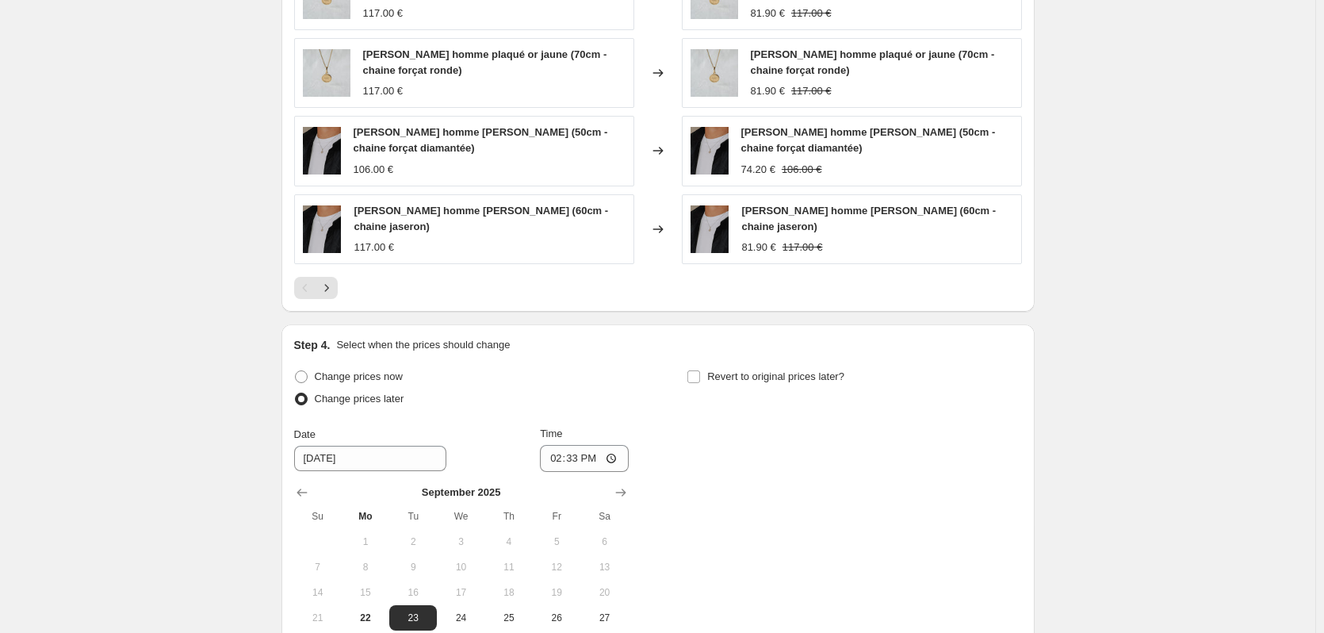
scroll to position [1763, 0]
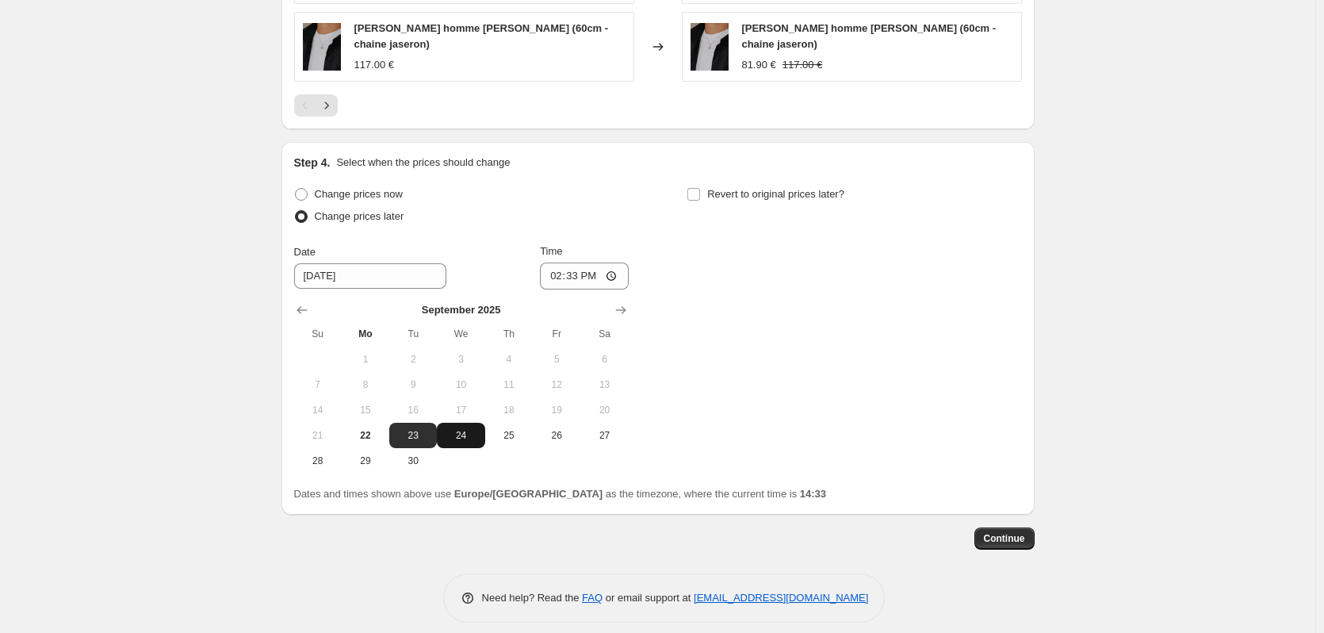
click at [466, 442] on span "24" at bounding box center [460, 435] width 35 height 13
type input "[DATE]"
click at [580, 289] on input "14:33" at bounding box center [584, 275] width 89 height 27
type input "00:01"
click at [768, 335] on div "Change prices now Change prices later Date [DATE] Time 00:[DATE] Mo Tu We Th Fr…" at bounding box center [658, 328] width 728 height 290
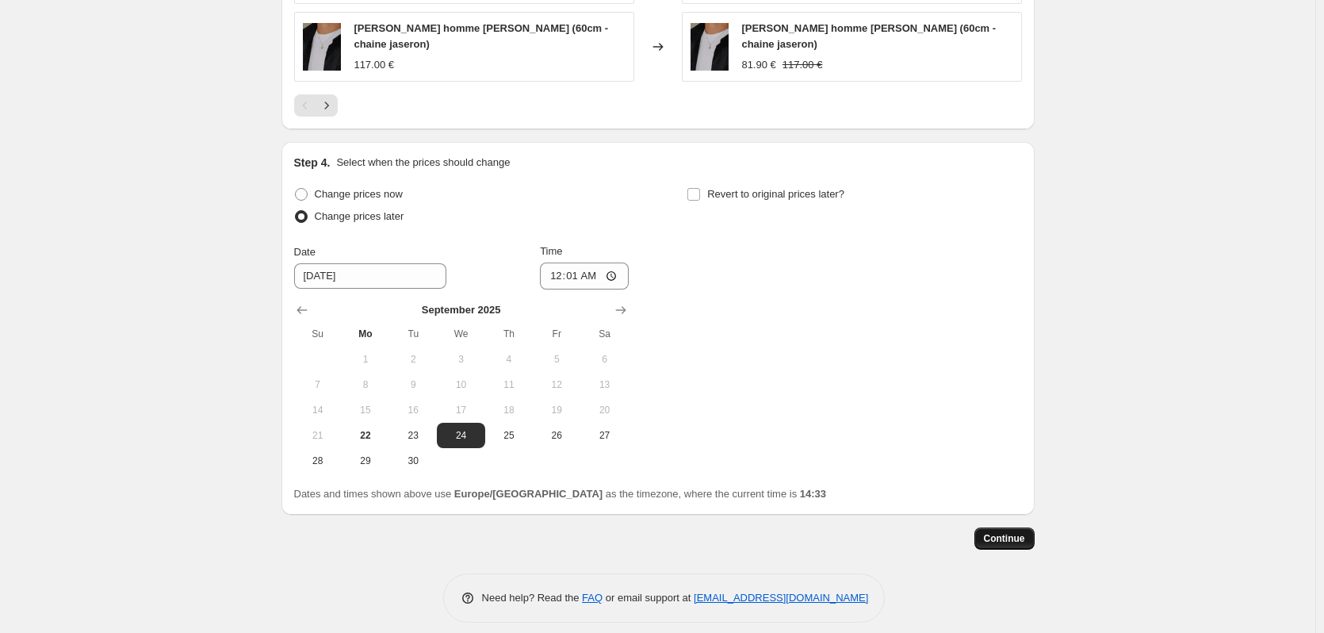
click at [1010, 545] on span "Continue" at bounding box center [1004, 538] width 41 height 13
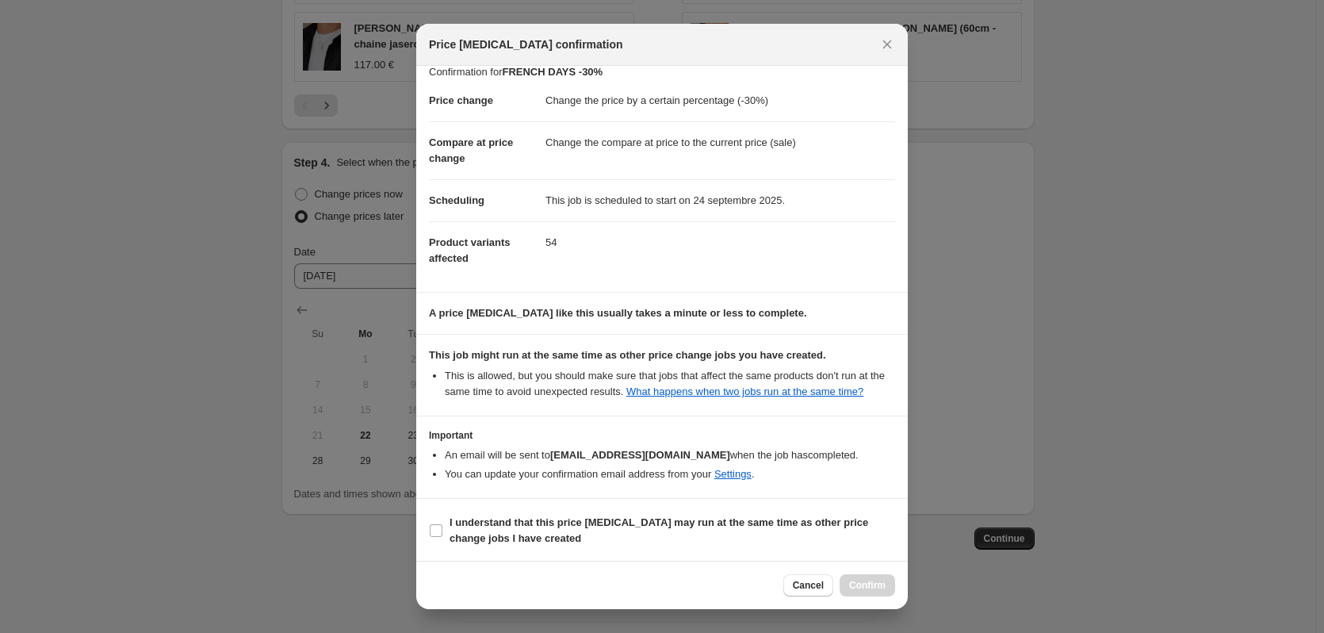
scroll to position [16, 0]
click at [437, 524] on input "I understand that this price [MEDICAL_DATA] may run at the same time as other p…" at bounding box center [436, 529] width 13 height 13
checkbox input "true"
click at [876, 587] on span "Confirm" at bounding box center [867, 585] width 36 height 13
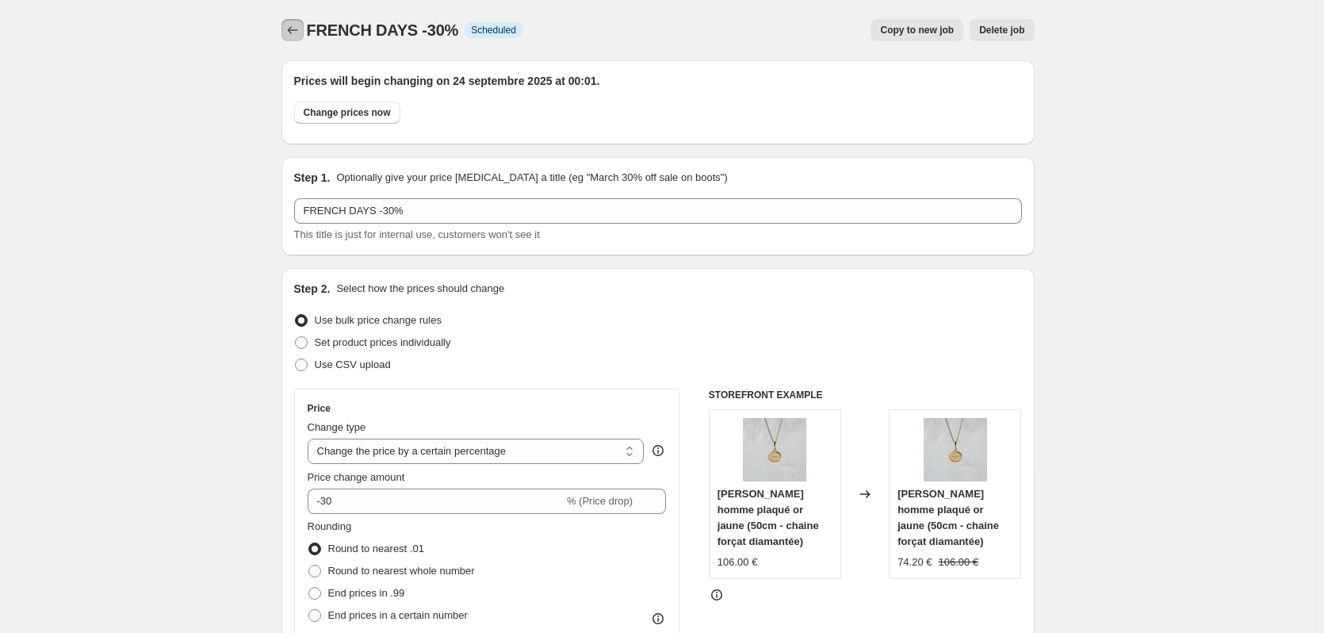
click at [293, 35] on icon "Price change jobs" at bounding box center [293, 30] width 16 height 16
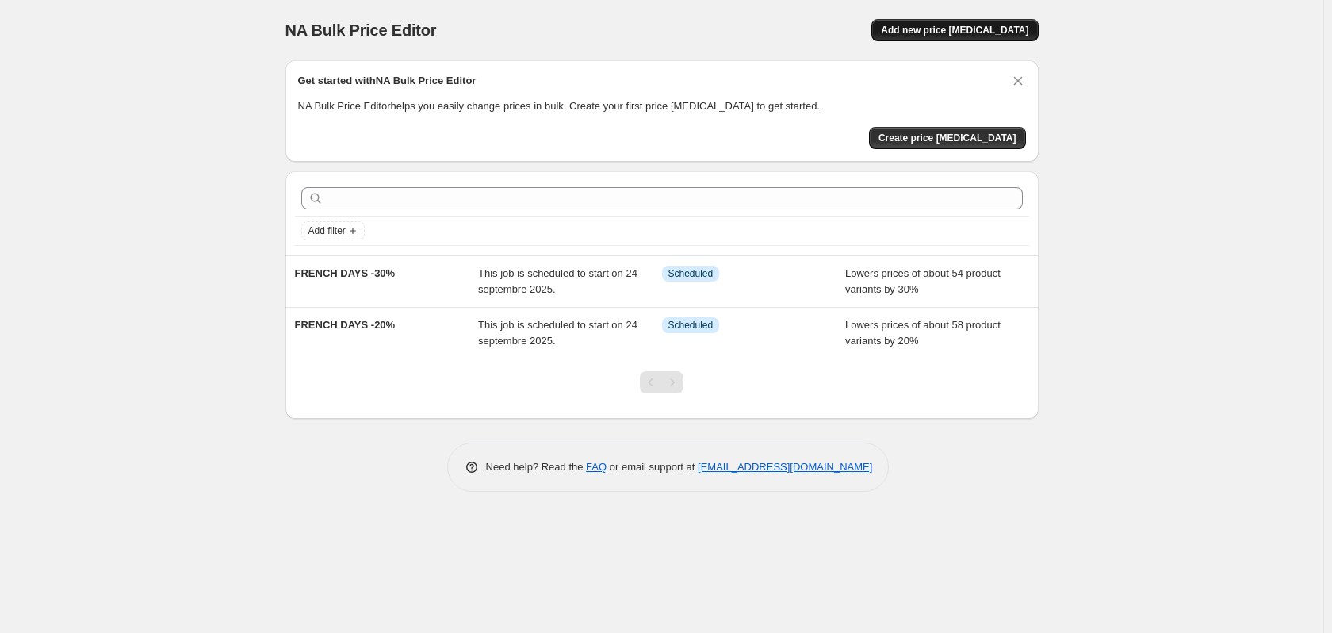
click at [995, 29] on span "Add new price [MEDICAL_DATA]" at bounding box center [954, 30] width 147 height 13
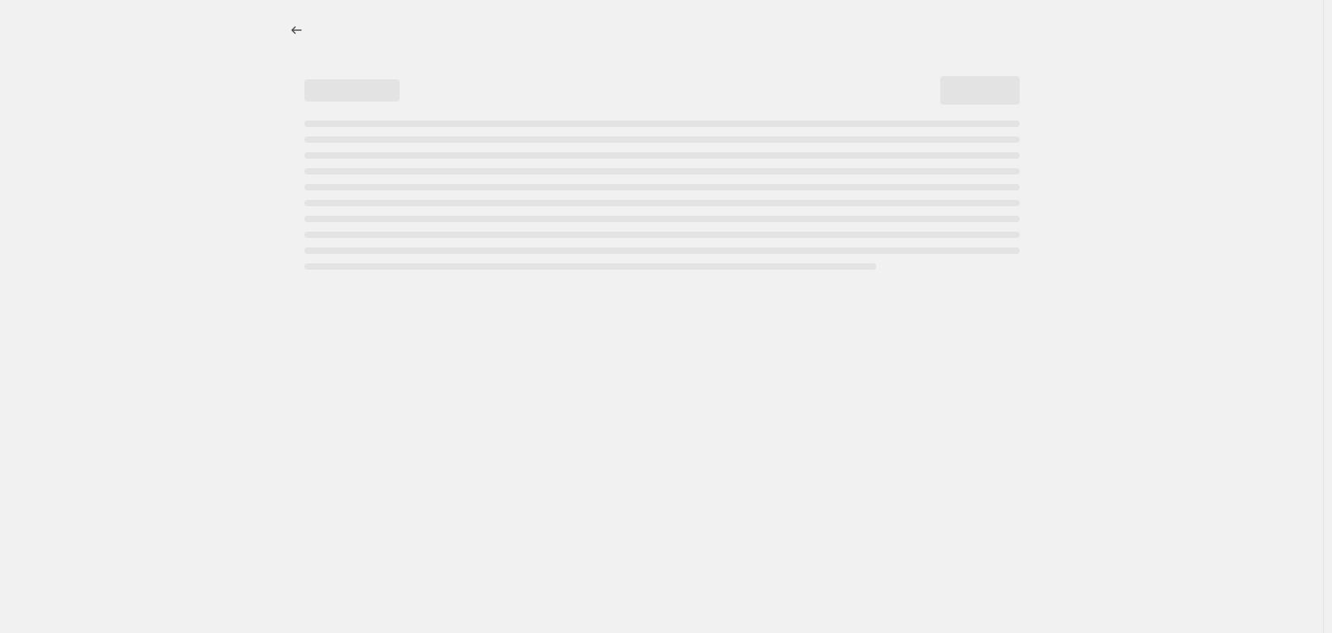
select select "percentage"
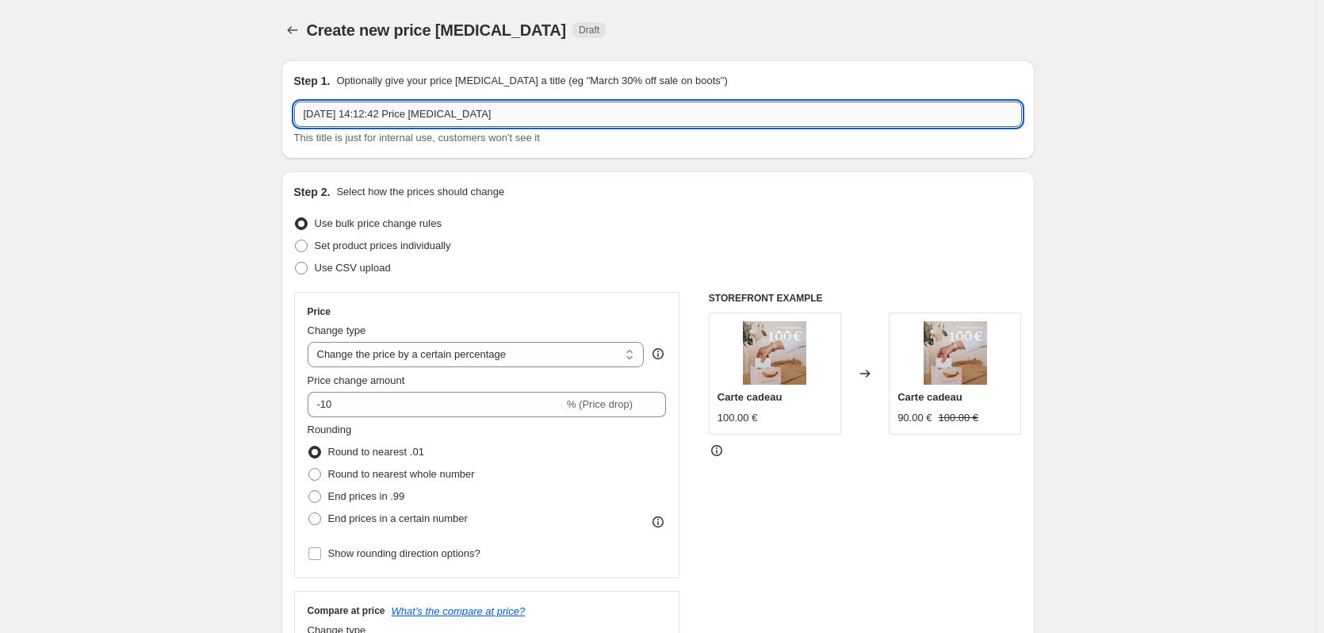
click at [532, 113] on input "[DATE] 14:12:42 Price [MEDICAL_DATA]" at bounding box center [658, 113] width 728 height 25
drag, startPoint x: 534, startPoint y: 113, endPoint x: 144, endPoint y: 125, distance: 389.5
type input "FRENCH DAYS -10%"
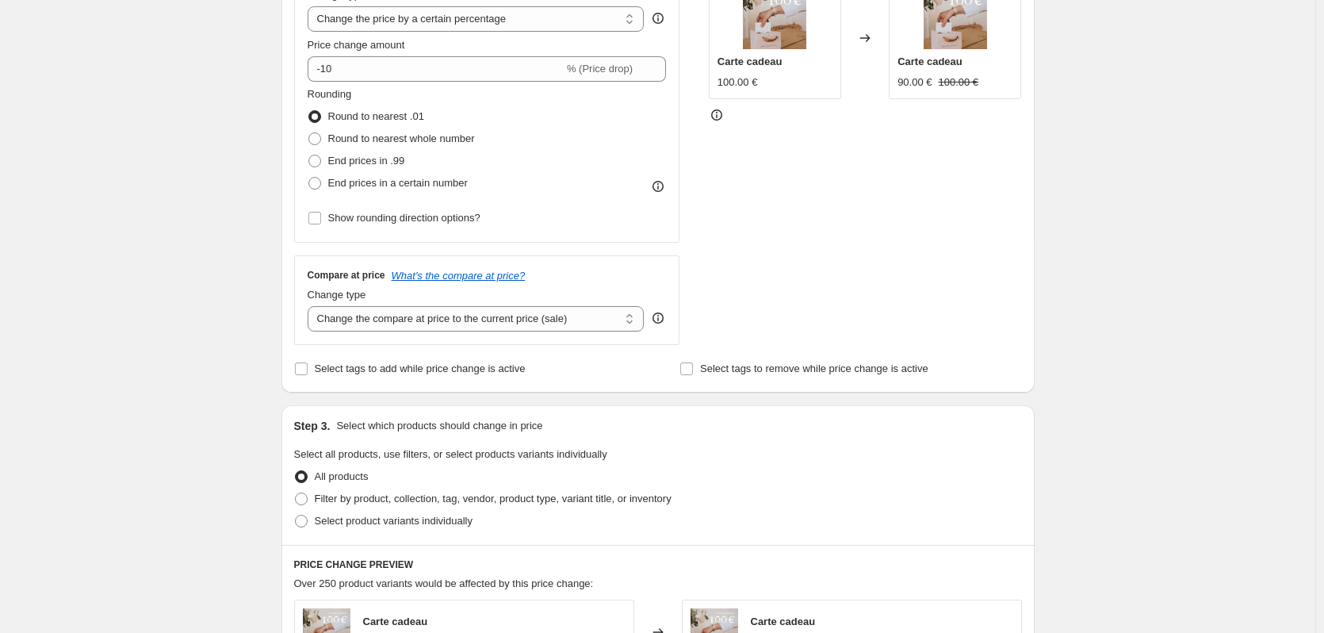
scroll to position [476, 0]
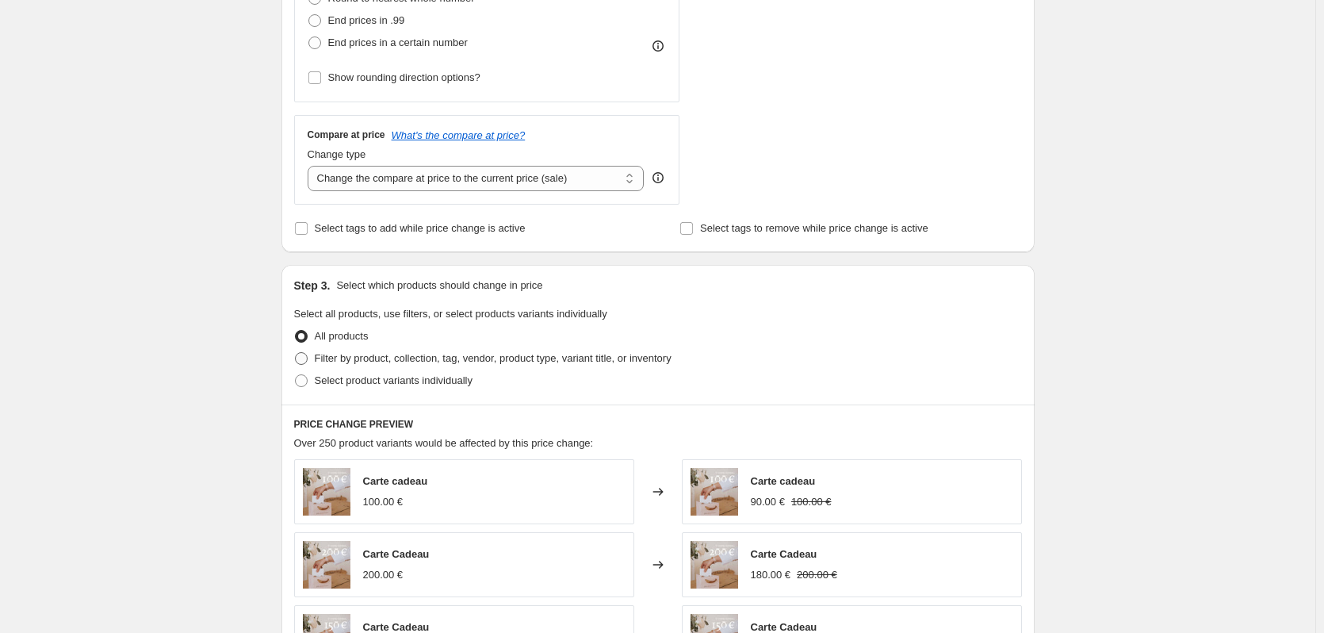
click at [306, 362] on span at bounding box center [301, 358] width 13 height 13
click at [296, 353] on input "Filter by product, collection, tag, vendor, product type, variant title, or inv…" at bounding box center [295, 352] width 1 height 1
radio input "true"
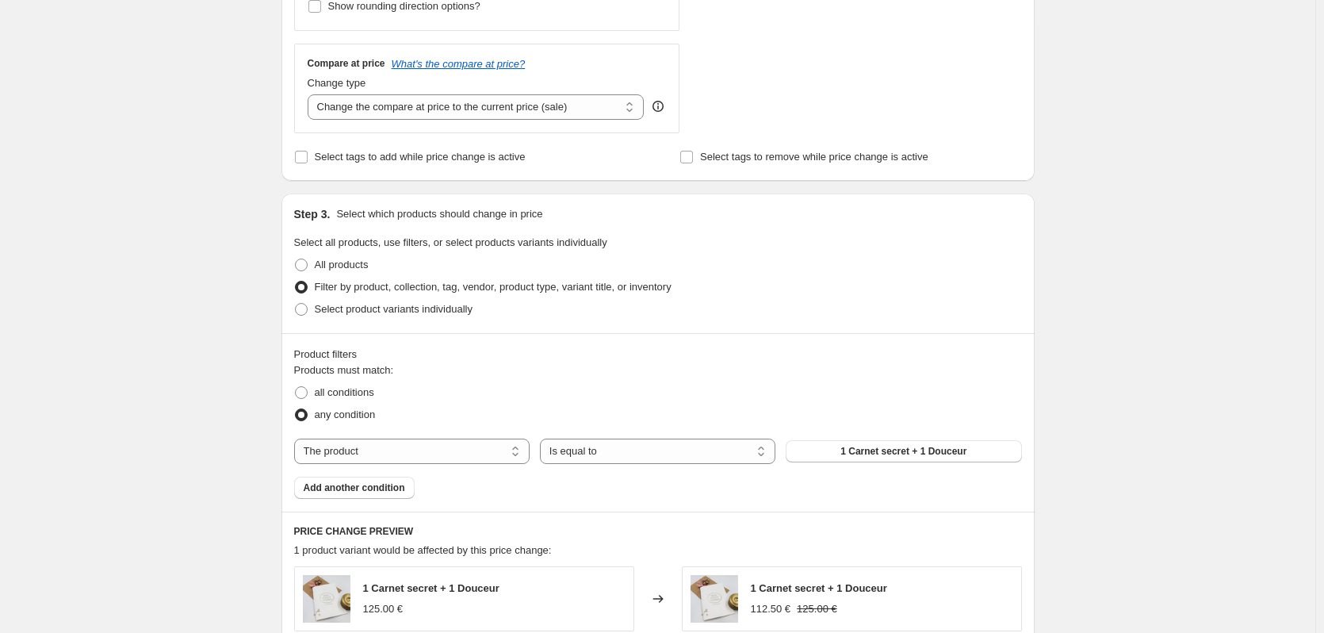
scroll to position [634, 0]
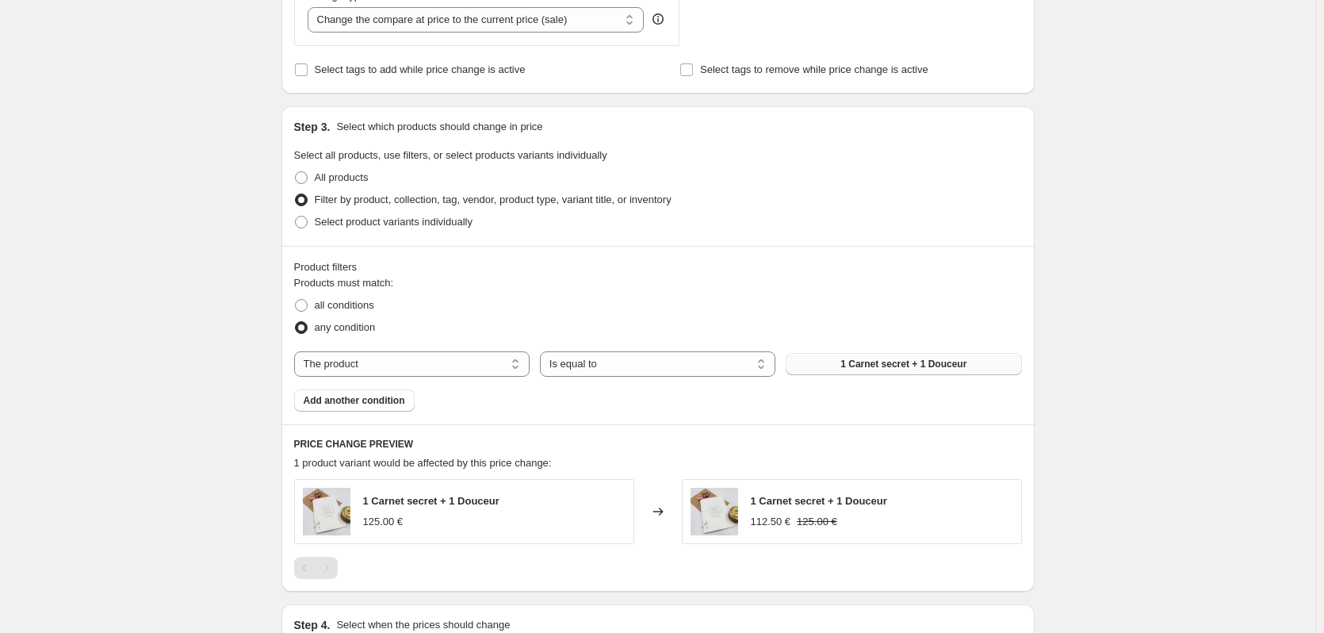
click at [870, 368] on span "1 Carnet secret + 1 Douceur" at bounding box center [903, 364] width 126 height 13
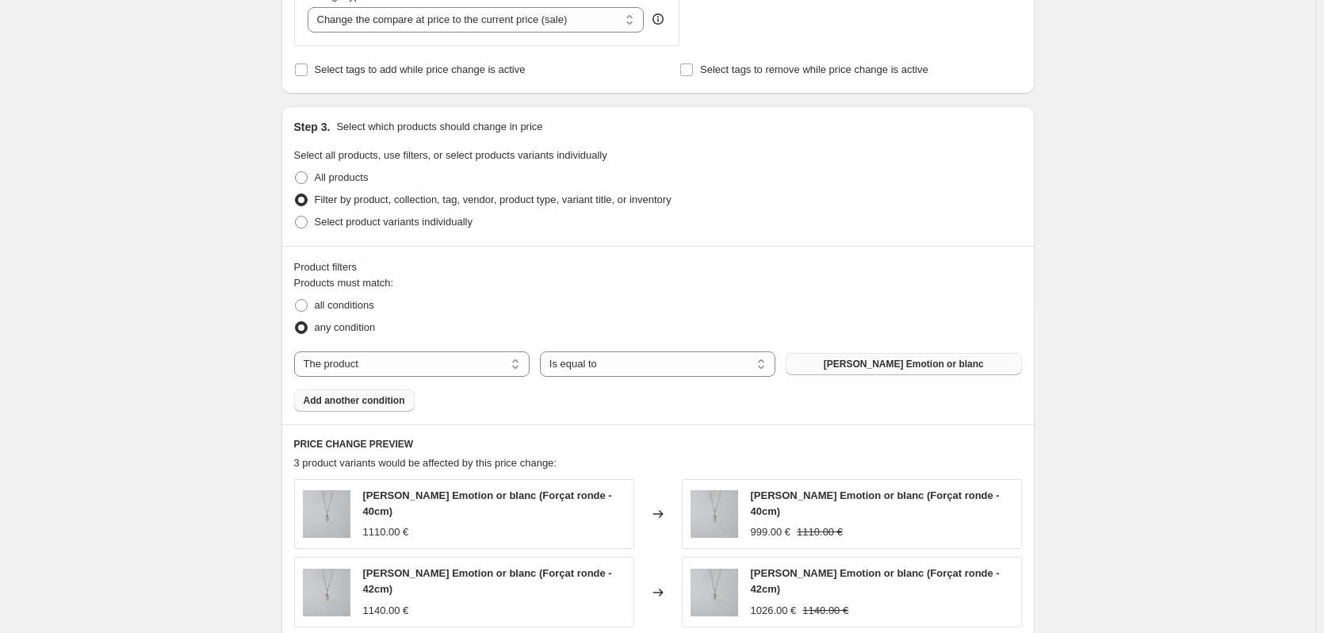
click at [354, 400] on span "Add another condition" at bounding box center [354, 400] width 101 height 13
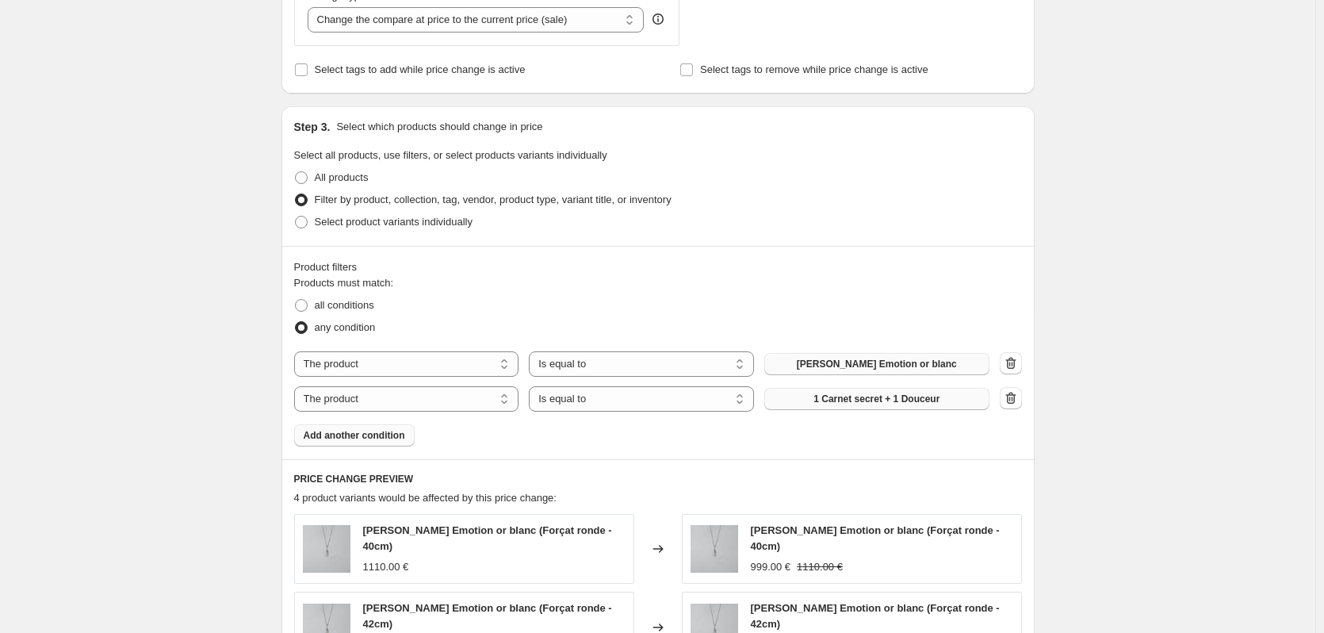
click at [893, 398] on span "1 Carnet secret + 1 Douceur" at bounding box center [876, 398] width 126 height 13
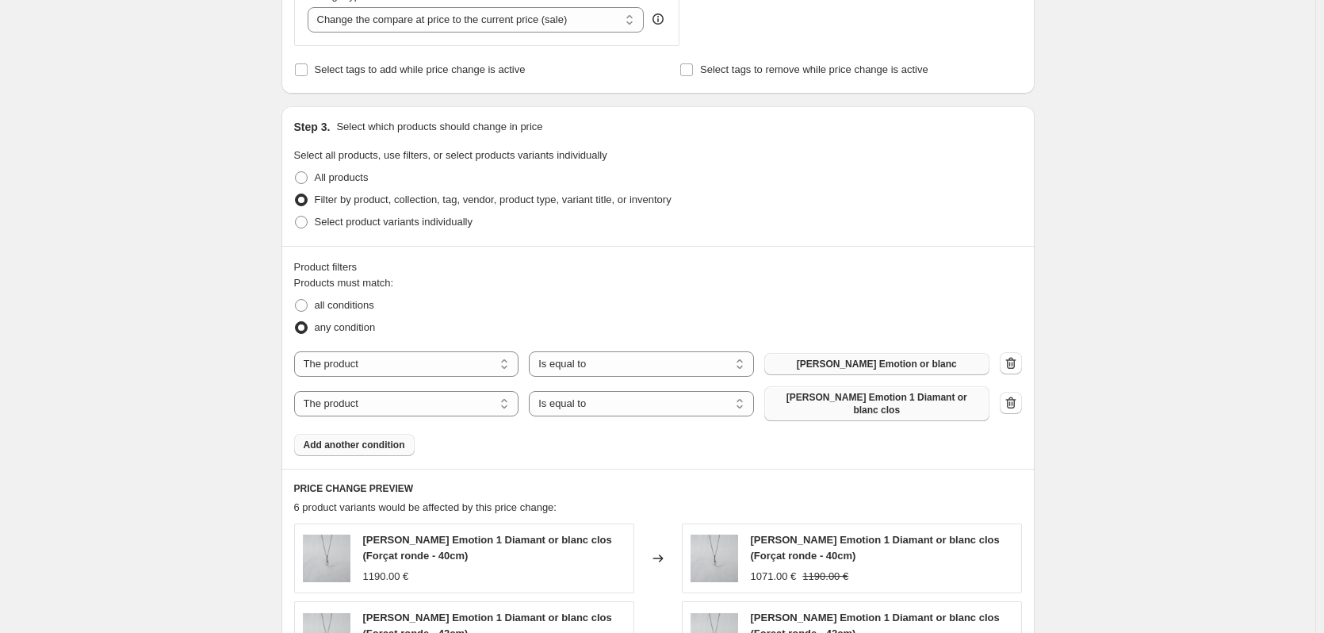
click at [366, 438] on span "Add another condition" at bounding box center [354, 444] width 101 height 13
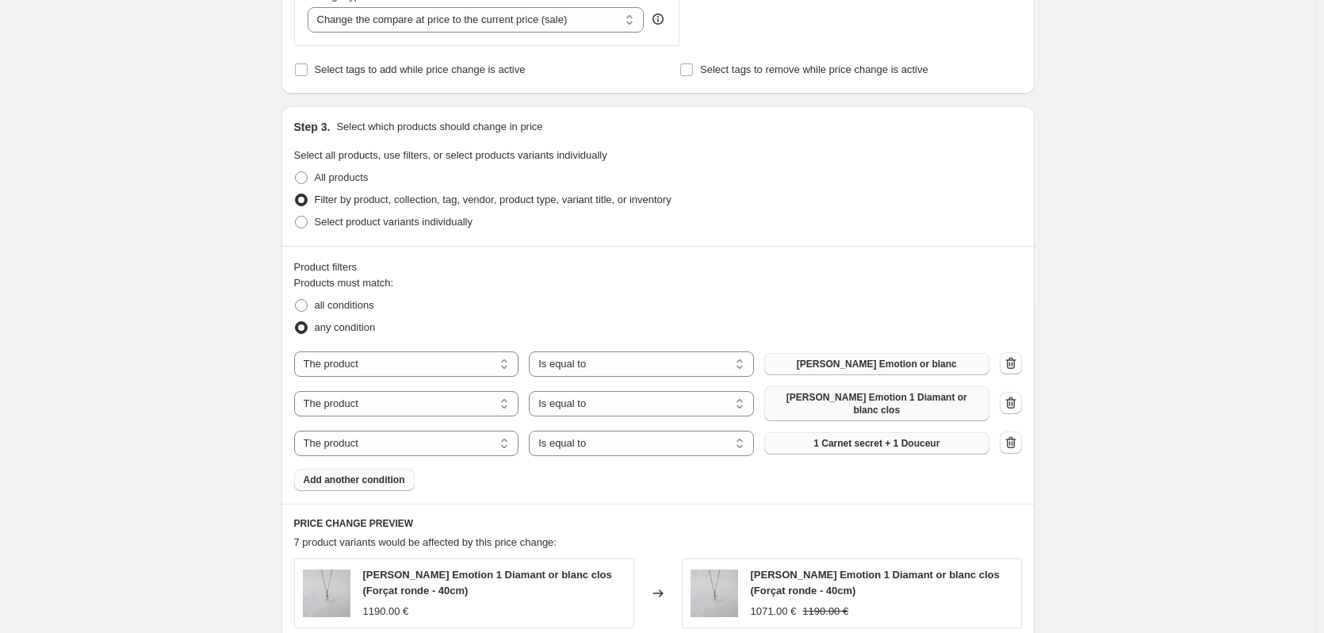
click at [935, 437] on span "1 Carnet secret + 1 Douceur" at bounding box center [876, 443] width 126 height 13
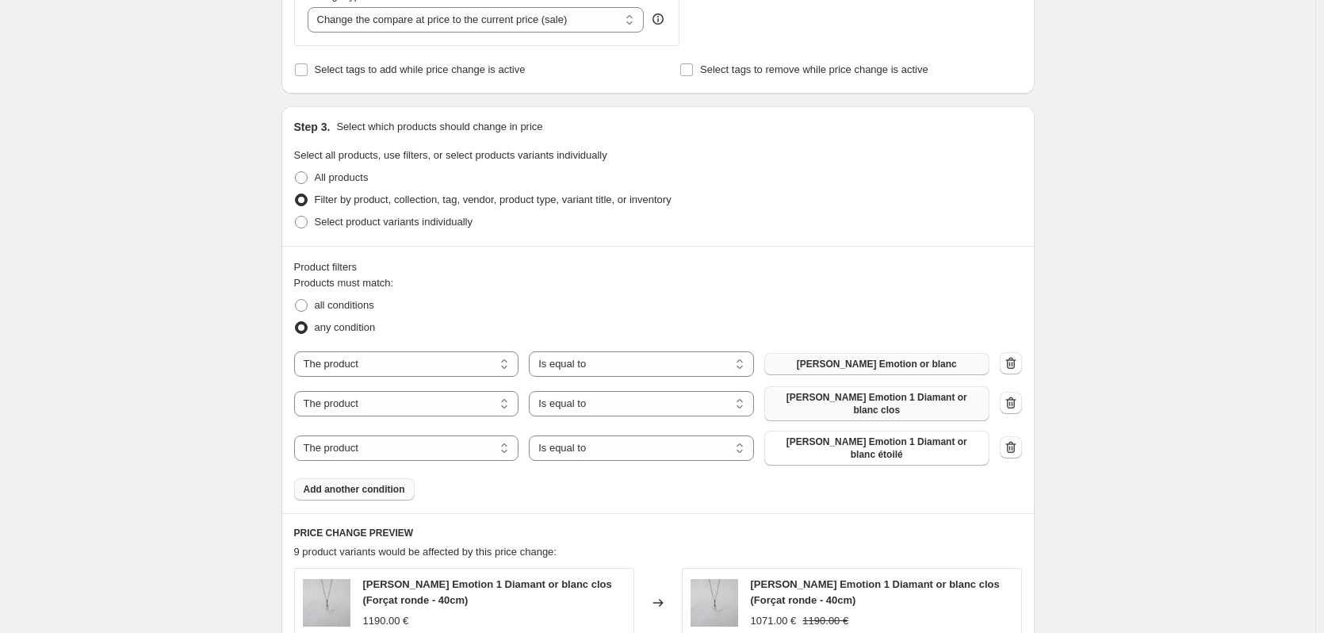
click at [380, 483] on span "Add another condition" at bounding box center [354, 489] width 101 height 13
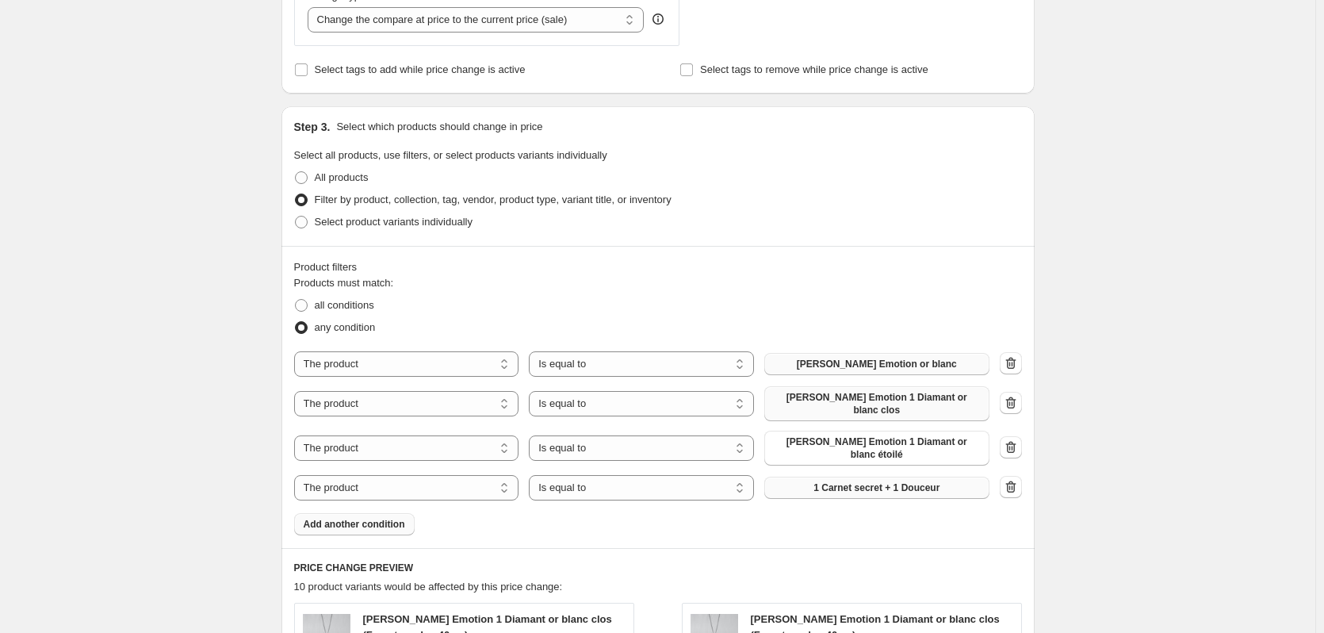
click at [877, 481] on span "1 Carnet secret + 1 Douceur" at bounding box center [876, 487] width 126 height 13
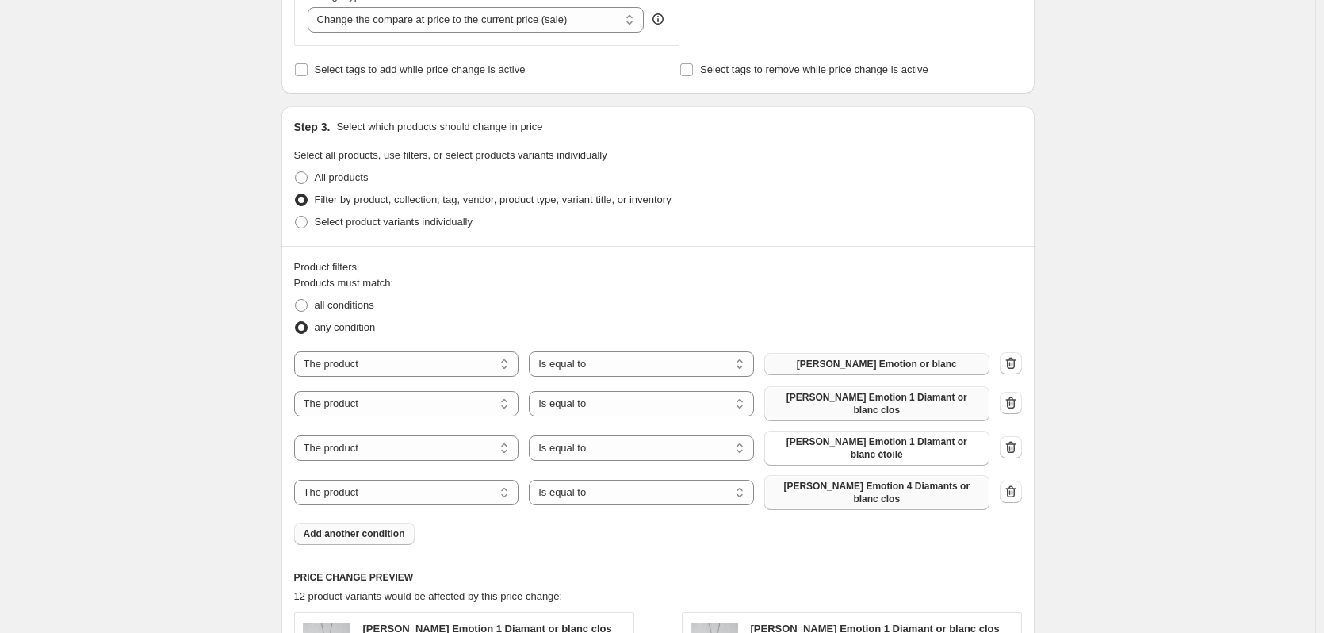
click at [348, 527] on span "Add another condition" at bounding box center [354, 533] width 101 height 13
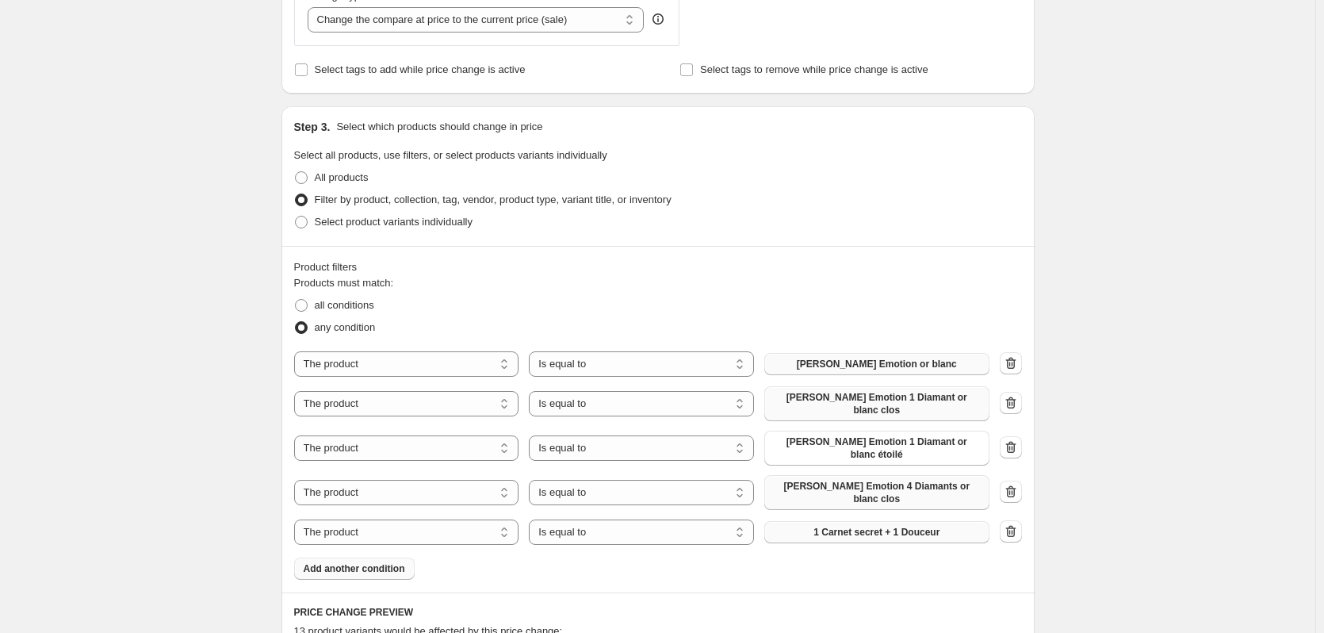
click at [866, 526] on span "1 Carnet secret + 1 Douceur" at bounding box center [876, 532] width 126 height 13
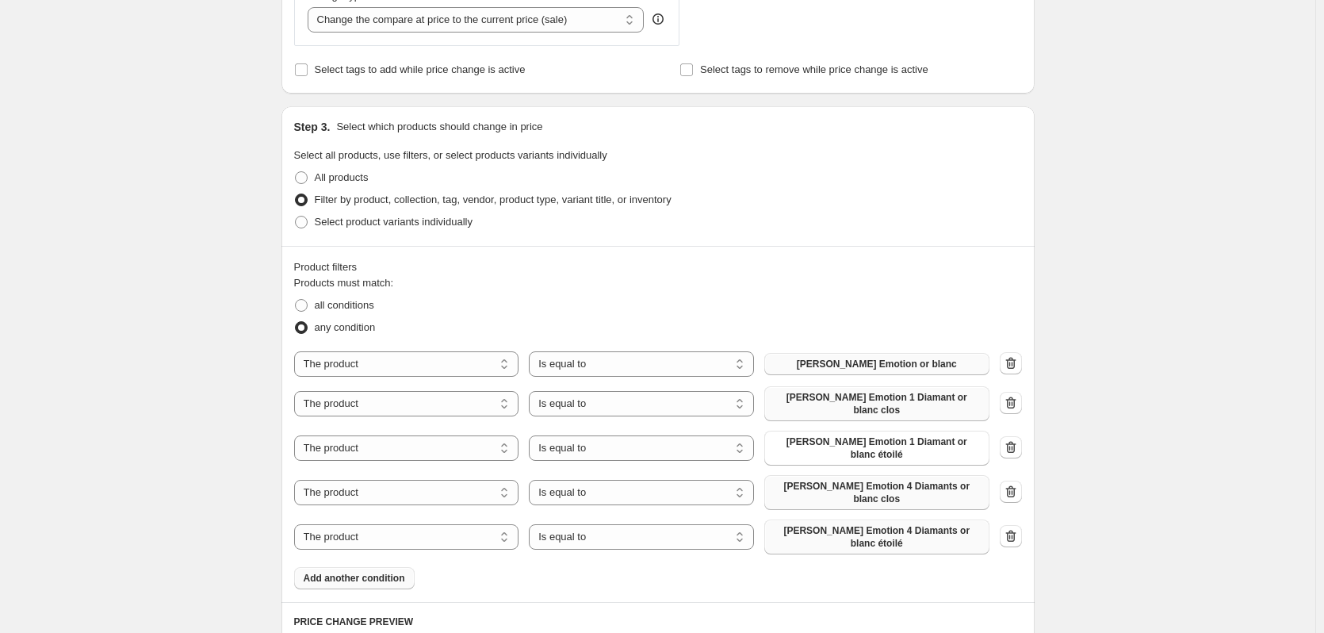
click at [350, 572] on span "Add another condition" at bounding box center [354, 578] width 101 height 13
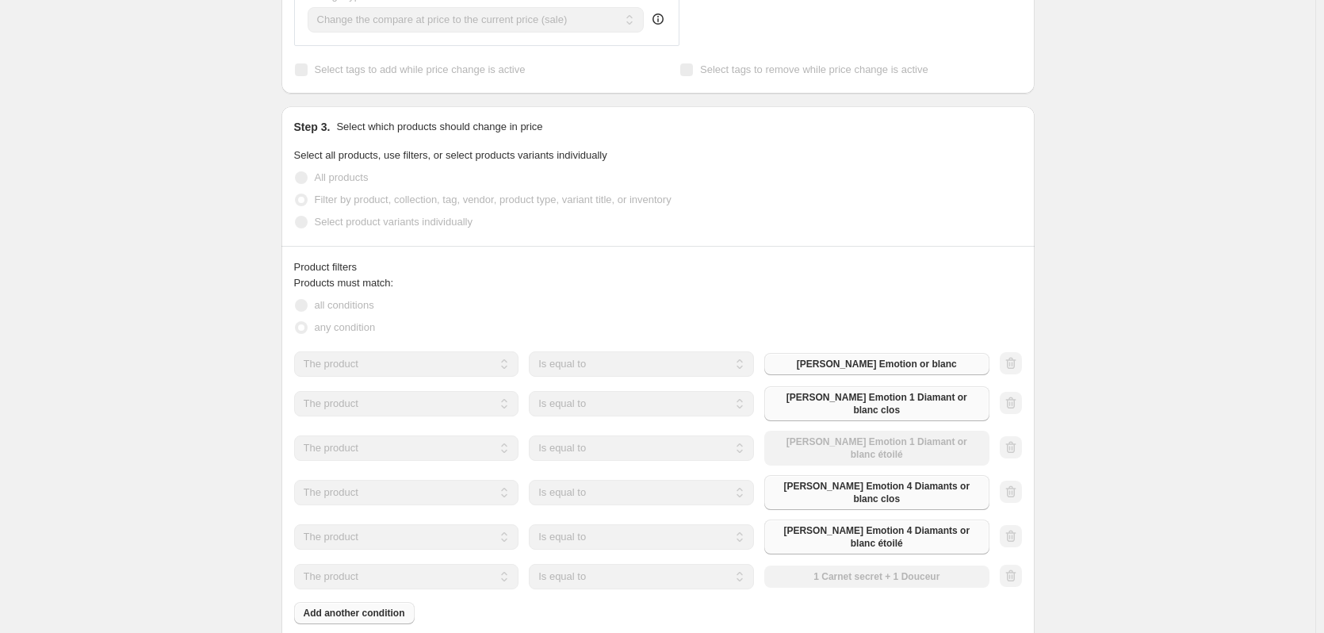
click at [925, 564] on div "The product The product's collection The product's tag The product's vendor The…" at bounding box center [641, 576] width 695 height 25
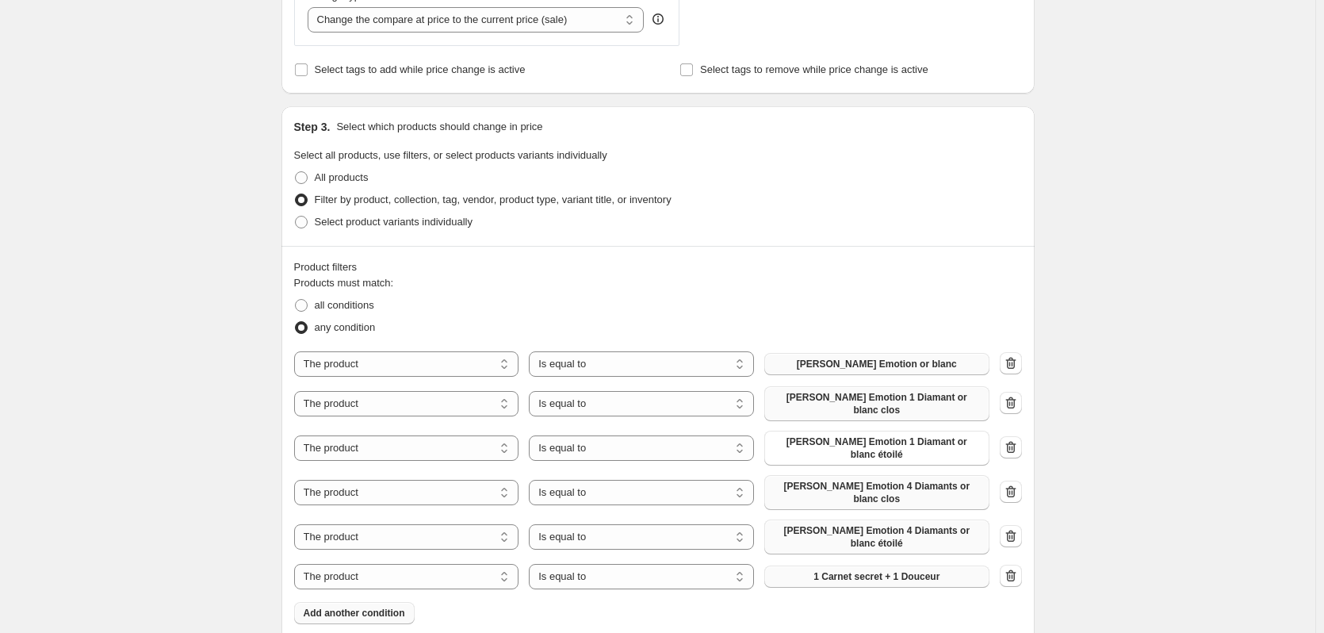
click at [925, 570] on span "1 Carnet secret + 1 Douceur" at bounding box center [876, 576] width 126 height 13
click at [396, 607] on span "Add another condition" at bounding box center [354, 613] width 101 height 13
click at [866, 605] on span "1 Carnet secret + 1 Douceur" at bounding box center [876, 611] width 126 height 13
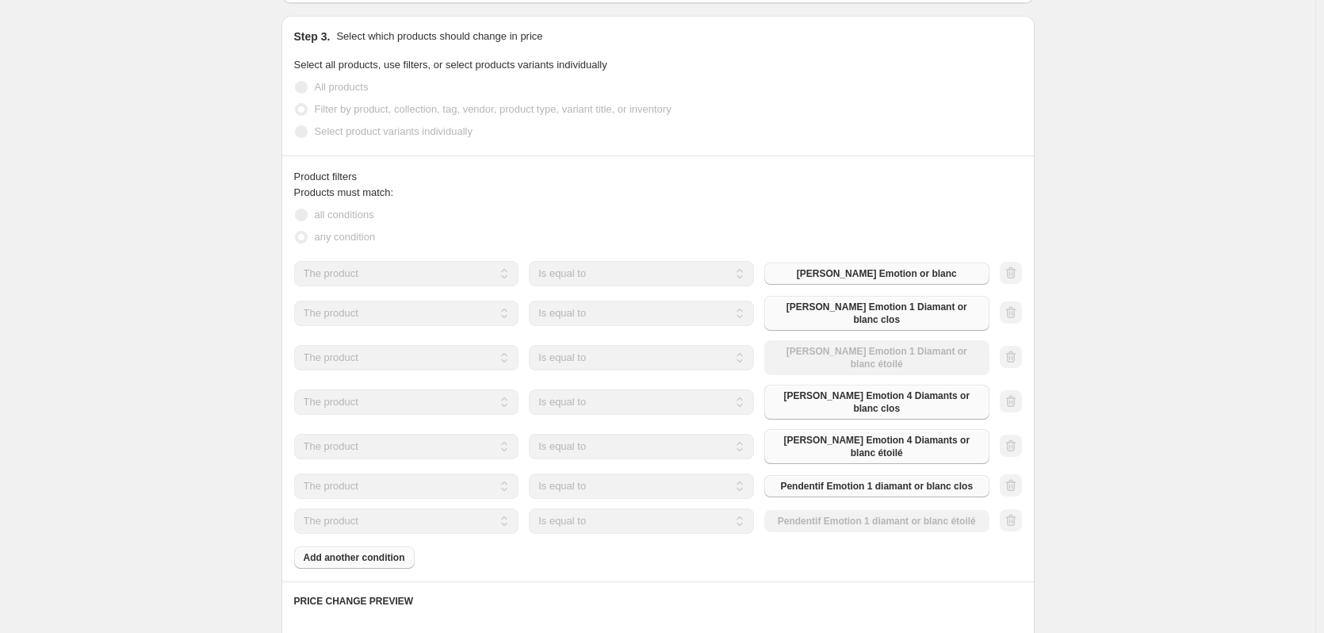
scroll to position [793, 0]
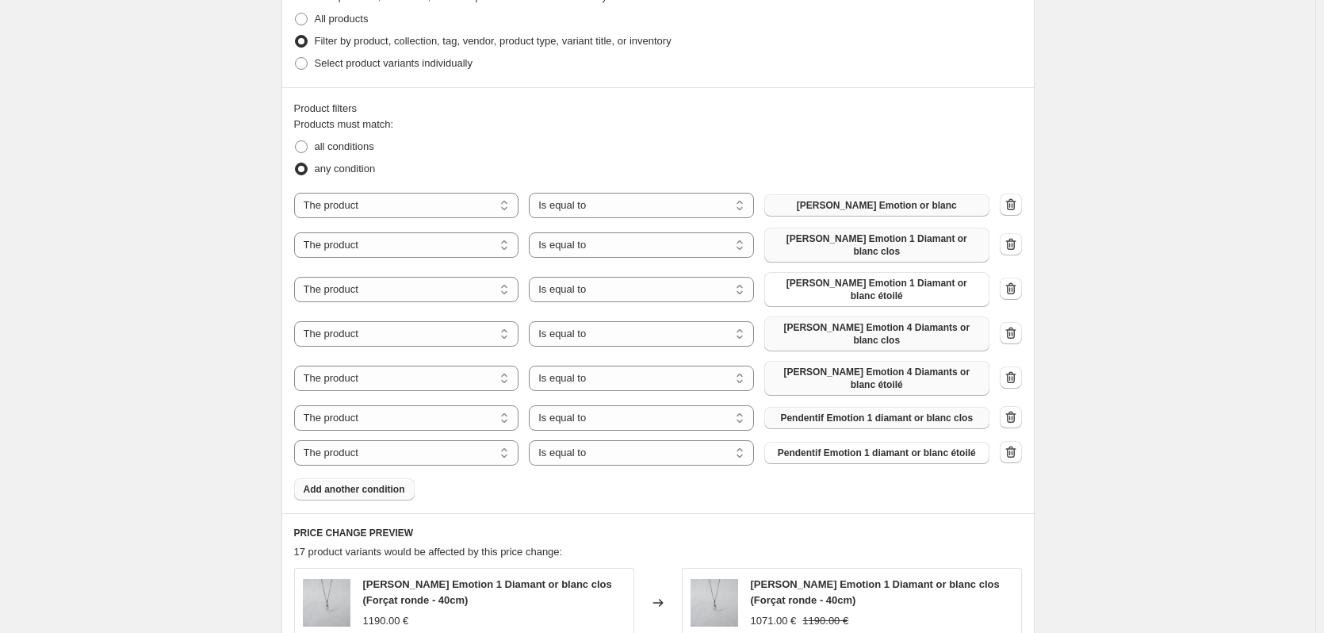
click at [370, 478] on button "Add another condition" at bounding box center [354, 489] width 121 height 22
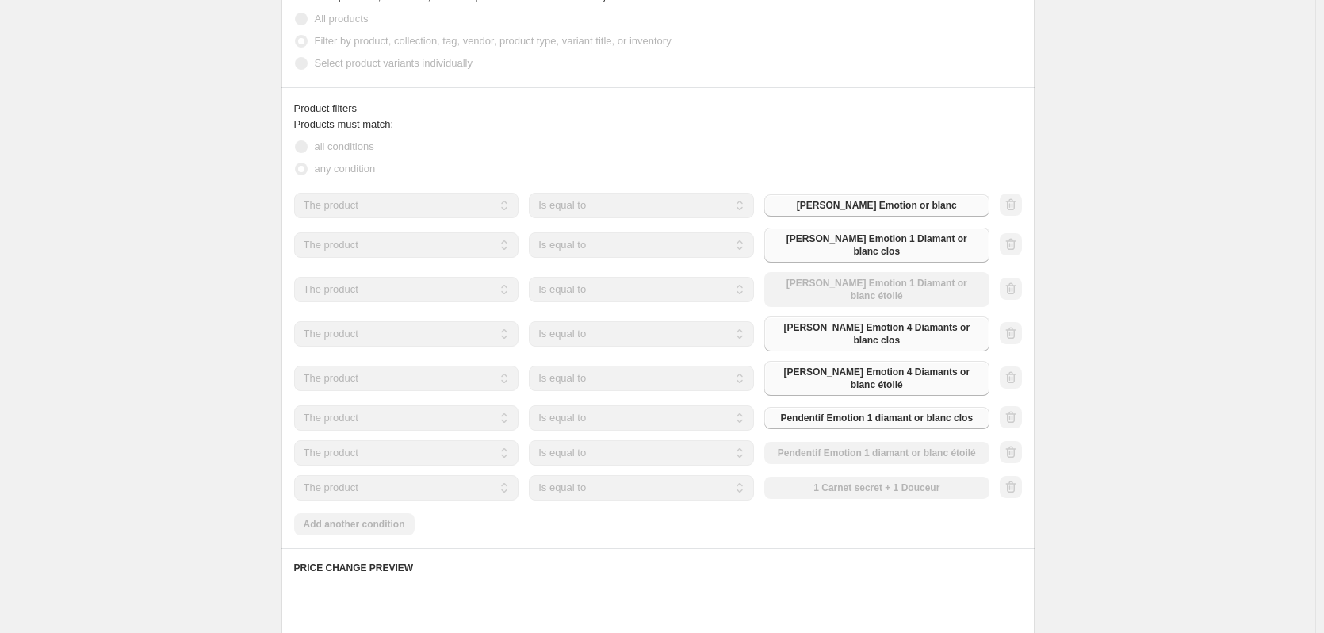
click at [887, 475] on div "The product The product's collection The product's tag The product's vendor The…" at bounding box center [641, 487] width 695 height 25
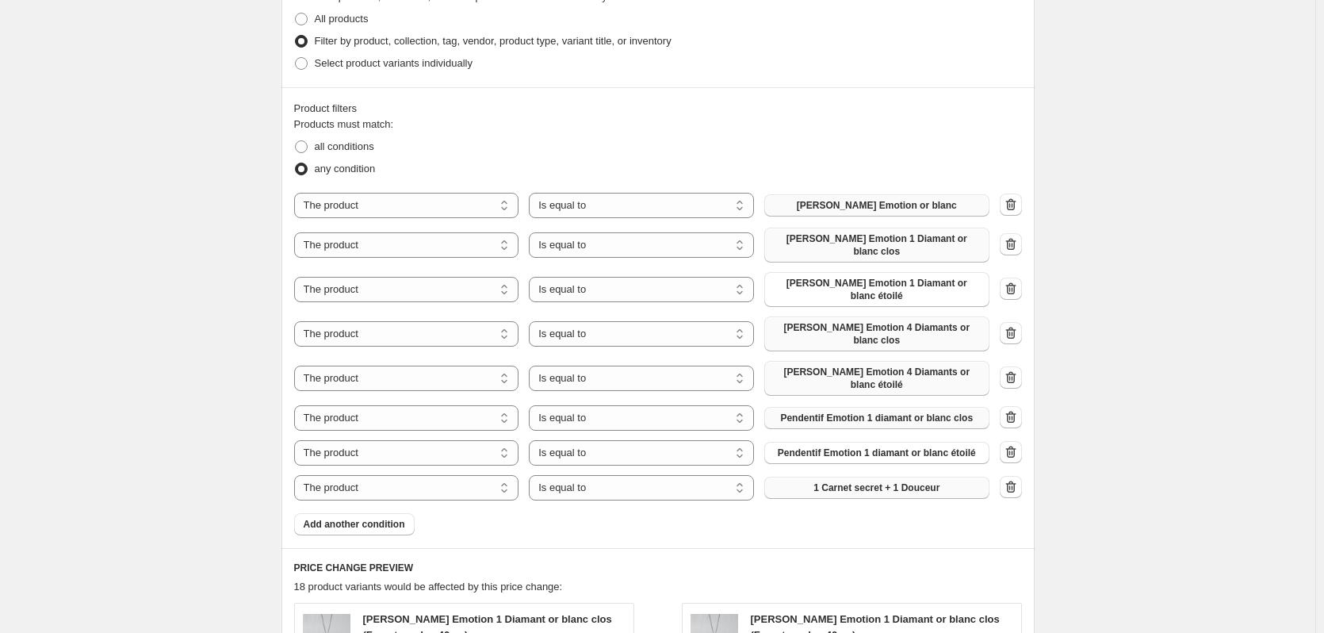
click at [890, 481] on span "1 Carnet secret + 1 Douceur" at bounding box center [876, 487] width 126 height 13
click at [320, 518] on span "Add another condition" at bounding box center [354, 524] width 101 height 13
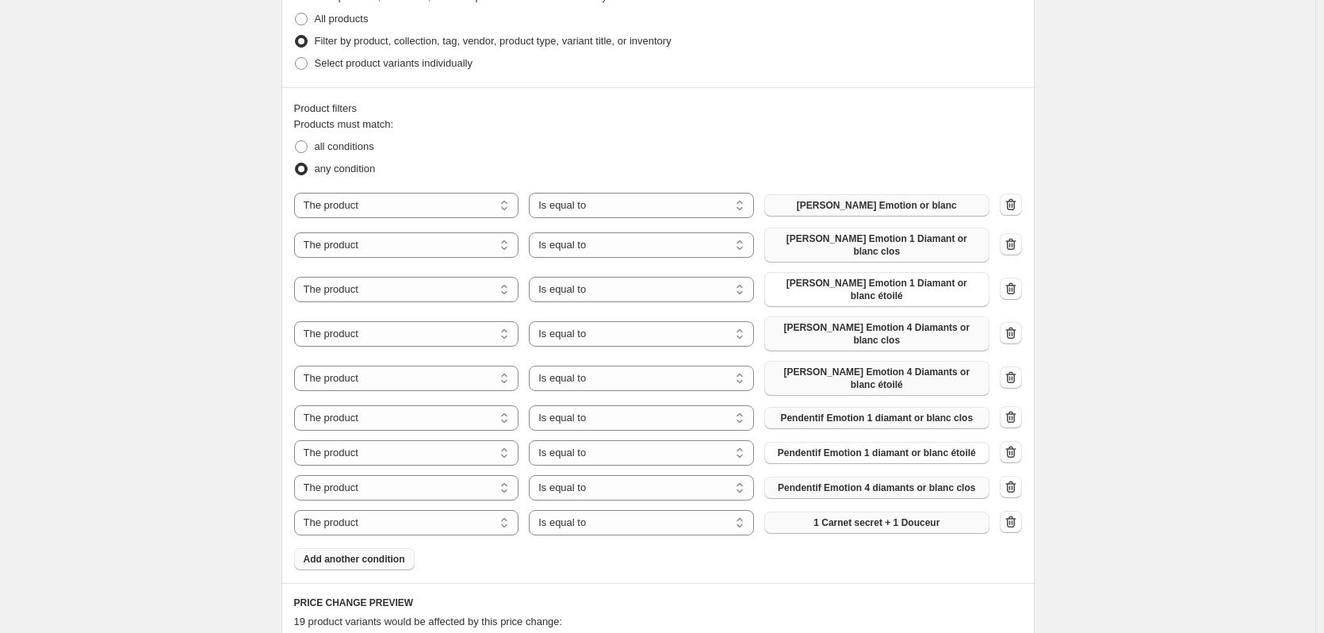
click at [898, 516] on span "1 Carnet secret + 1 Douceur" at bounding box center [876, 522] width 126 height 13
click at [373, 553] on span "Add another condition" at bounding box center [354, 559] width 101 height 13
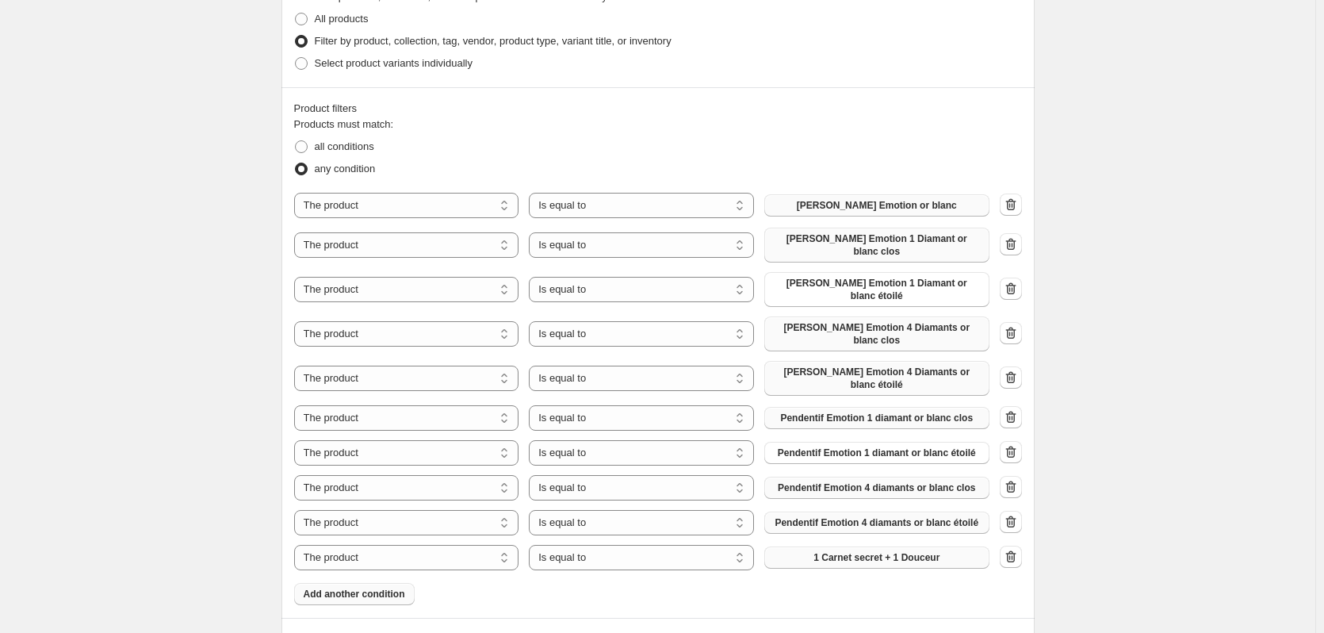
click at [930, 546] on button "1 Carnet secret + 1 Douceur" at bounding box center [876, 557] width 225 height 22
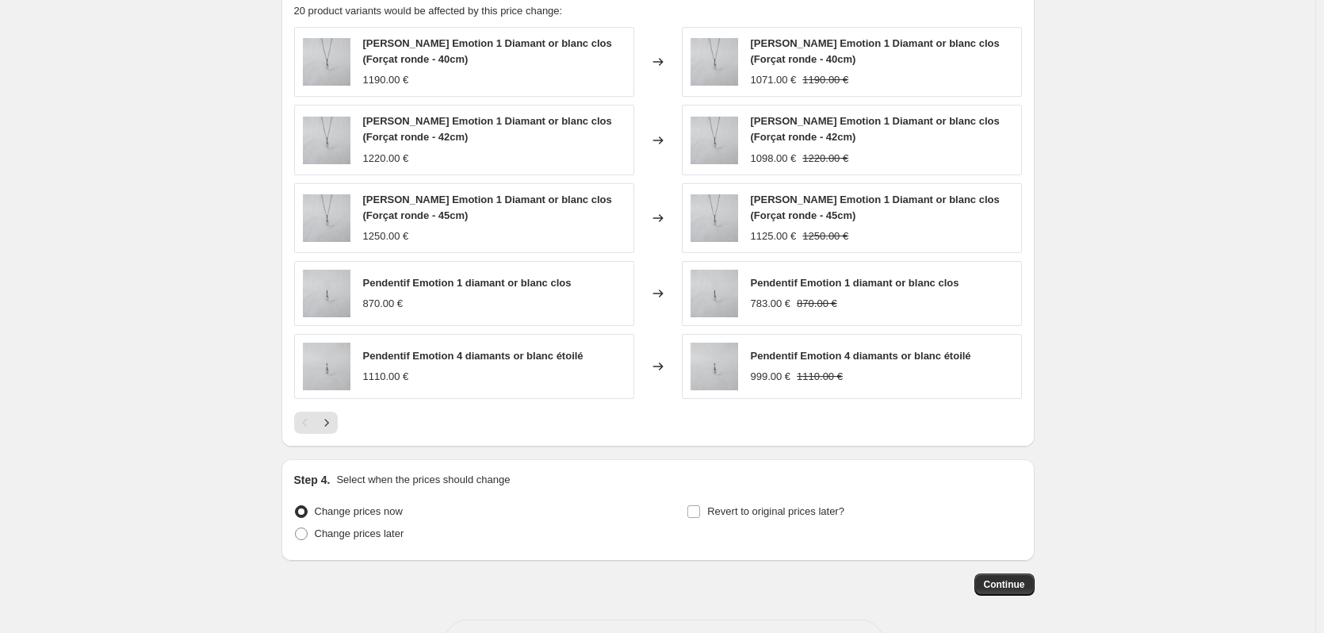
scroll to position [1460, 0]
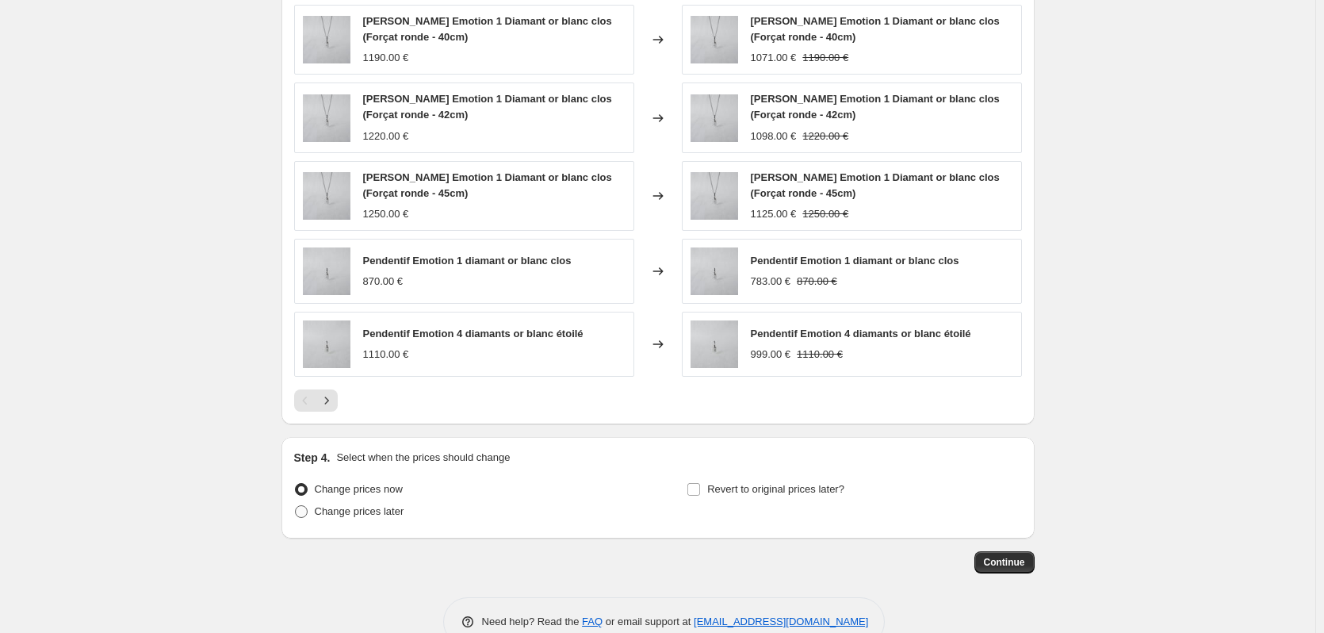
click at [304, 505] on span at bounding box center [301, 511] width 13 height 13
click at [296, 505] on input "Change prices later" at bounding box center [295, 505] width 1 height 1
radio input "true"
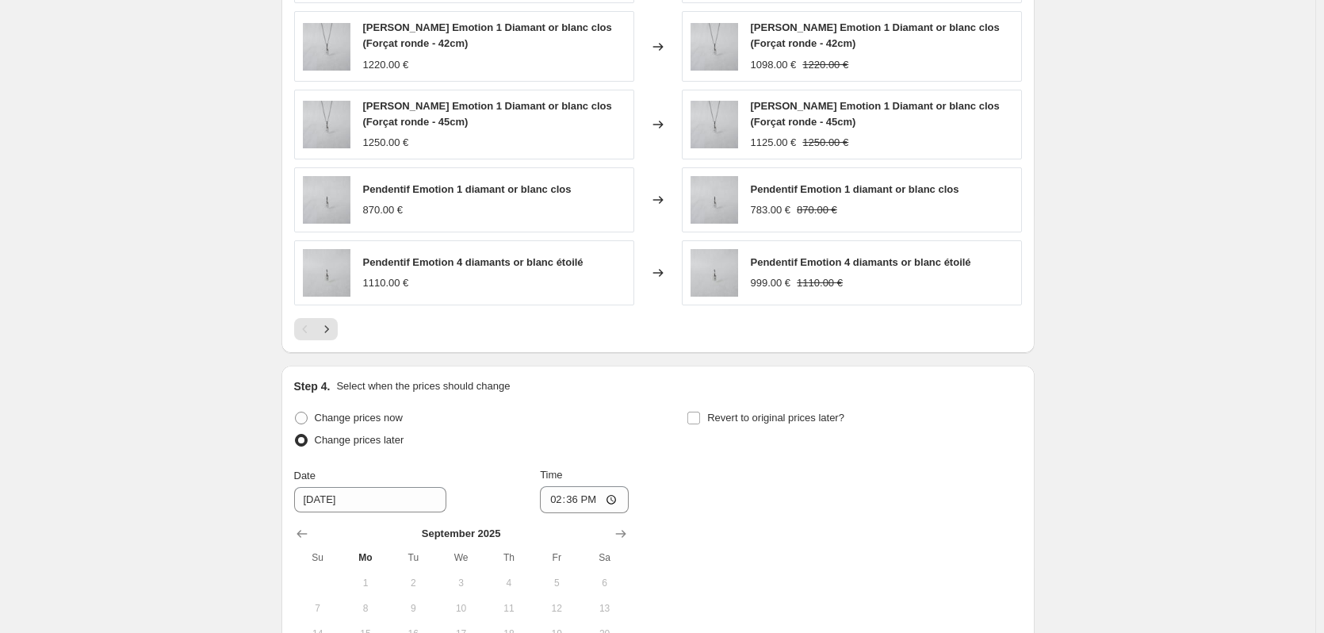
scroll to position [1619, 0]
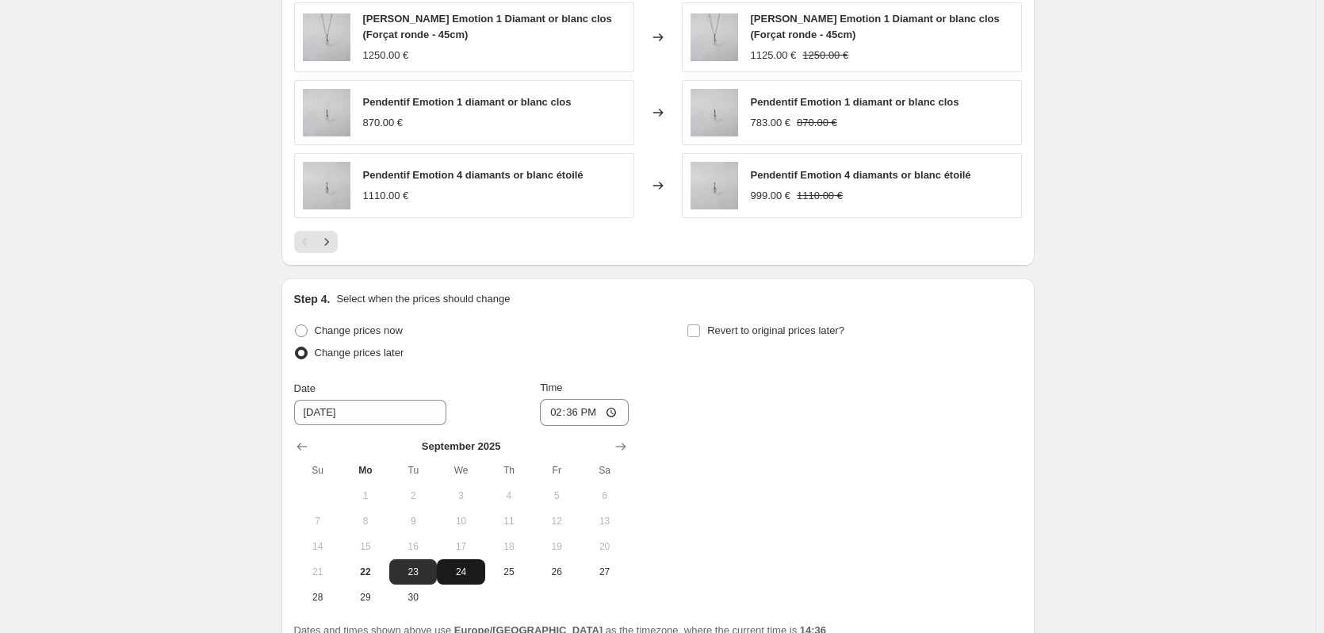
click at [461, 559] on button "24" at bounding box center [461, 571] width 48 height 25
type input "[DATE]"
click at [577, 399] on input "14:36" at bounding box center [584, 412] width 89 height 27
type input "00:01"
click at [719, 396] on div "Change prices now Change prices later Date [DATE] Time 00:[DATE] Mo Tu We Th Fr…" at bounding box center [658, 465] width 728 height 290
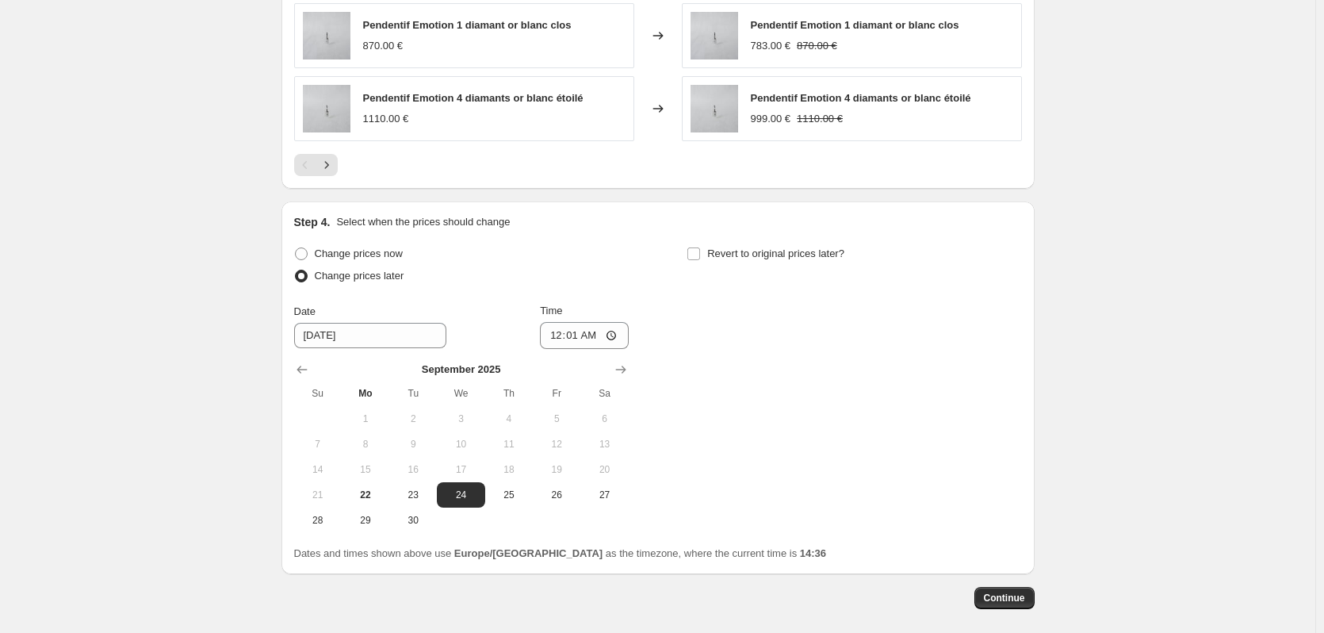
scroll to position [1732, 0]
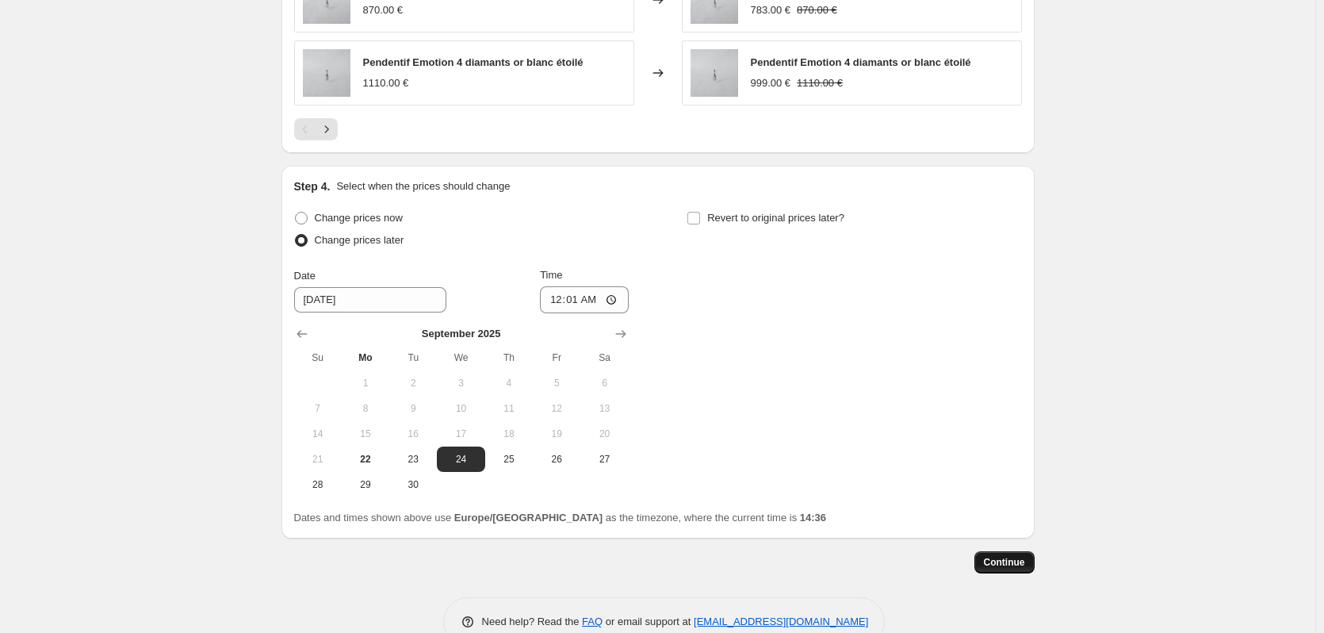
click at [1009, 556] on span "Continue" at bounding box center [1004, 562] width 41 height 13
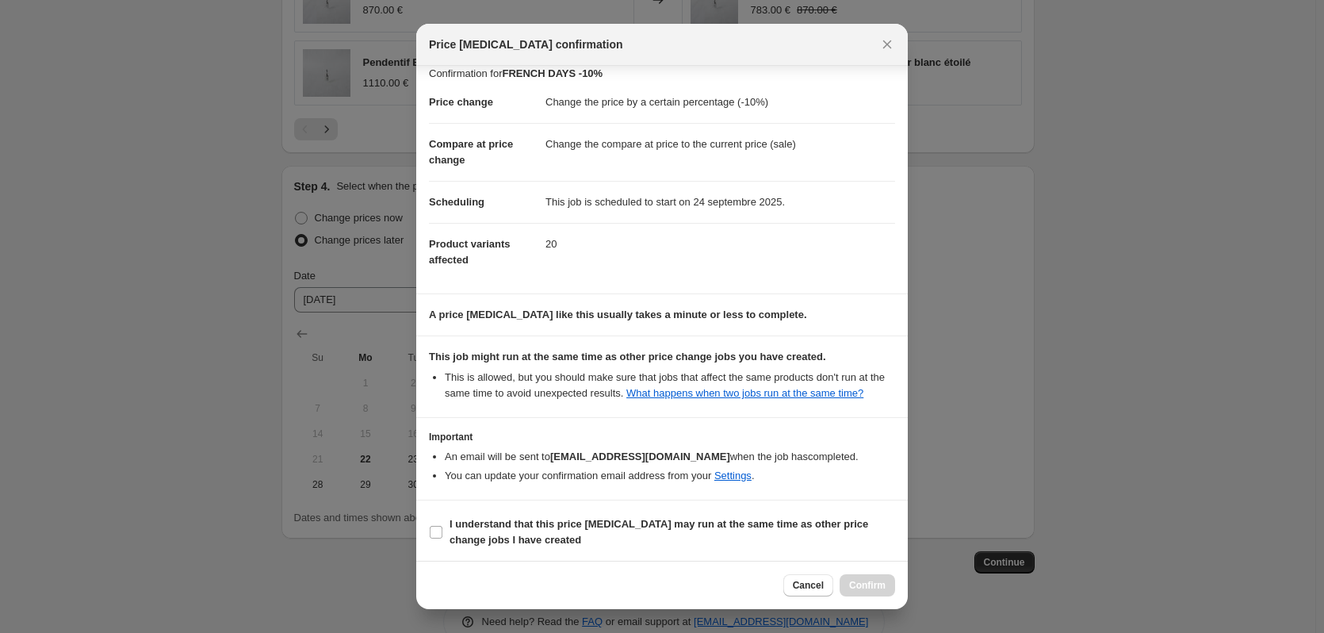
scroll to position [16, 0]
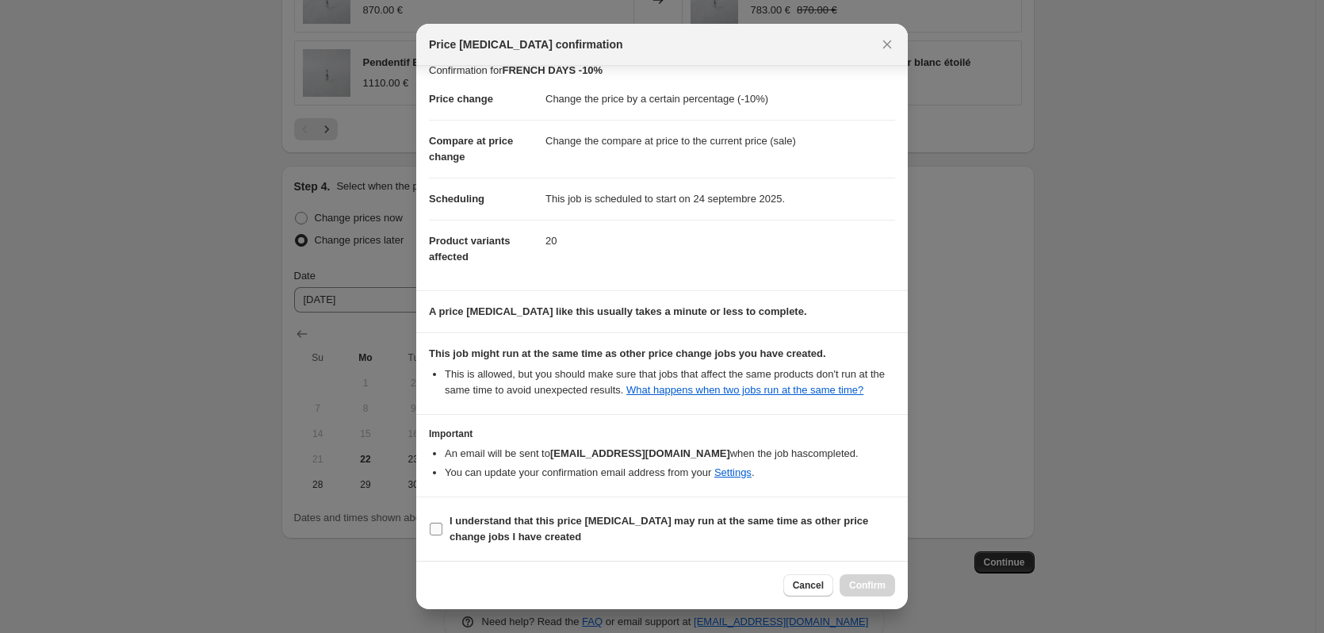
click at [434, 532] on input "I understand that this price [MEDICAL_DATA] may run at the same time as other p…" at bounding box center [436, 529] width 13 height 13
checkbox input "true"
click at [876, 588] on span "Confirm" at bounding box center [867, 585] width 36 height 13
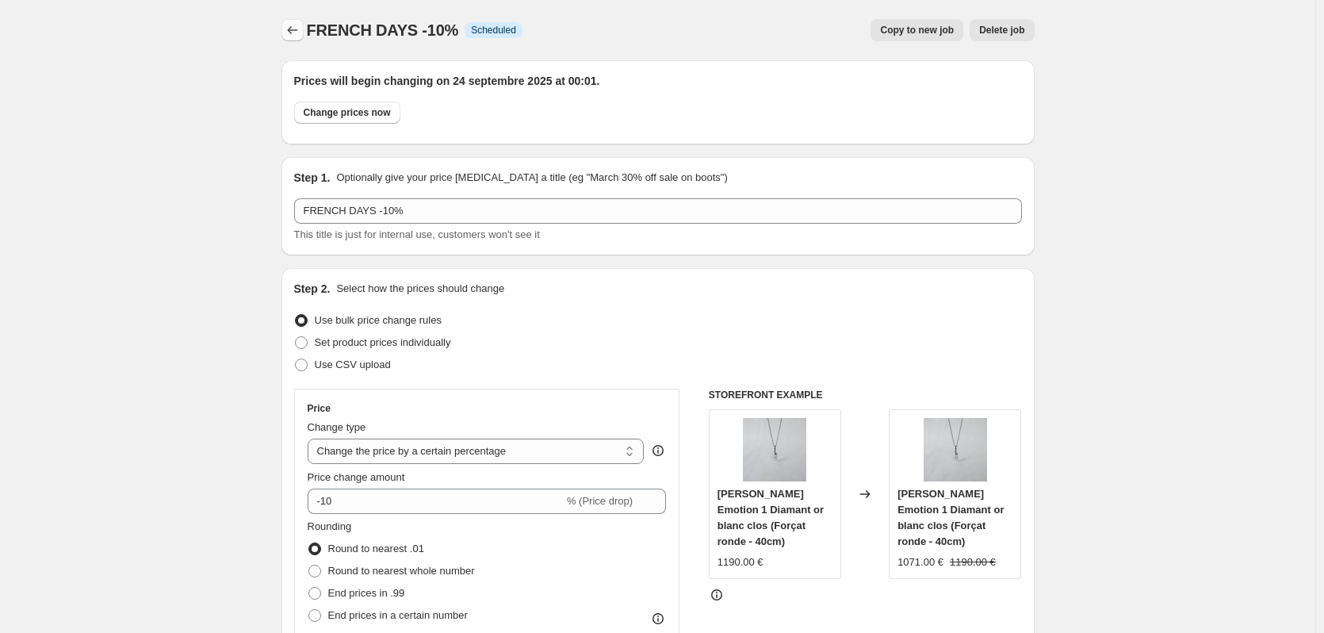
click at [296, 25] on icon "Price change jobs" at bounding box center [293, 30] width 16 height 16
